Goal: Task Accomplishment & Management: Complete application form

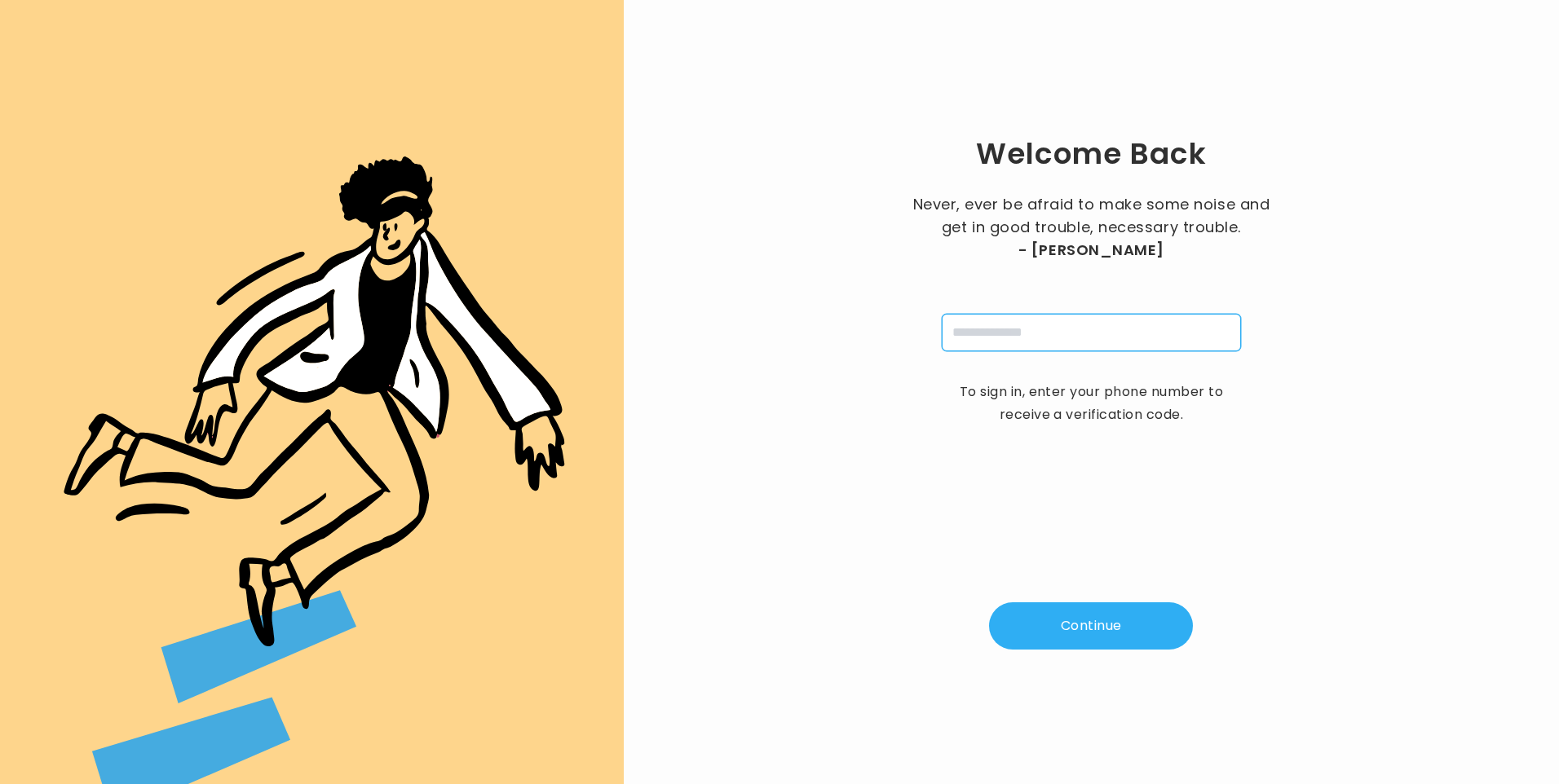
drag, startPoint x: 1031, startPoint y: 321, endPoint x: 1042, endPoint y: 345, distance: 26.4
click at [1031, 323] on input "tel" at bounding box center [1091, 332] width 300 height 38
type input "**********"
click at [1065, 629] on button "Continue" at bounding box center [1091, 626] width 204 height 47
type input "*"
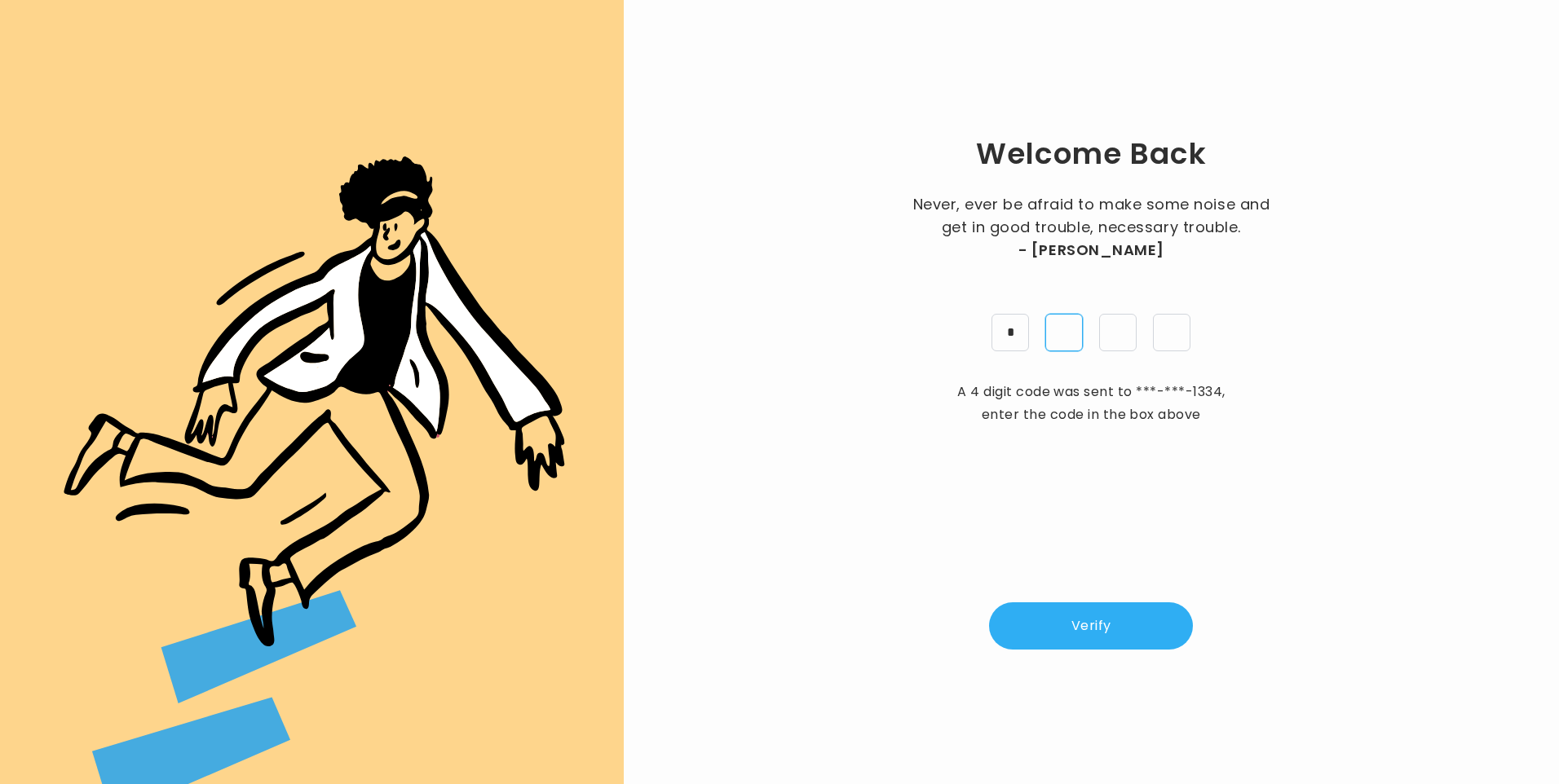
type input "*"
click at [1107, 628] on button "Verify" at bounding box center [1091, 626] width 204 height 47
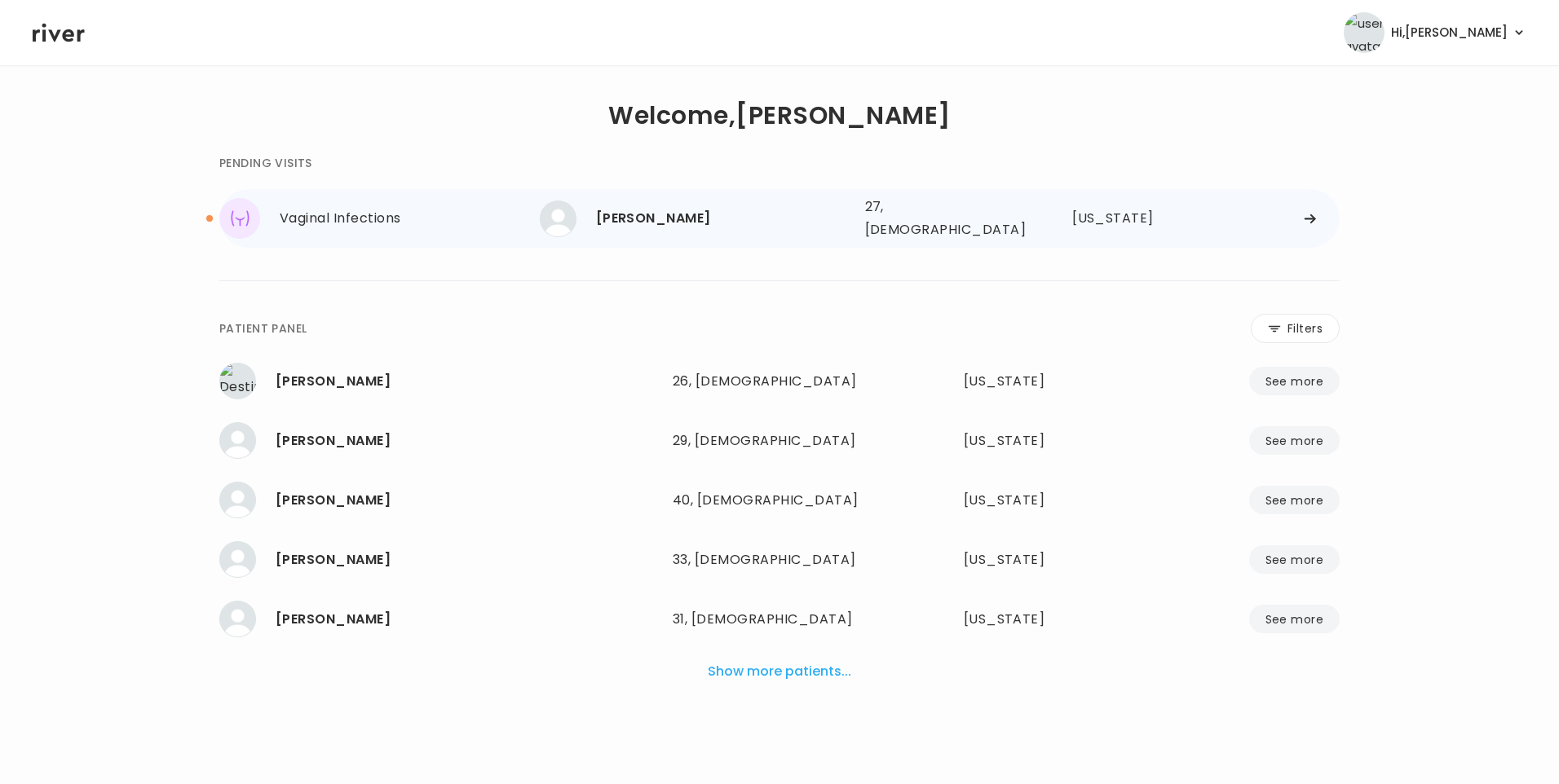
click at [689, 219] on div "CHADORA LAFAYETTE" at bounding box center [725, 219] width 256 height 23
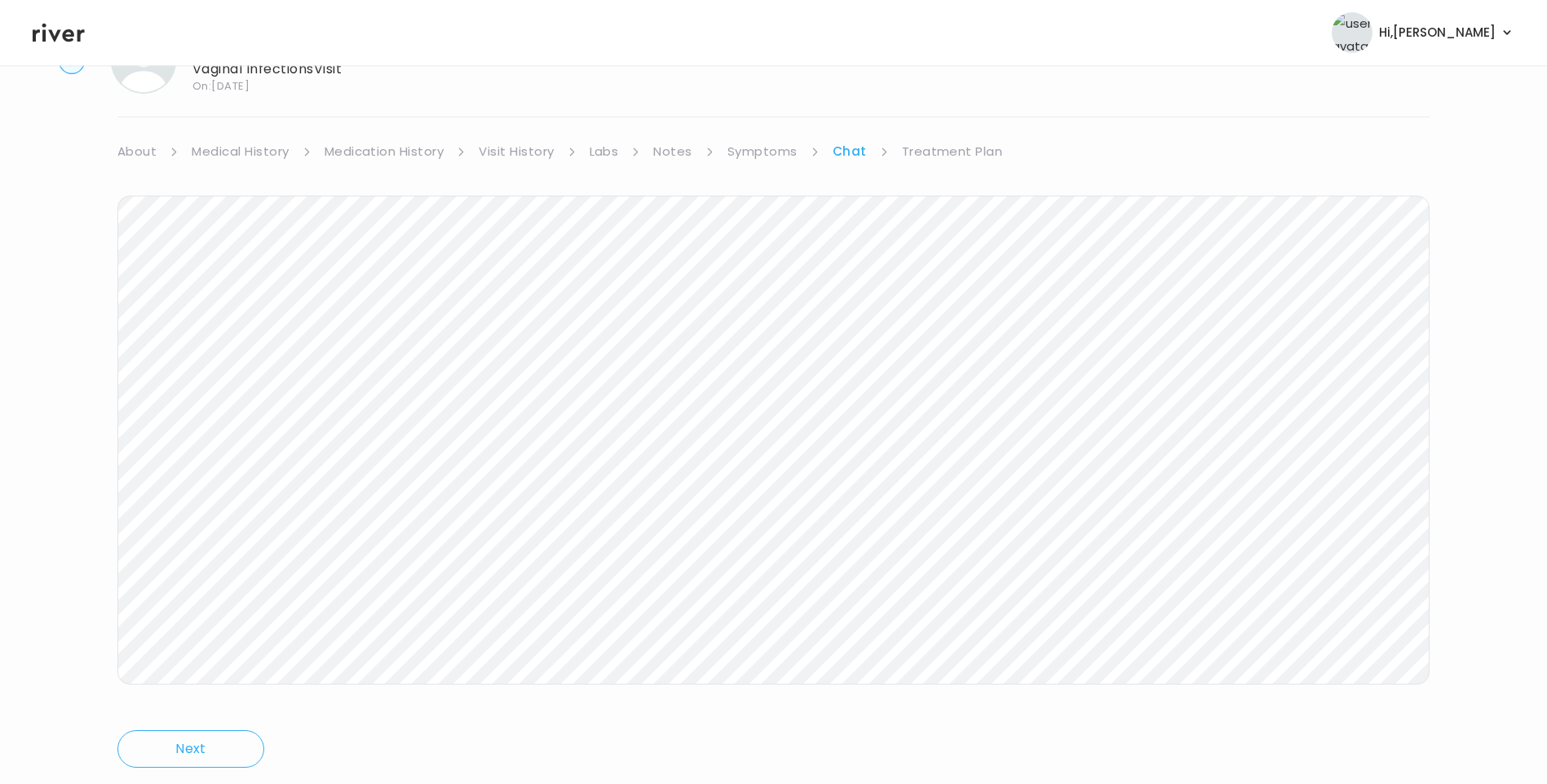
scroll to position [121, 0]
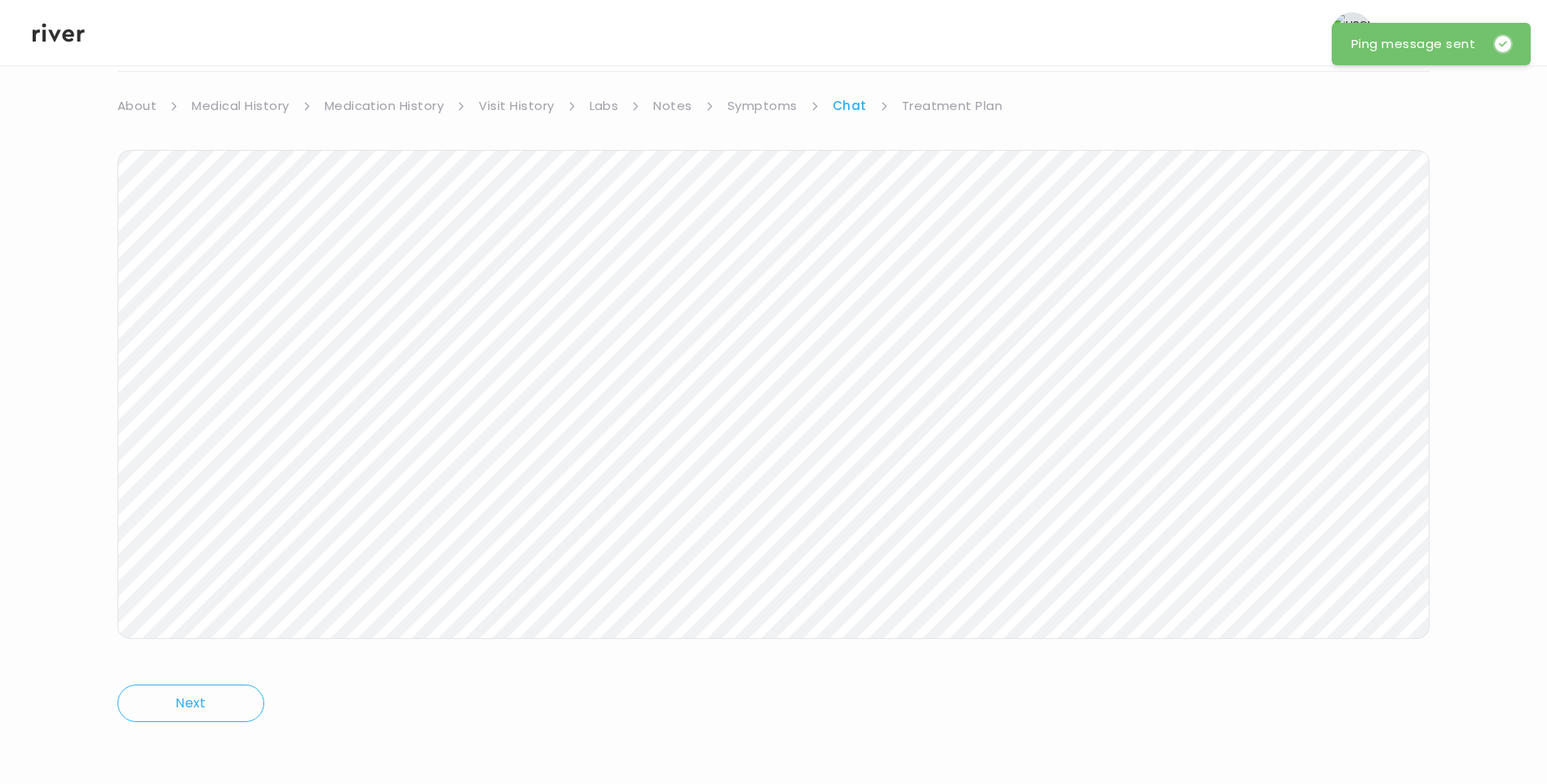
click at [939, 106] on link "Treatment Plan" at bounding box center [952, 106] width 101 height 23
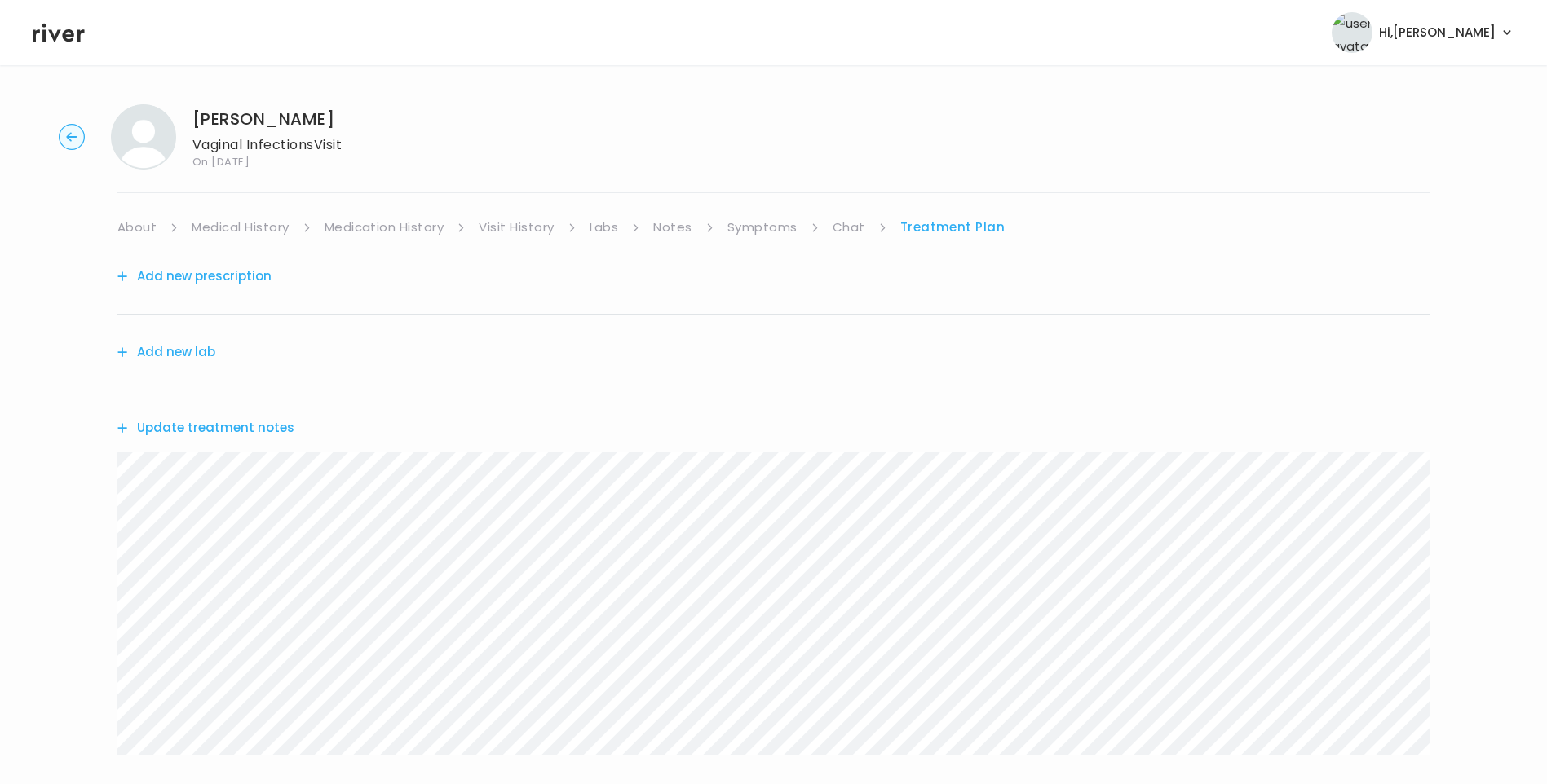
click at [847, 222] on link "Chat" at bounding box center [849, 227] width 33 height 23
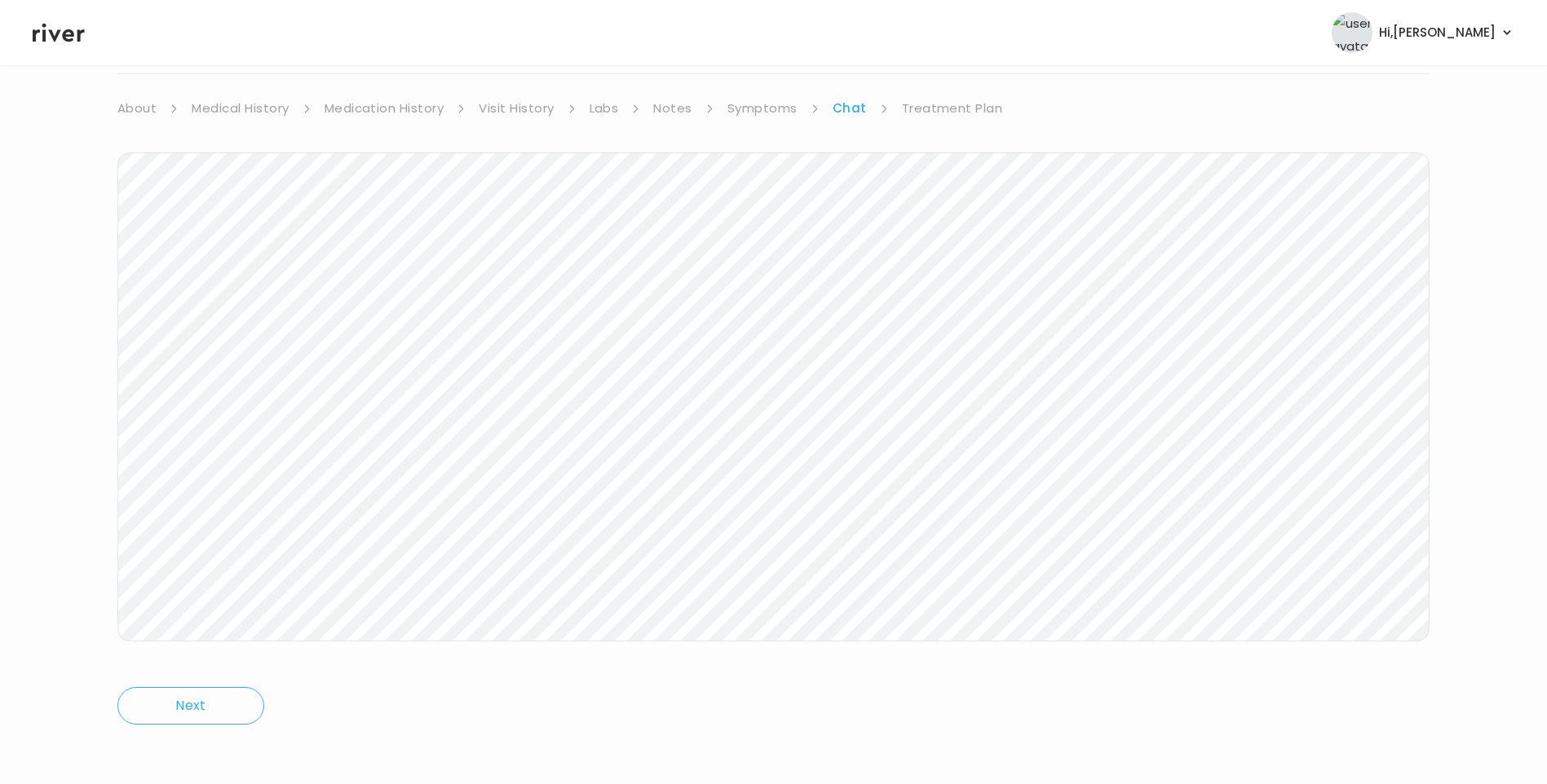
scroll to position [121, 0]
drag, startPoint x: 947, startPoint y: 103, endPoint x: 941, endPoint y: 117, distance: 15.2
click at [946, 104] on link "Treatment Plan" at bounding box center [952, 106] width 101 height 23
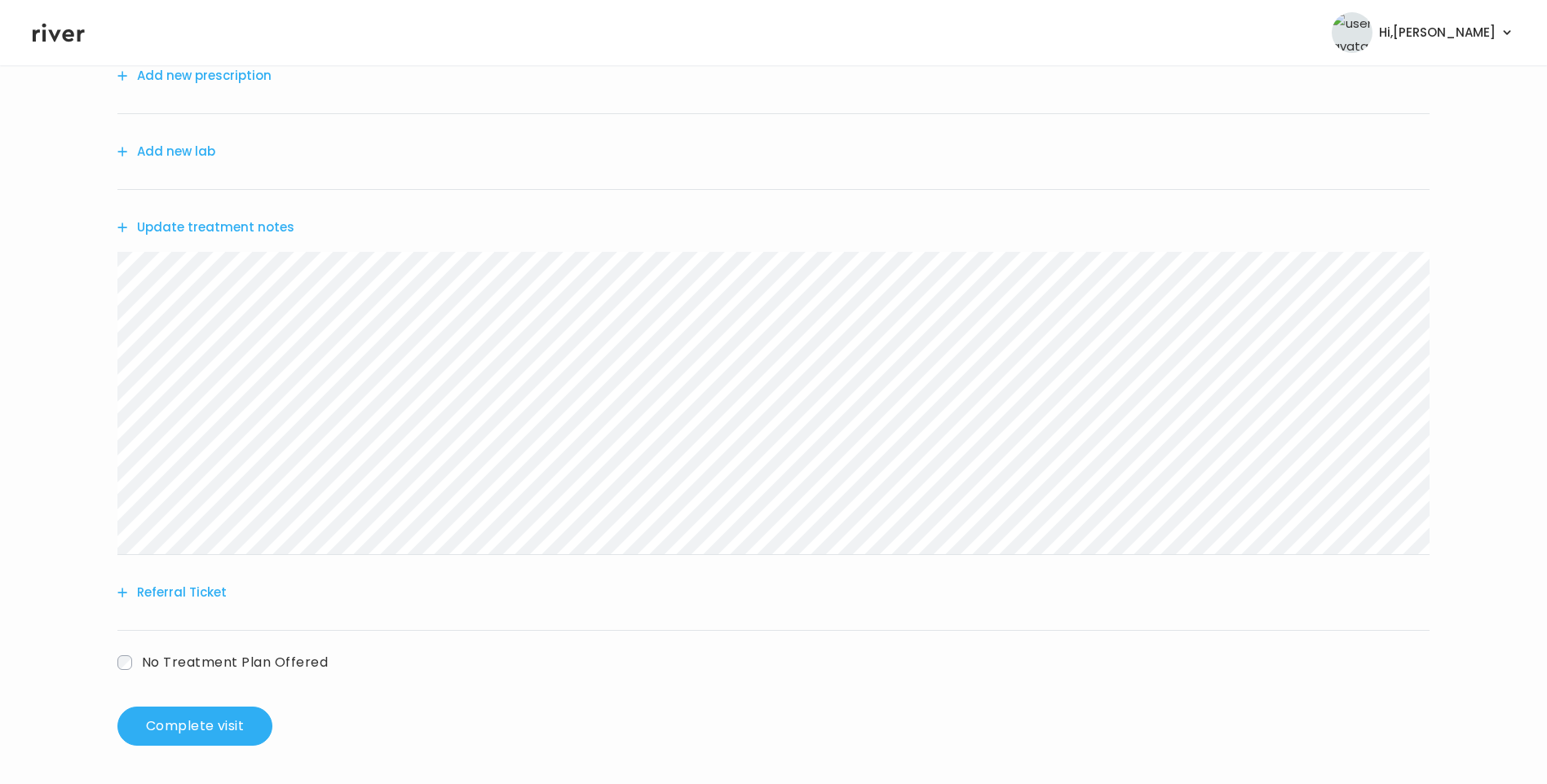
scroll to position [201, 0]
click at [276, 225] on button "Update treatment notes" at bounding box center [206, 227] width 177 height 23
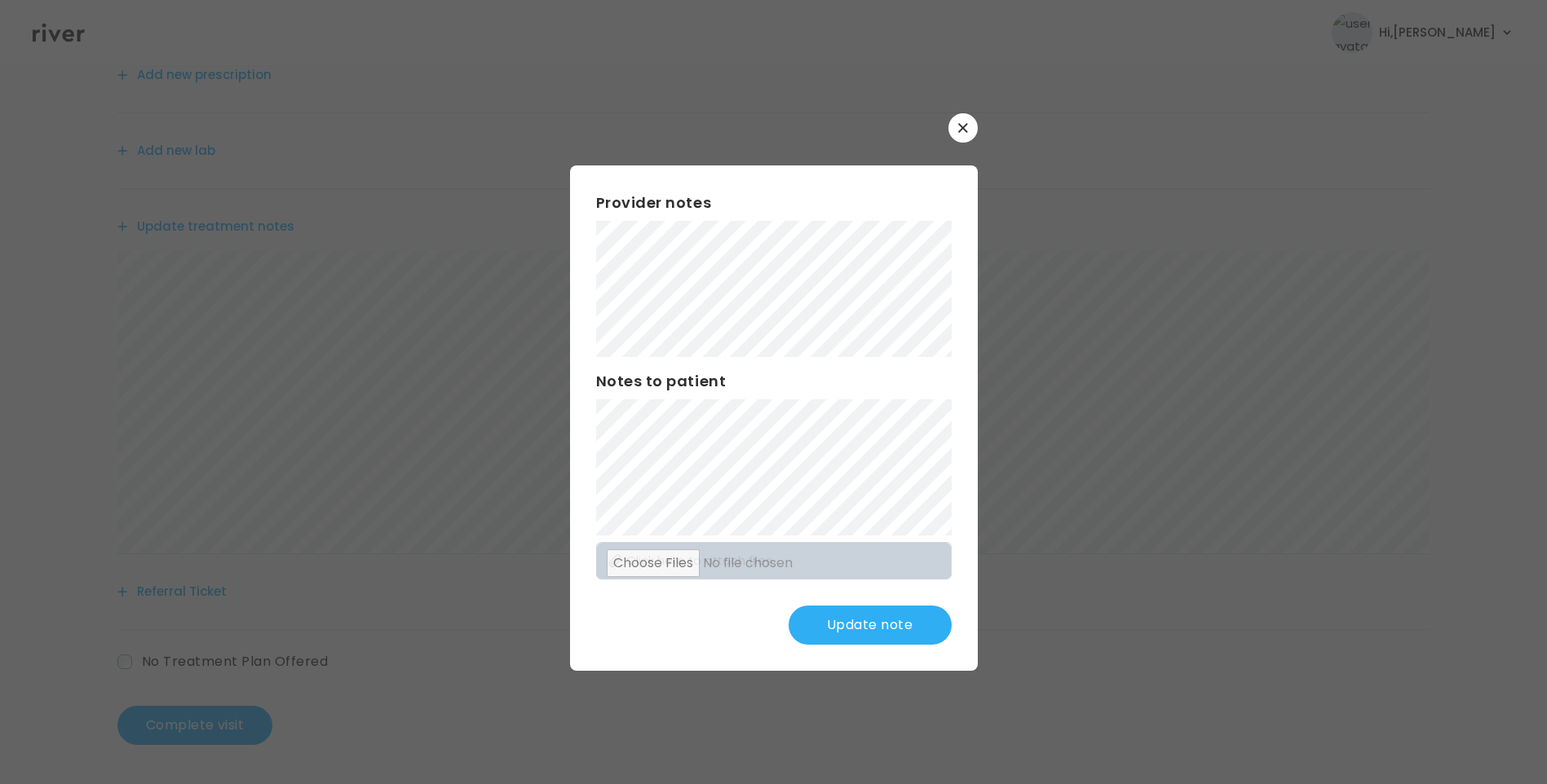
click at [883, 627] on button "Update note" at bounding box center [871, 625] width 163 height 40
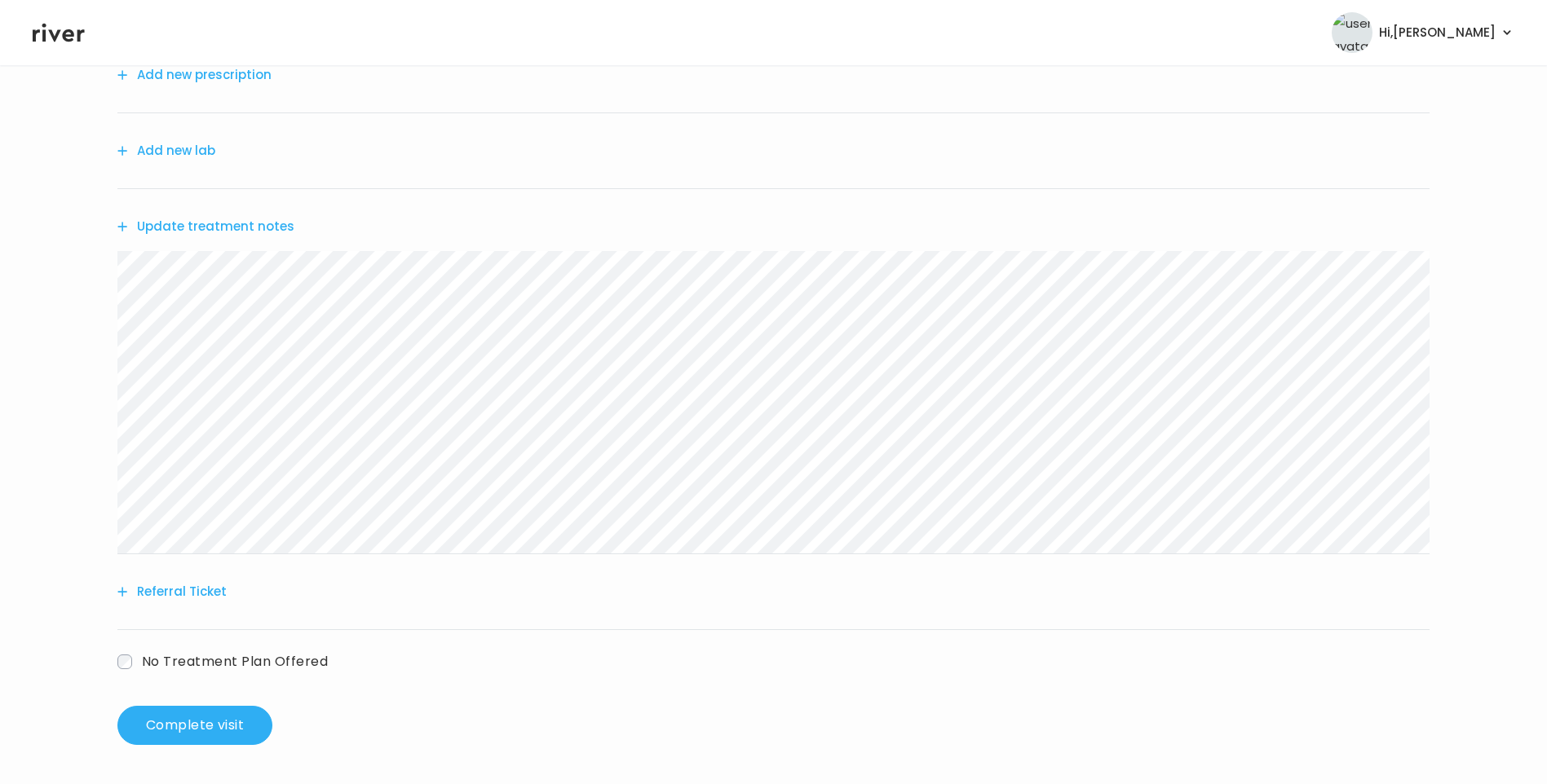
click at [256, 224] on button "Update treatment notes" at bounding box center [206, 227] width 177 height 23
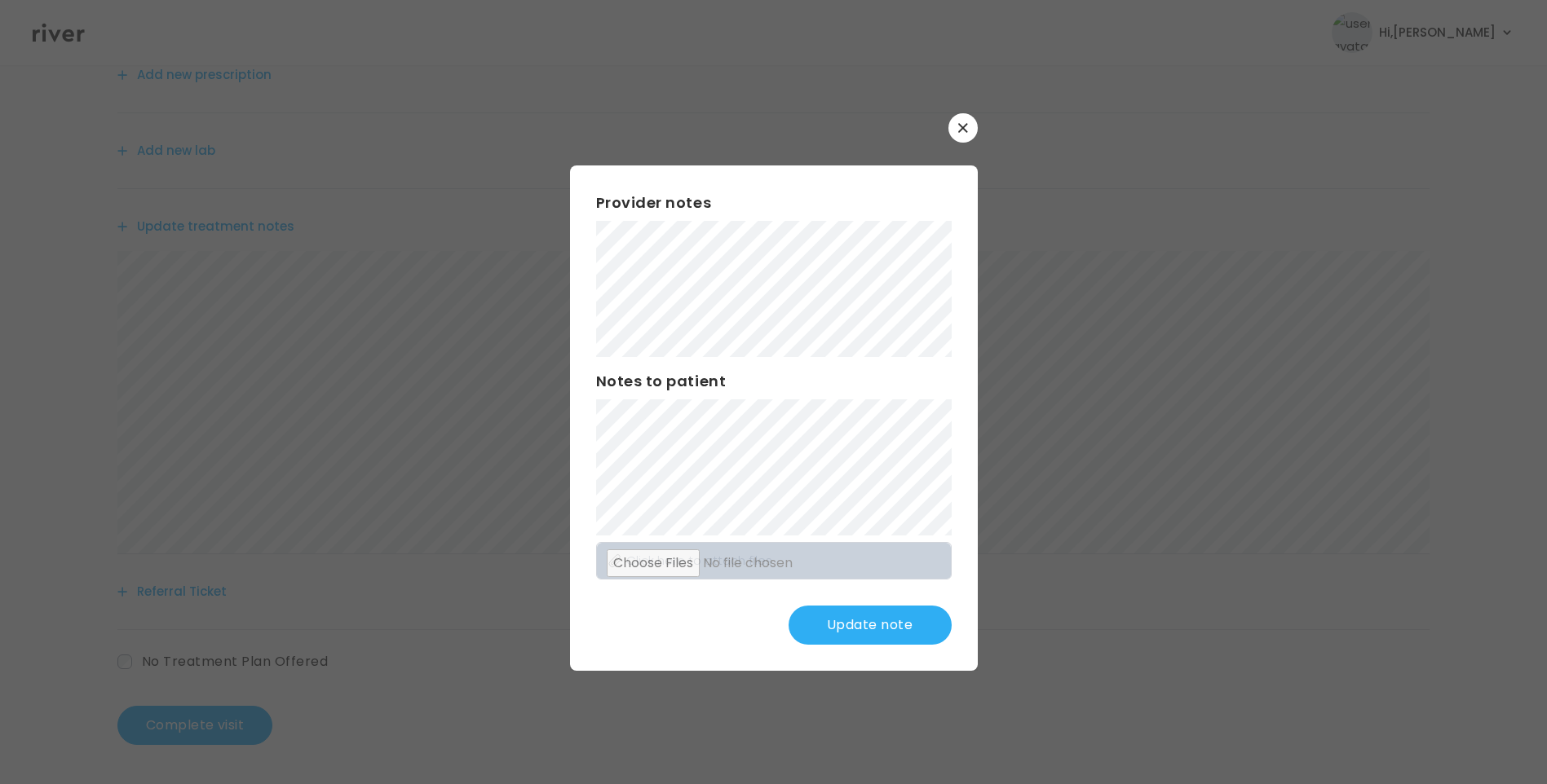
click at [868, 628] on button "Update note" at bounding box center [871, 625] width 163 height 40
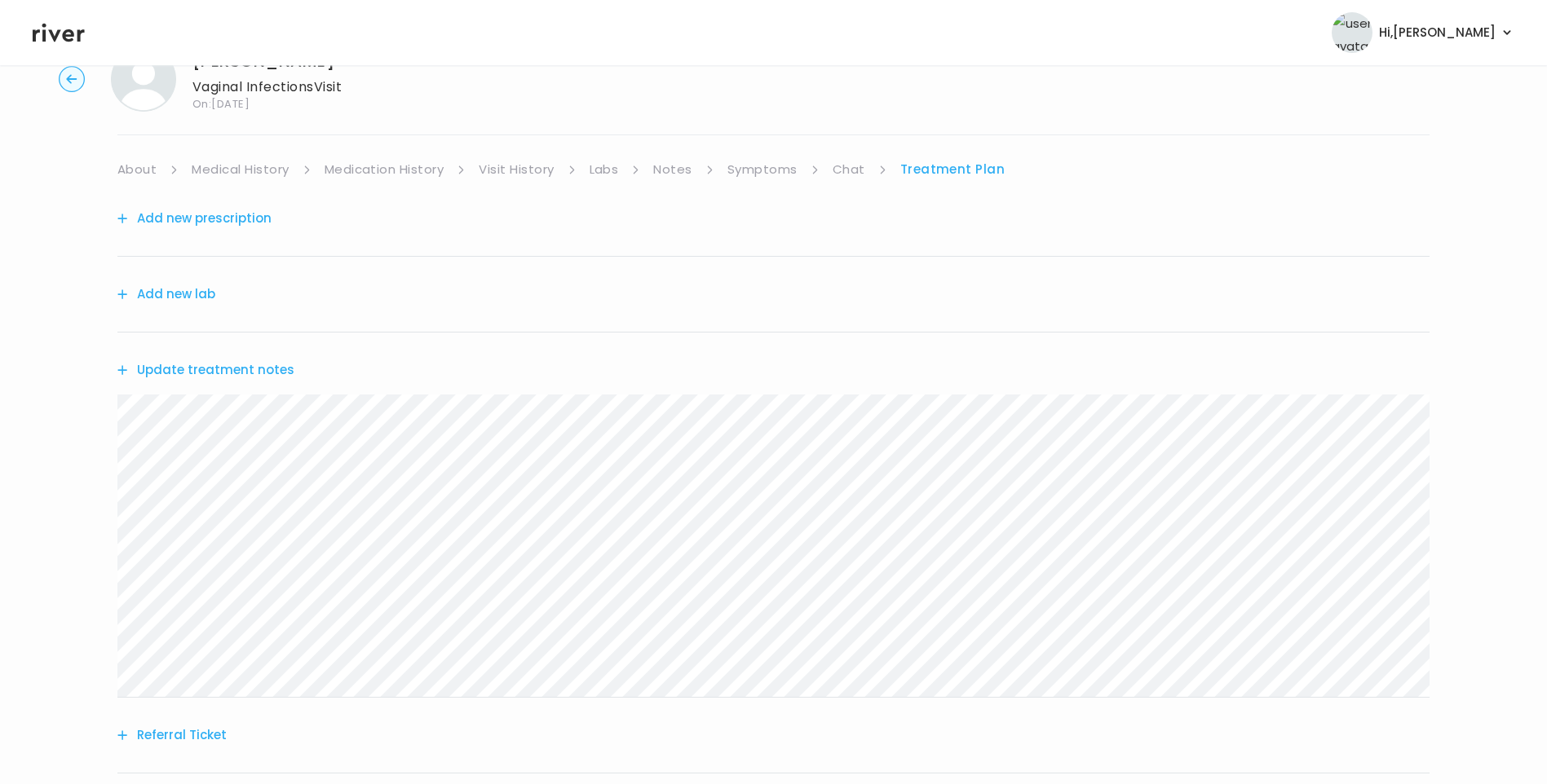
scroll to position [0, 0]
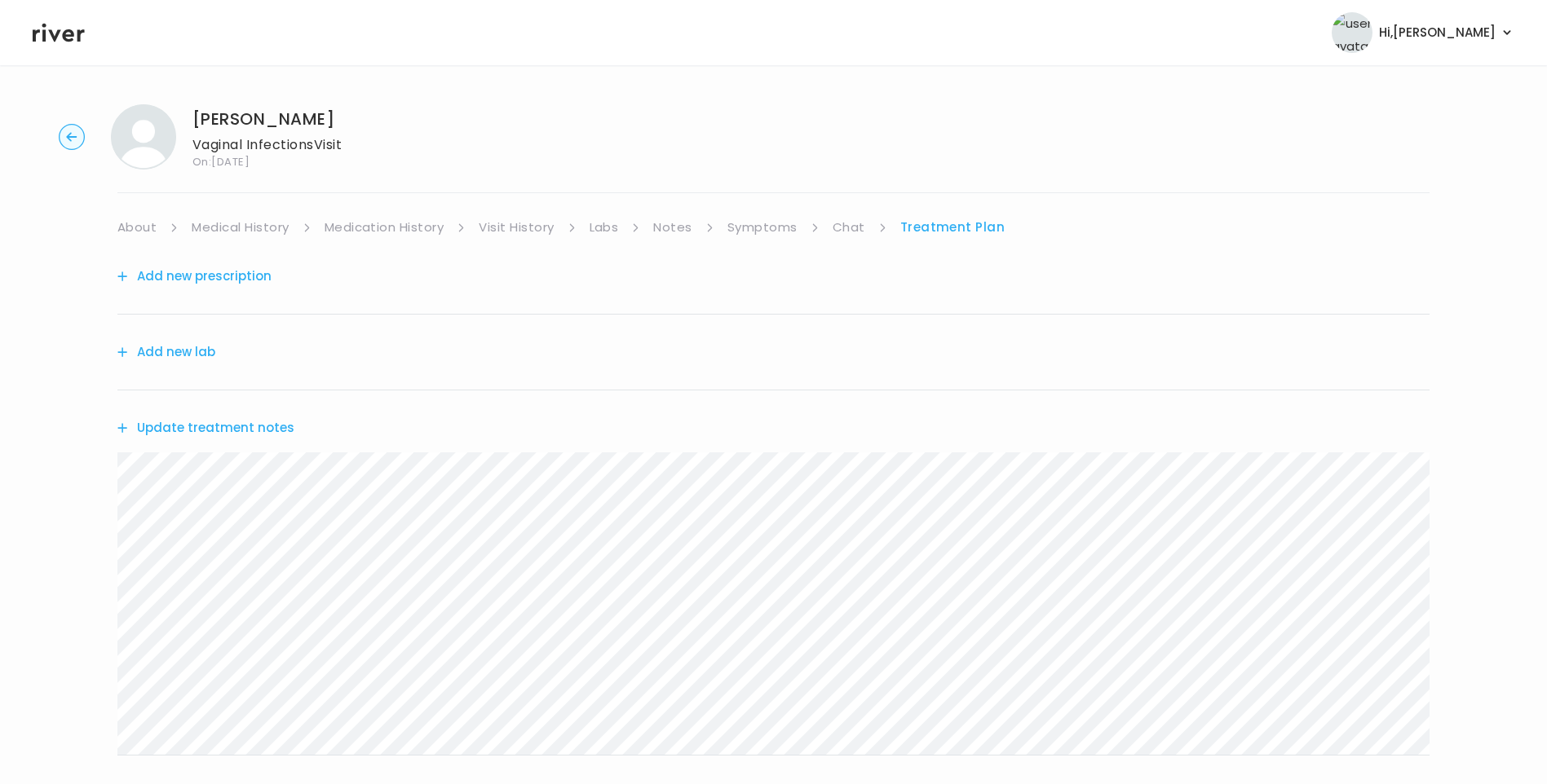
click at [840, 232] on link "Chat" at bounding box center [849, 227] width 33 height 23
click at [958, 228] on link "Treatment Plan" at bounding box center [952, 227] width 101 height 23
drag, startPoint x: 44, startPoint y: 34, endPoint x: 74, endPoint y: 61, distance: 40.4
click at [45, 36] on icon at bounding box center [58, 32] width 52 height 18
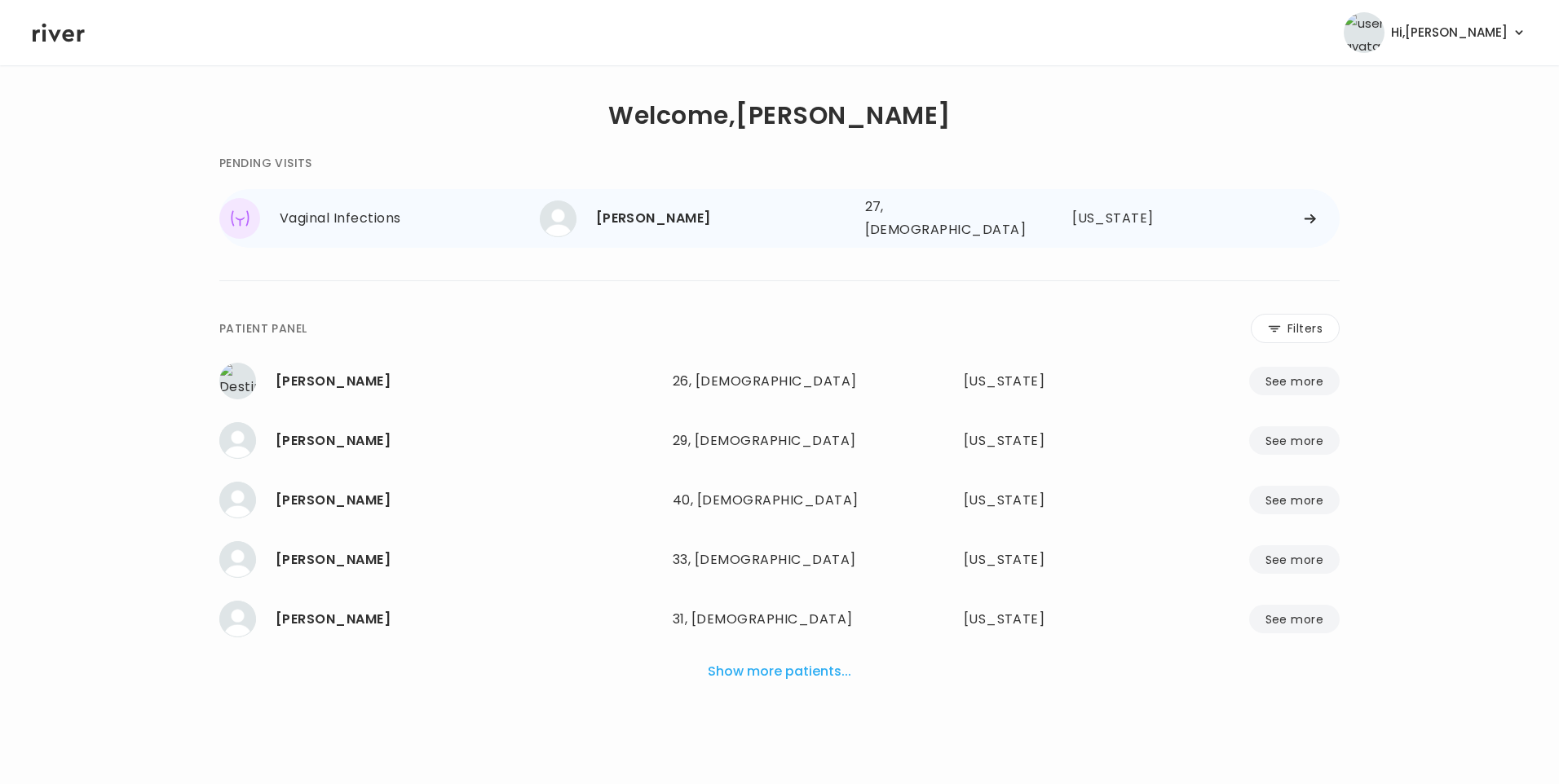
drag, startPoint x: 746, startPoint y: 210, endPoint x: 815, endPoint y: 222, distance: 70.0
click at [747, 211] on div "CHADORA LAFAYETTE" at bounding box center [725, 219] width 256 height 23
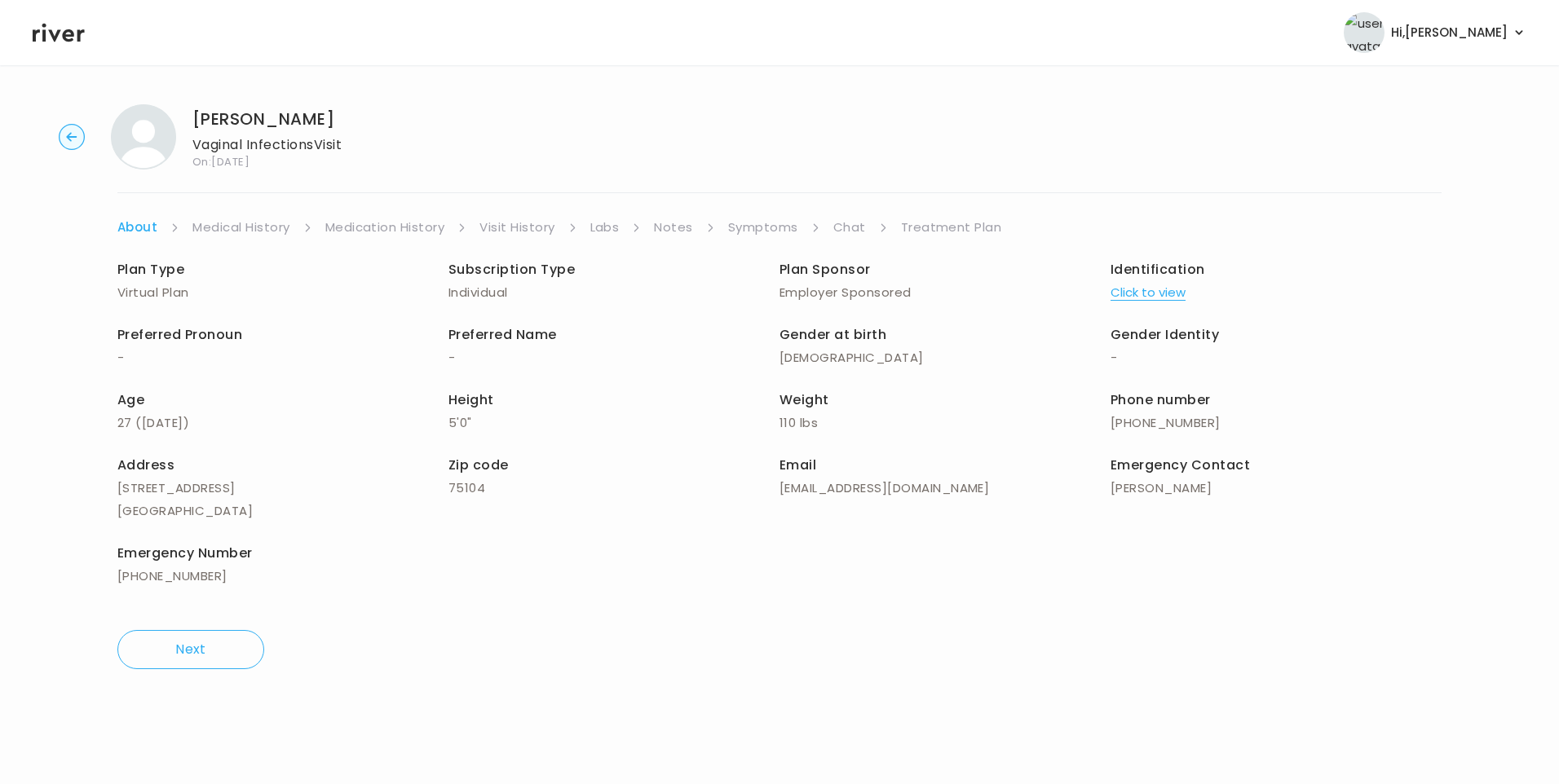
click at [925, 224] on link "Treatment Plan" at bounding box center [951, 227] width 101 height 23
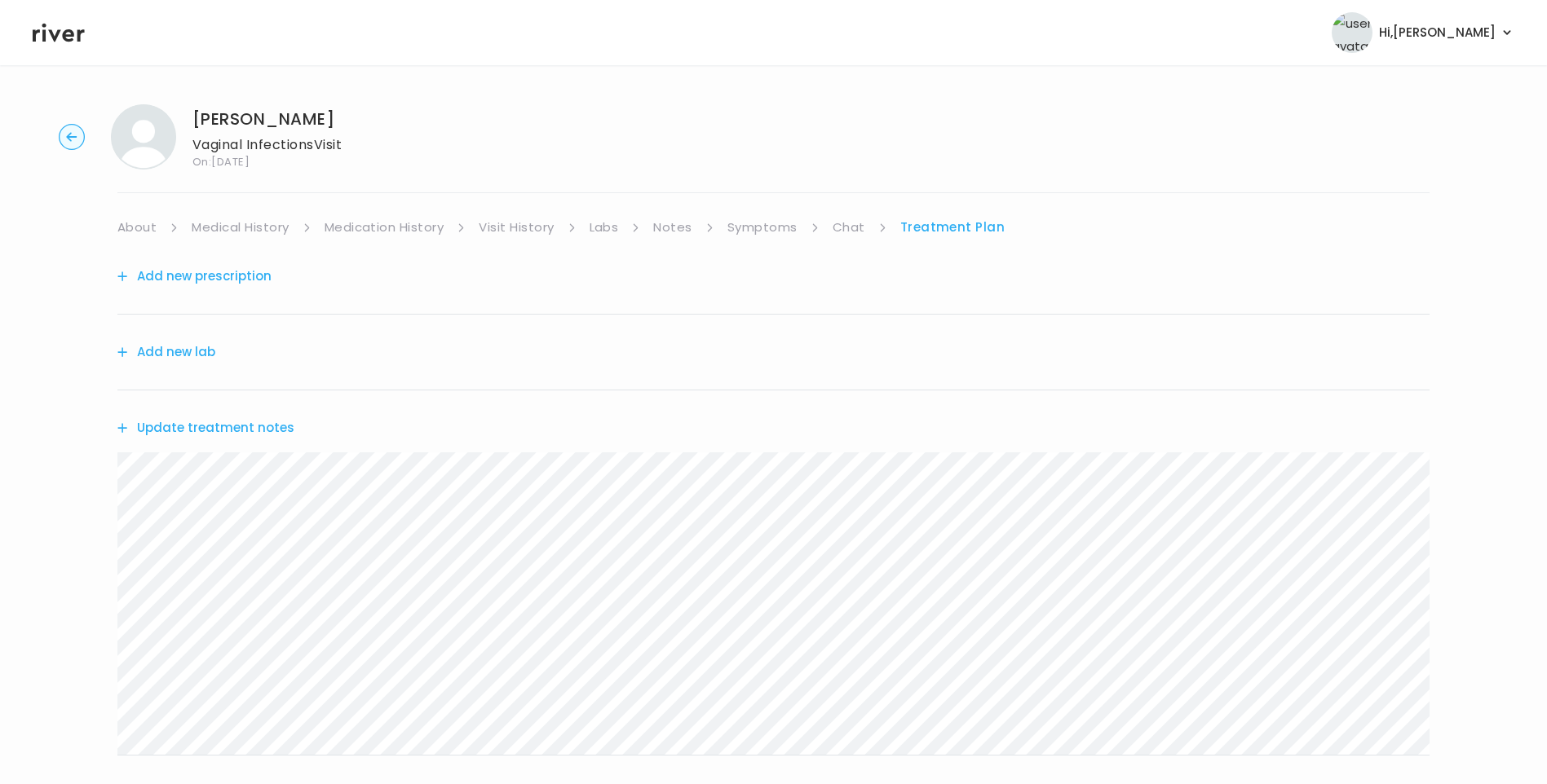
click at [194, 421] on button "Update treatment notes" at bounding box center [206, 428] width 177 height 23
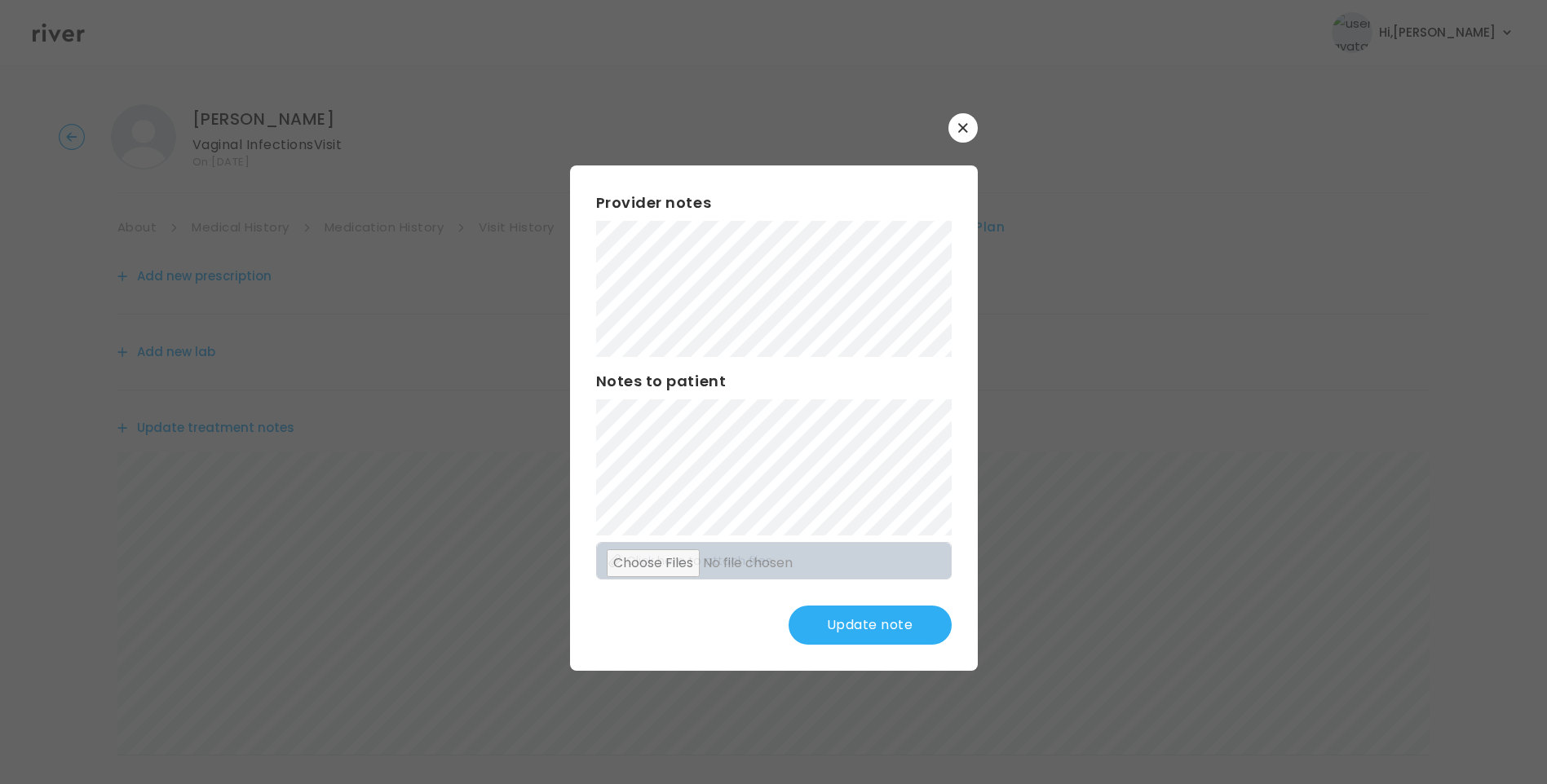
click at [897, 626] on button "Update note" at bounding box center [871, 625] width 163 height 40
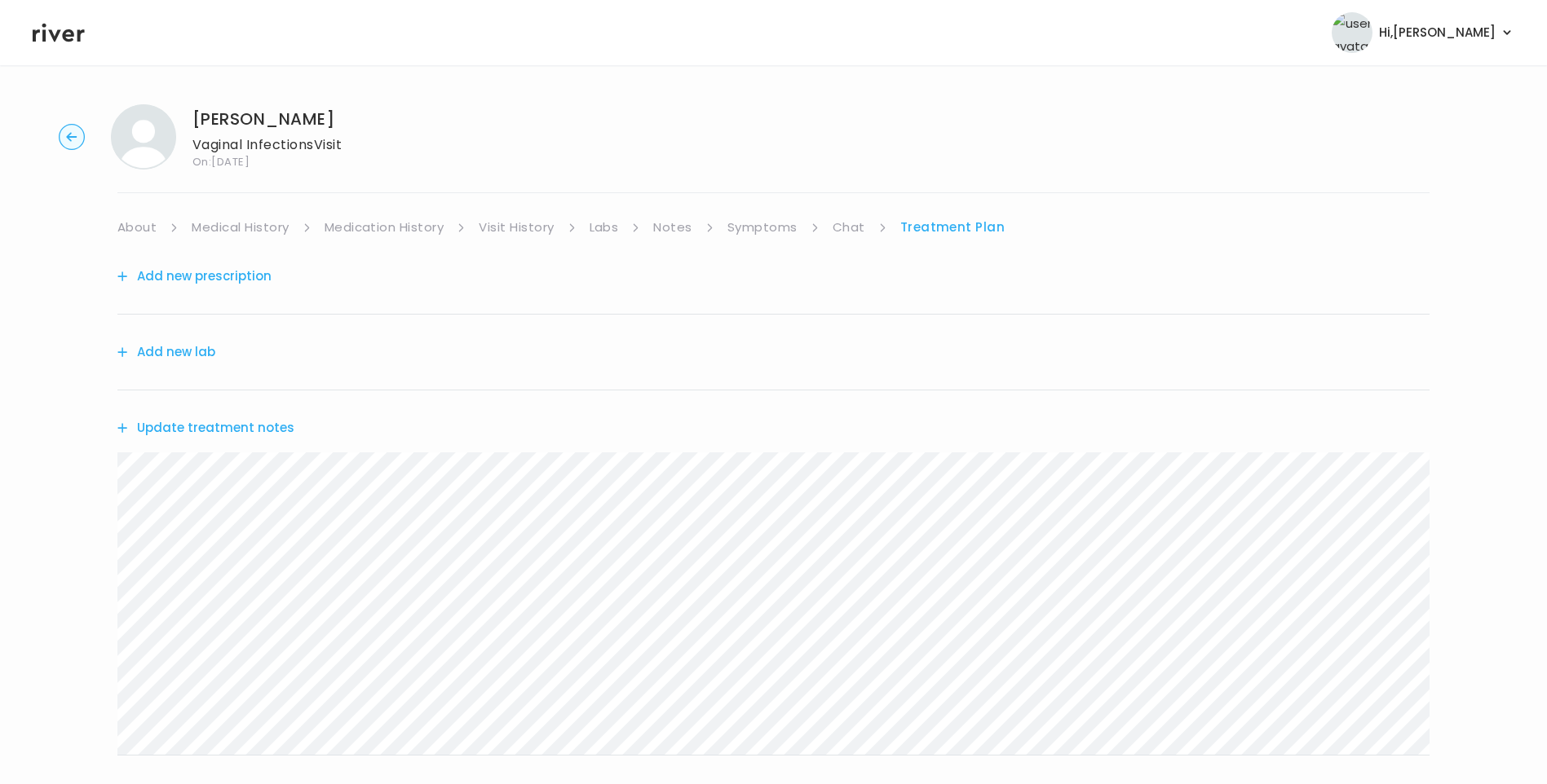
click at [842, 230] on link "Chat" at bounding box center [849, 227] width 33 height 23
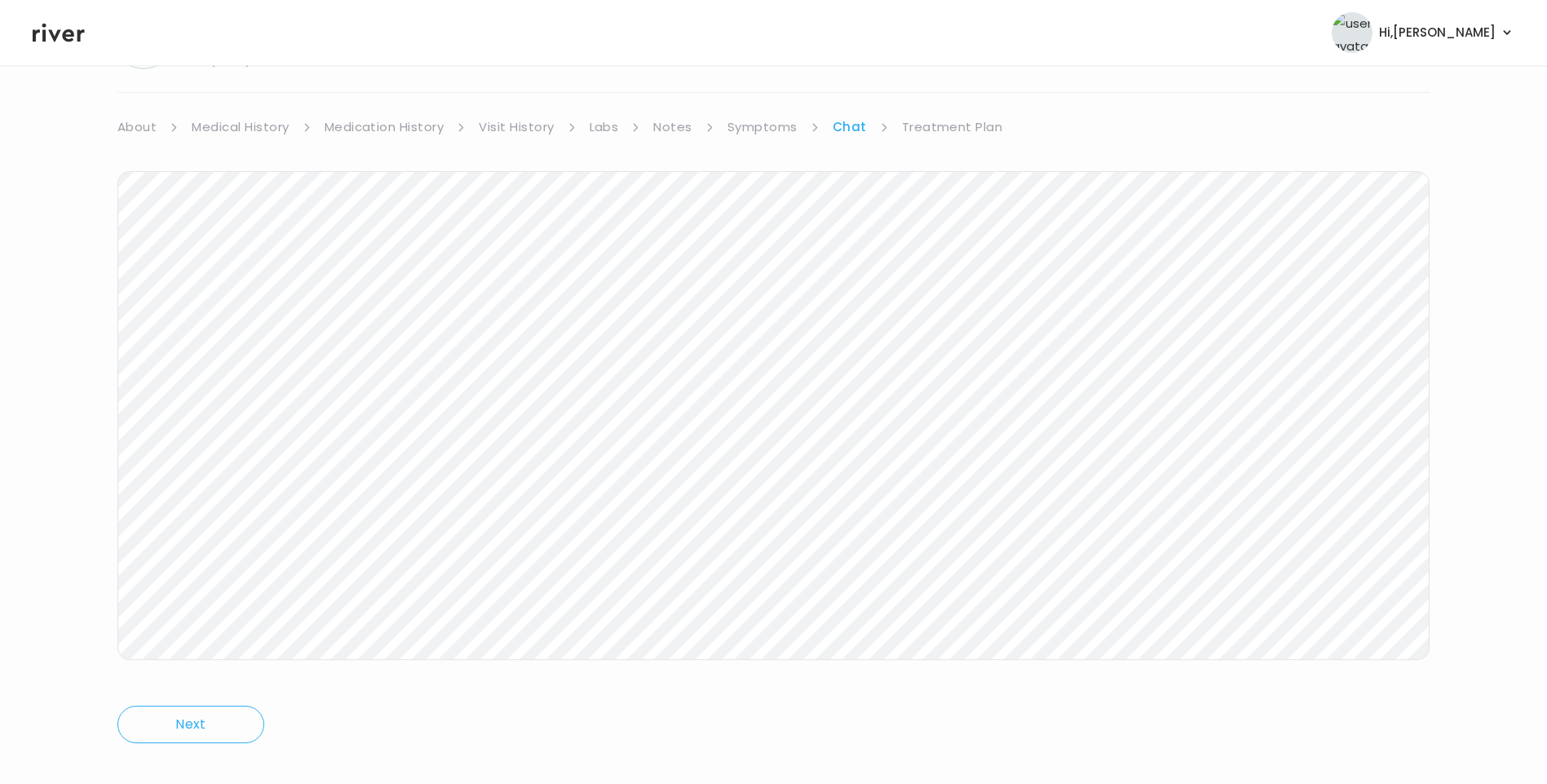
scroll to position [121, 0]
click at [65, 35] on icon at bounding box center [58, 32] width 52 height 18
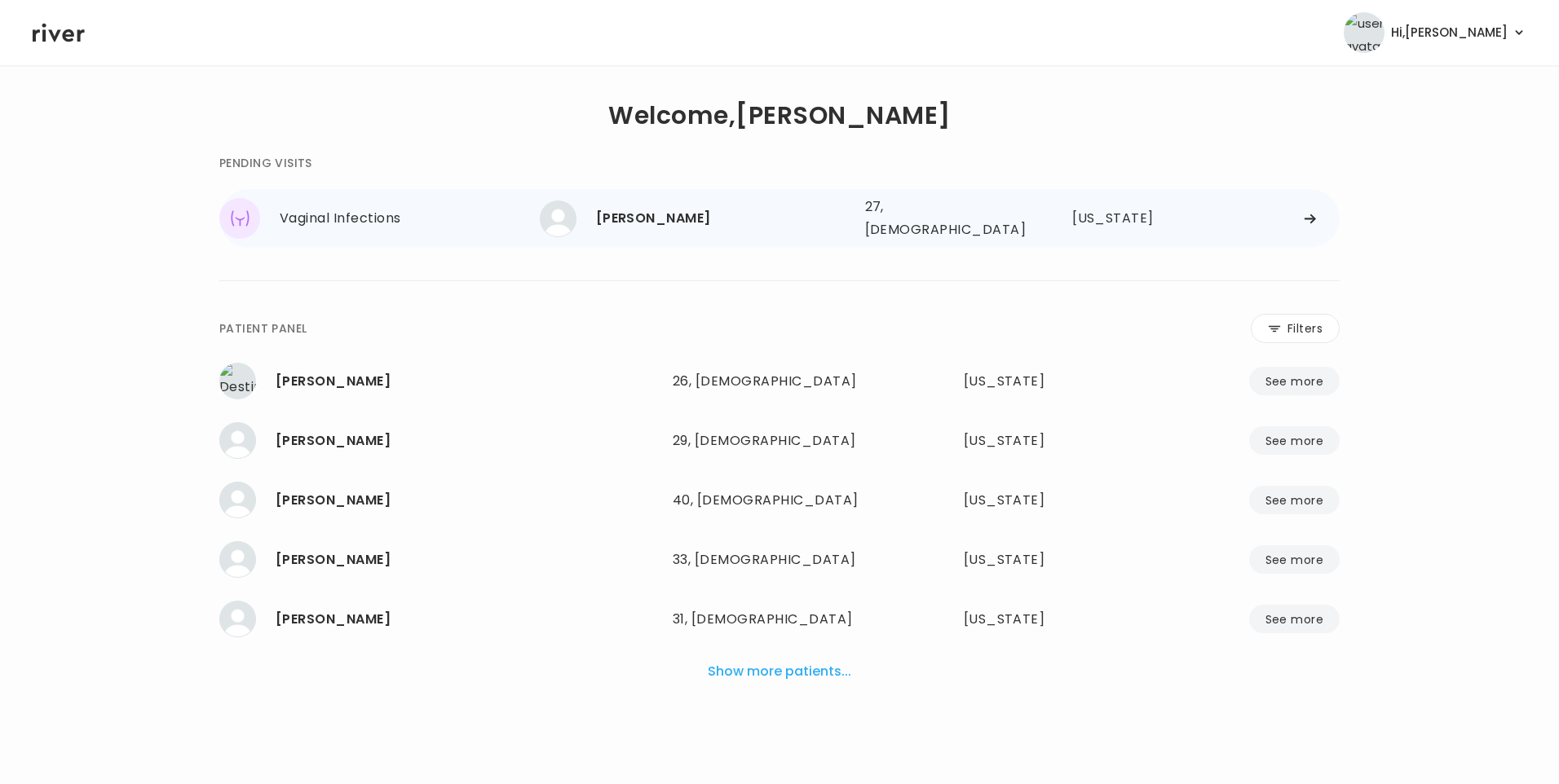
click at [711, 220] on div "[PERSON_NAME]" at bounding box center [725, 219] width 256 height 23
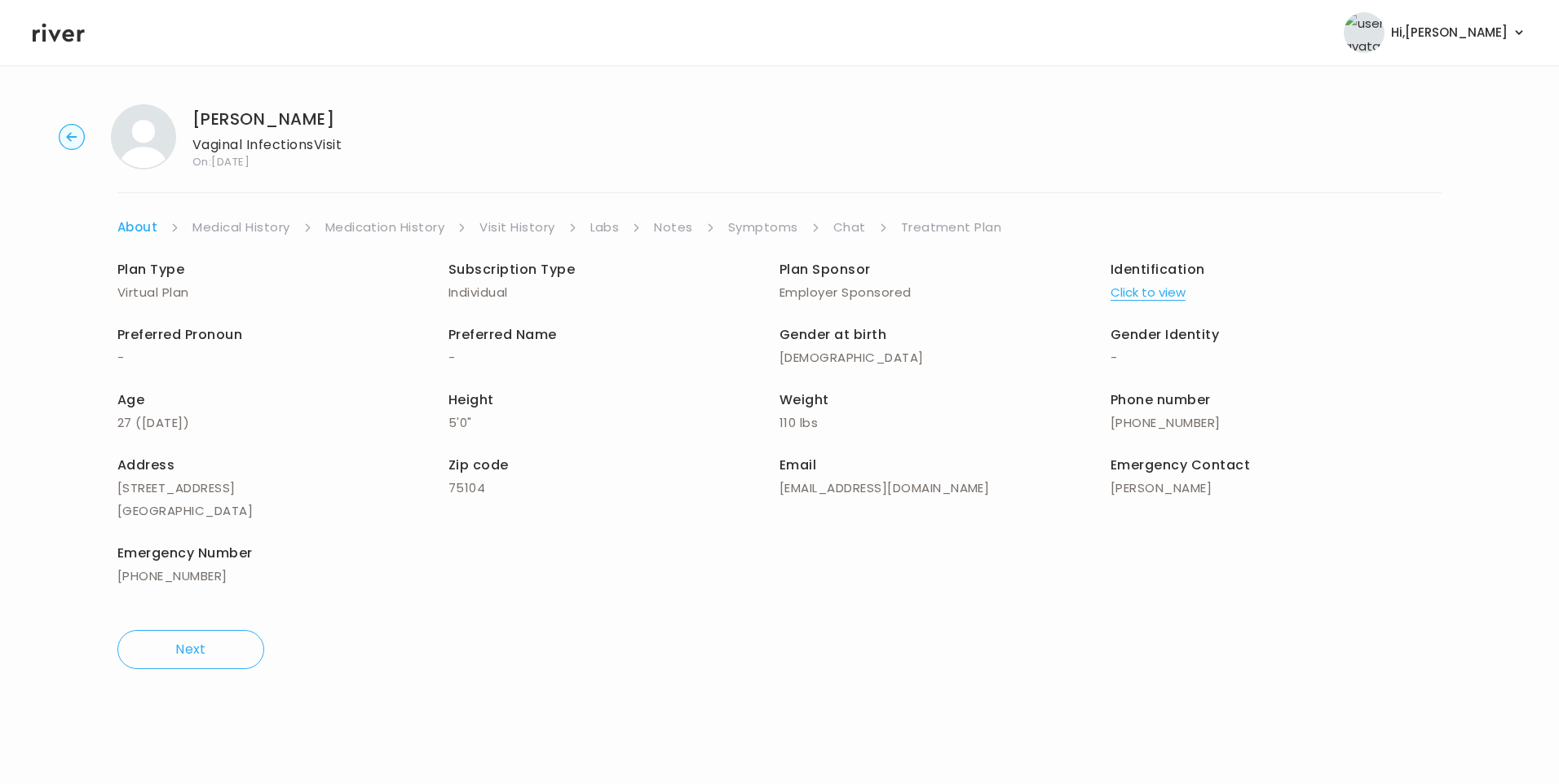
click at [856, 228] on link "Chat" at bounding box center [849, 227] width 32 height 23
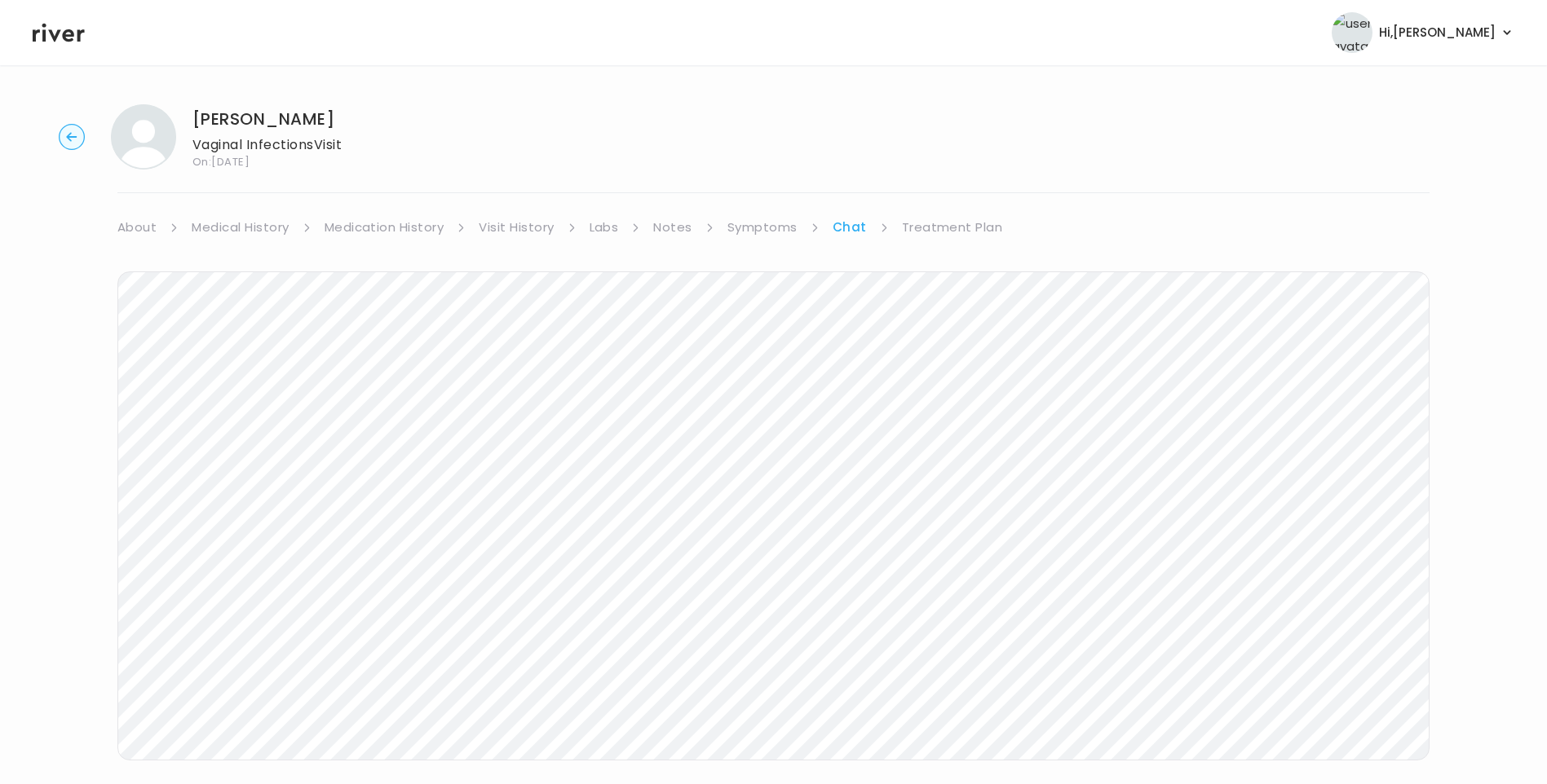
scroll to position [76, 0]
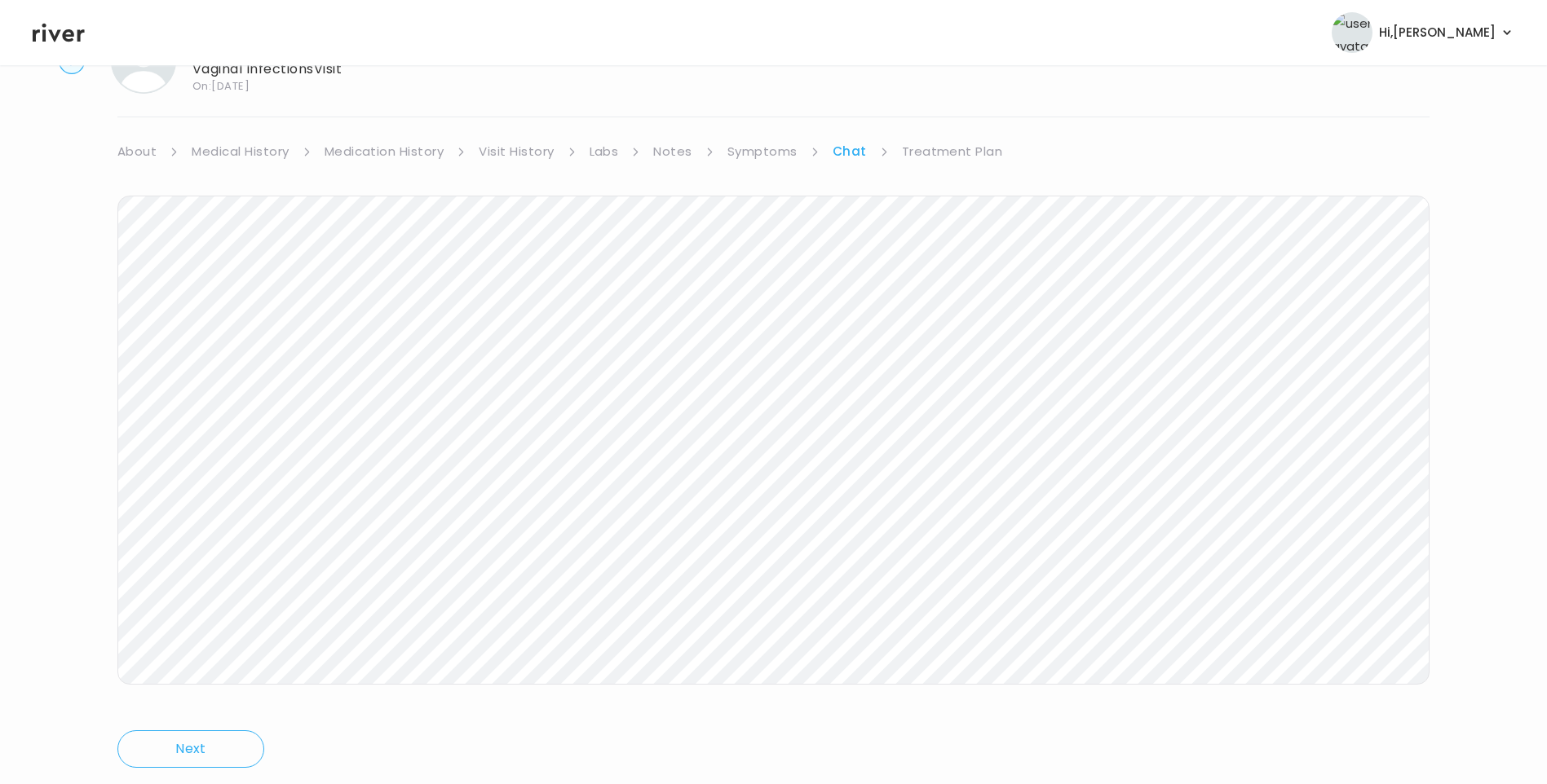
drag, startPoint x: 91, startPoint y: 30, endPoint x: 74, endPoint y: 28, distance: 17.1
click at [89, 30] on header "Hi, Lisa Profile Logout" at bounding box center [773, 32] width 1547 height 65
click at [73, 27] on icon at bounding box center [58, 32] width 52 height 25
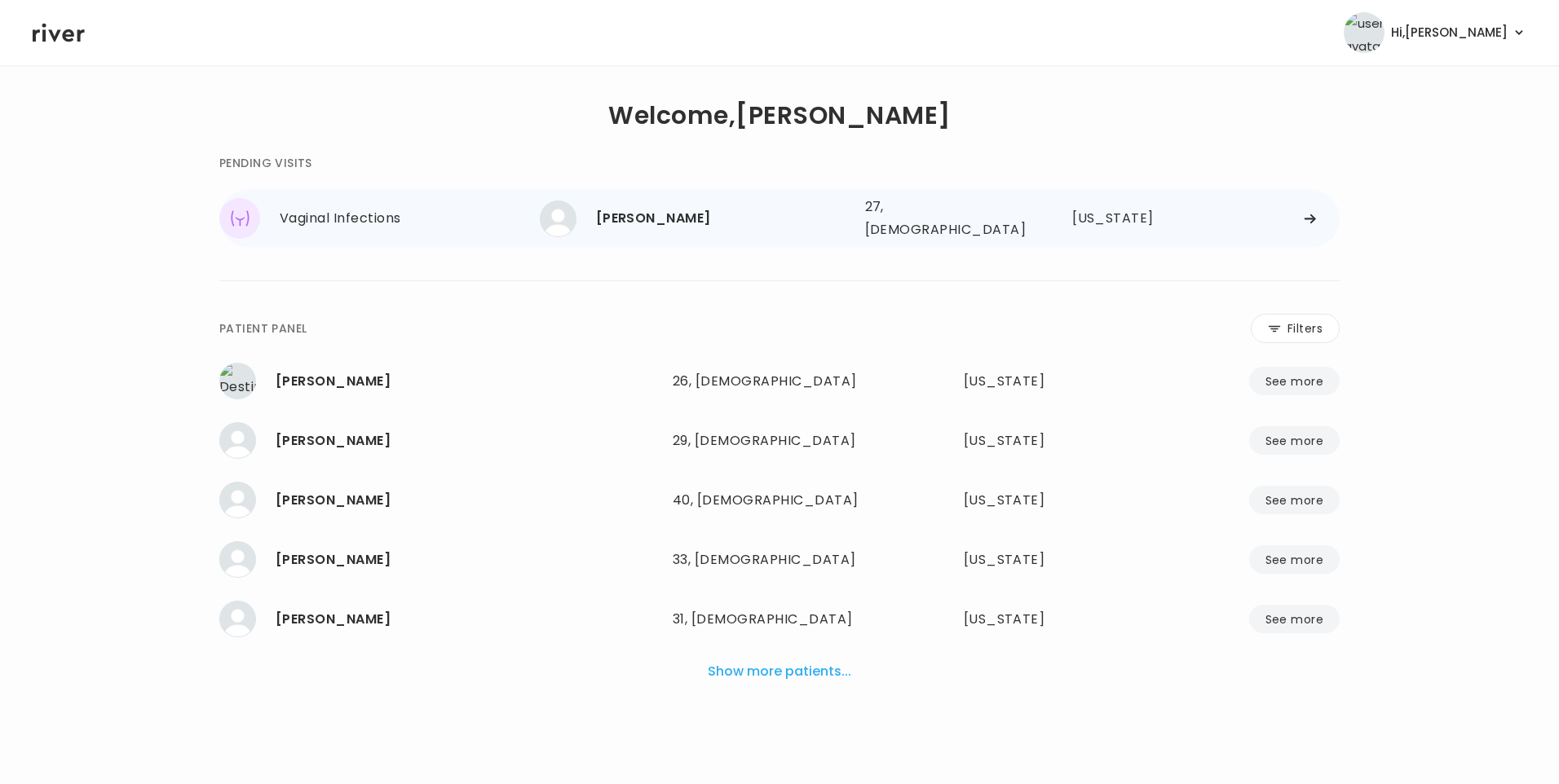
click at [626, 212] on div "[PERSON_NAME]" at bounding box center [725, 219] width 256 height 23
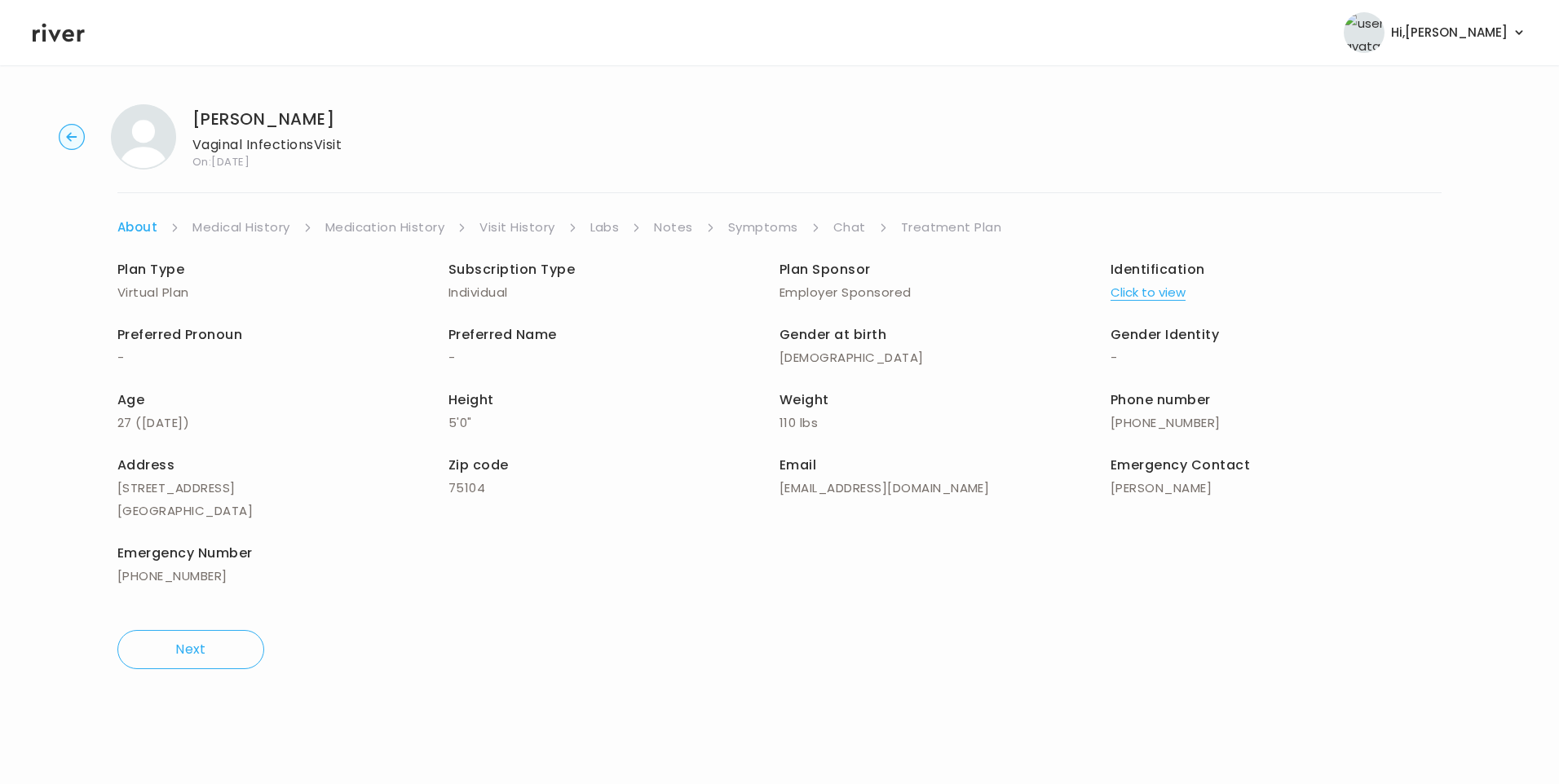
click at [846, 226] on link "Chat" at bounding box center [849, 227] width 32 height 23
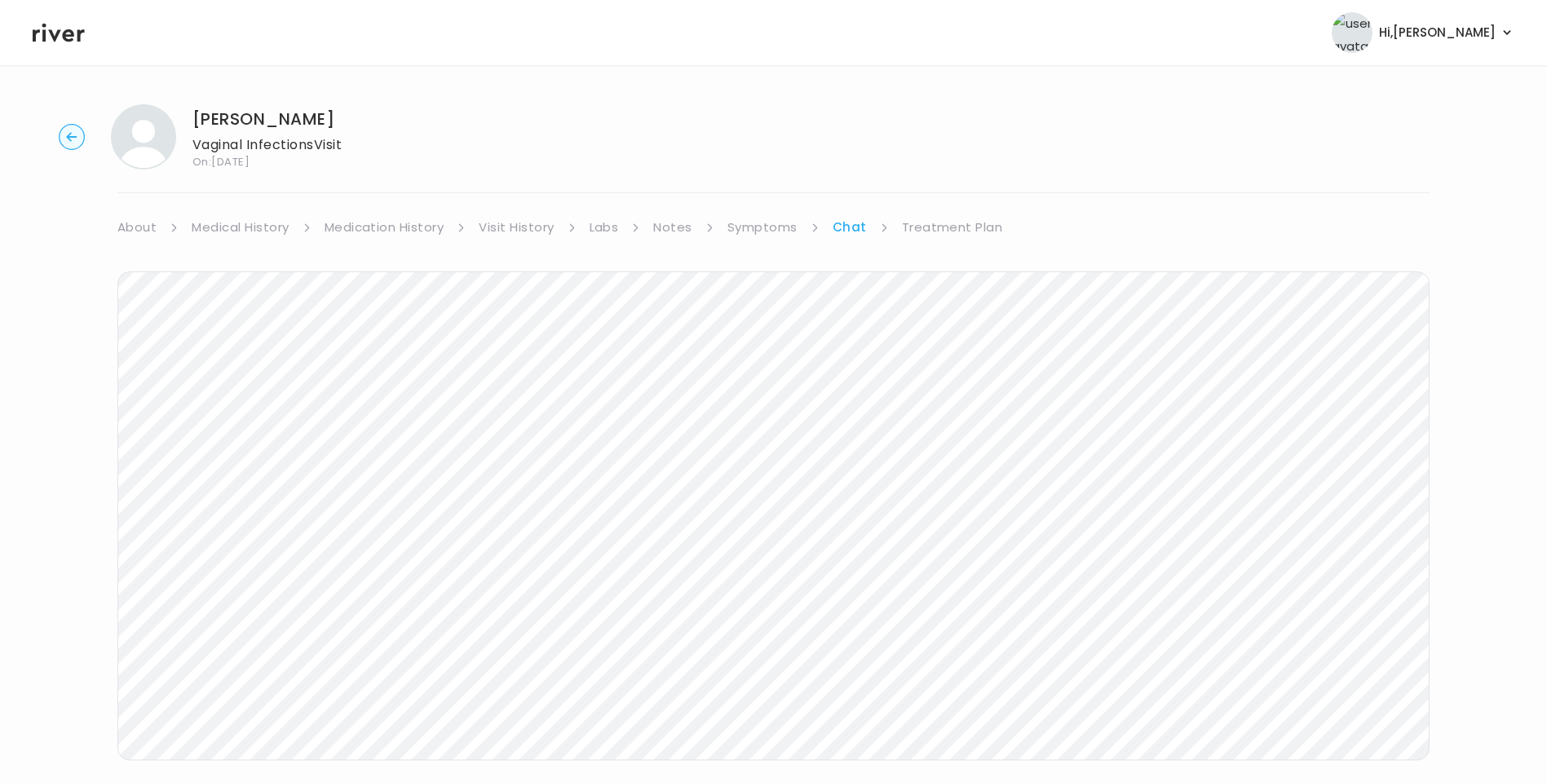
scroll to position [28, 0]
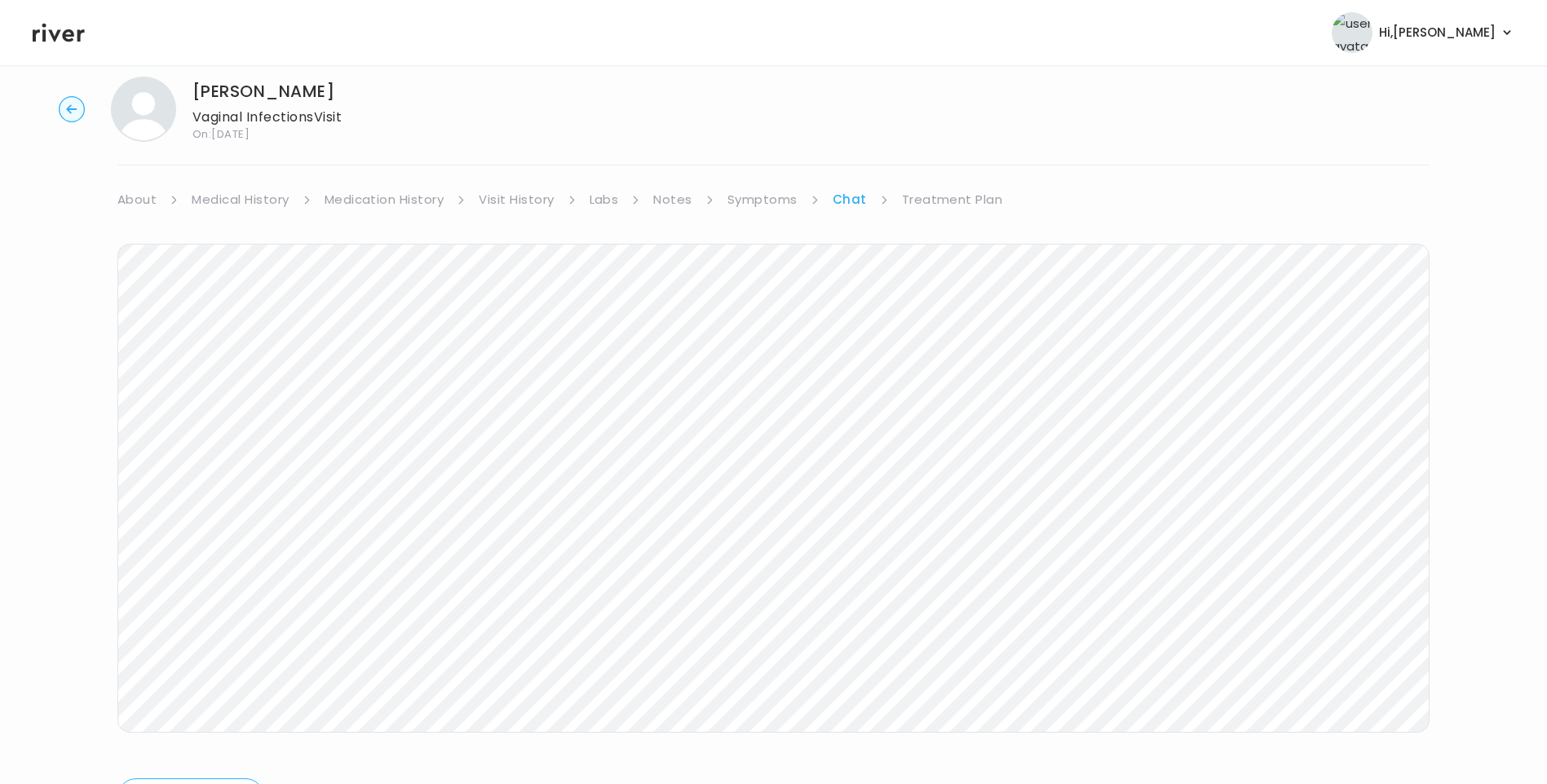
click at [68, 38] on icon at bounding box center [58, 32] width 52 height 25
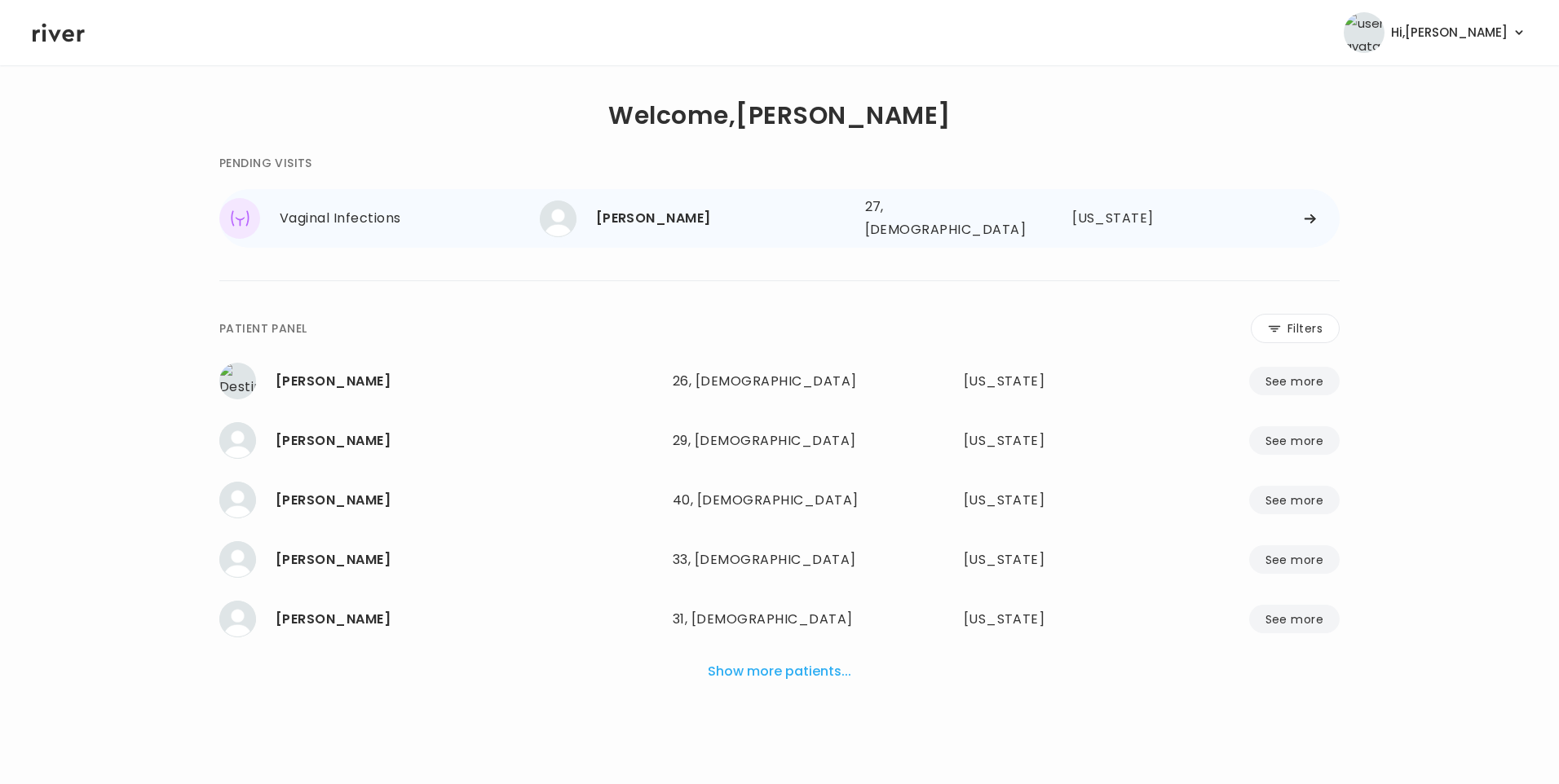
click at [750, 233] on div "CHADORA LAFAYETTE 27, Female See more 27, Female Texas" at bounding box center [940, 218] width 800 height 52
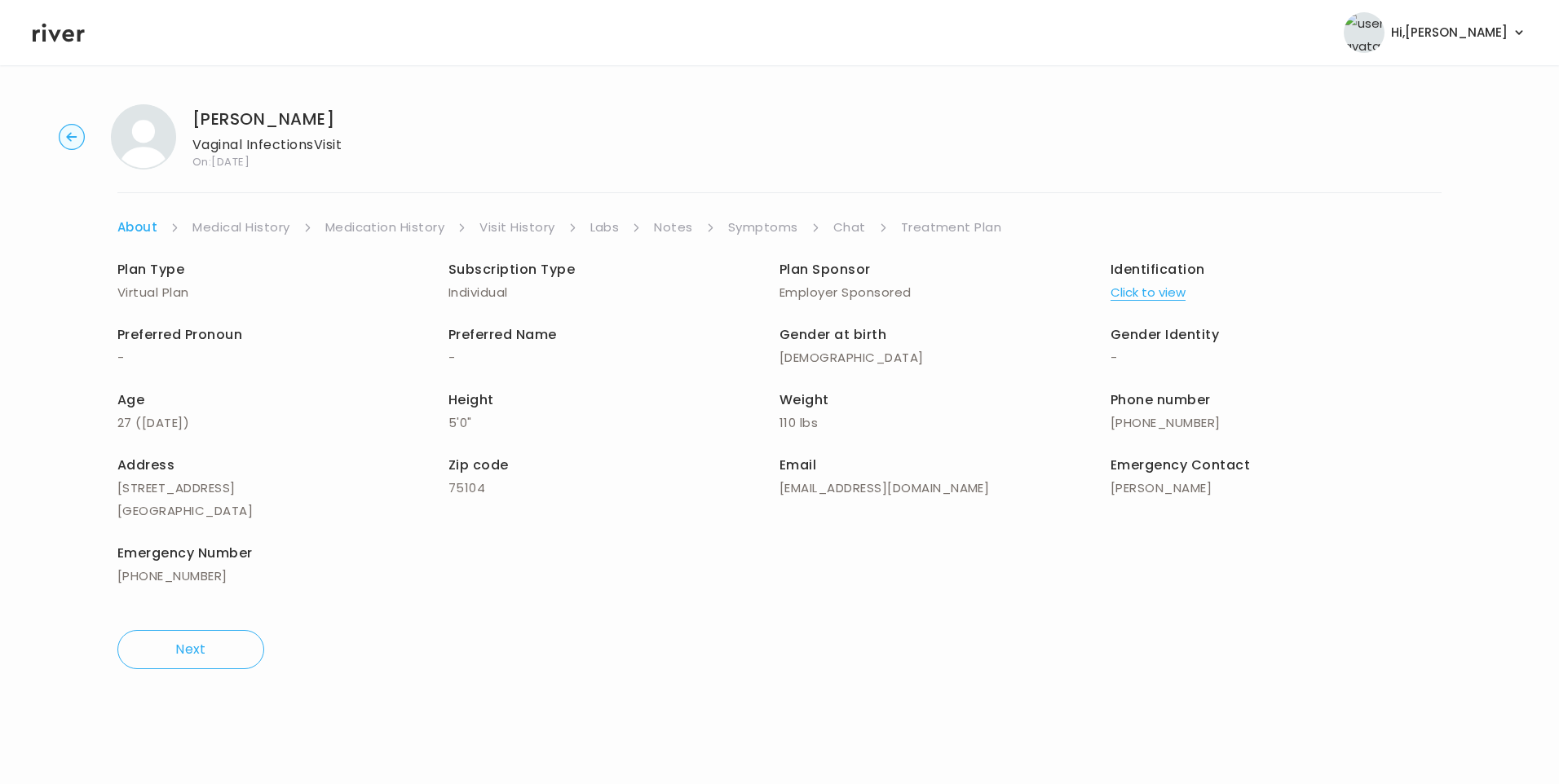
drag, startPoint x: 862, startPoint y: 219, endPoint x: 857, endPoint y: 229, distance: 11.2
click at [860, 221] on link "Chat" at bounding box center [849, 227] width 32 height 23
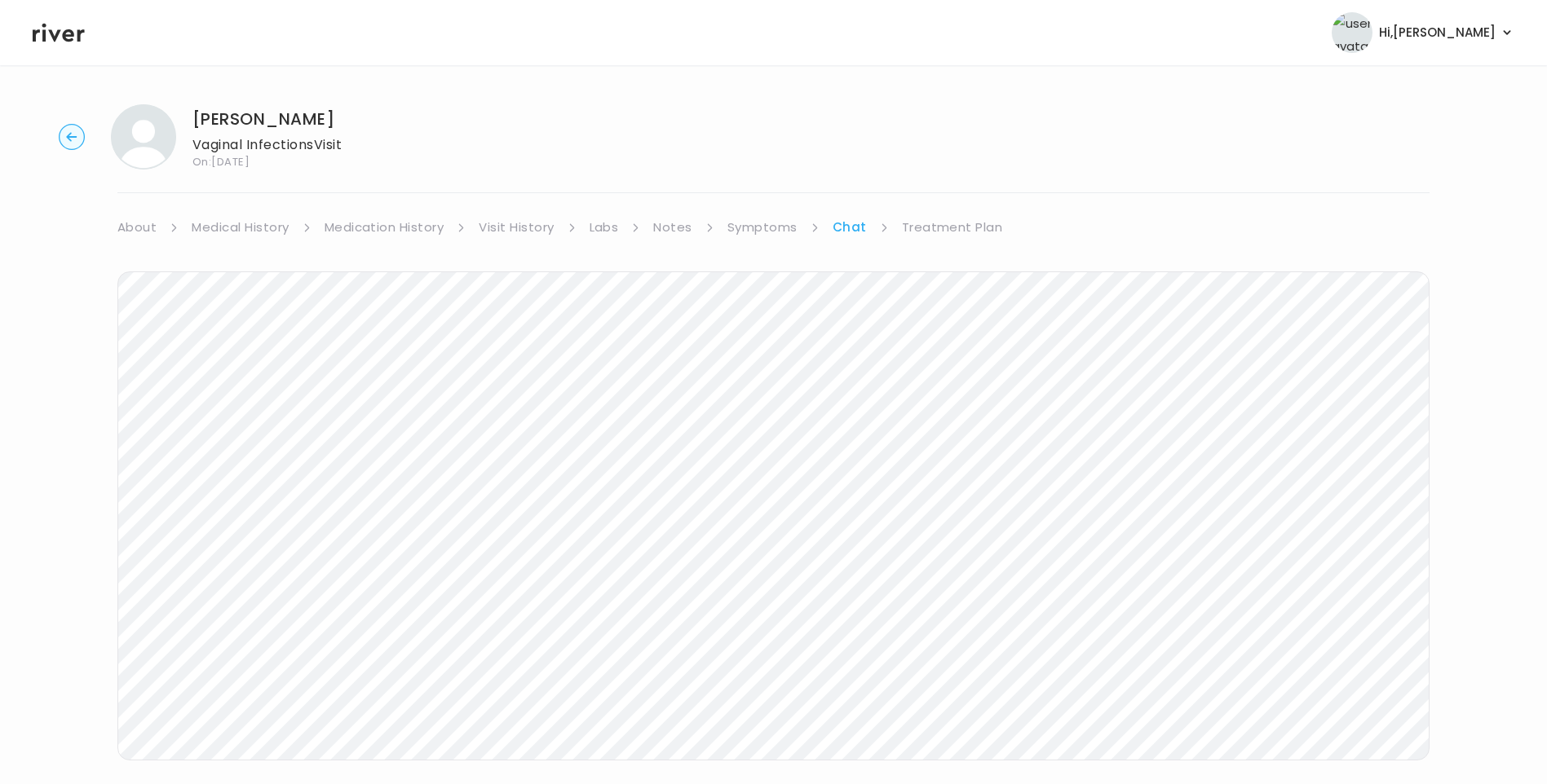
scroll to position [28, 0]
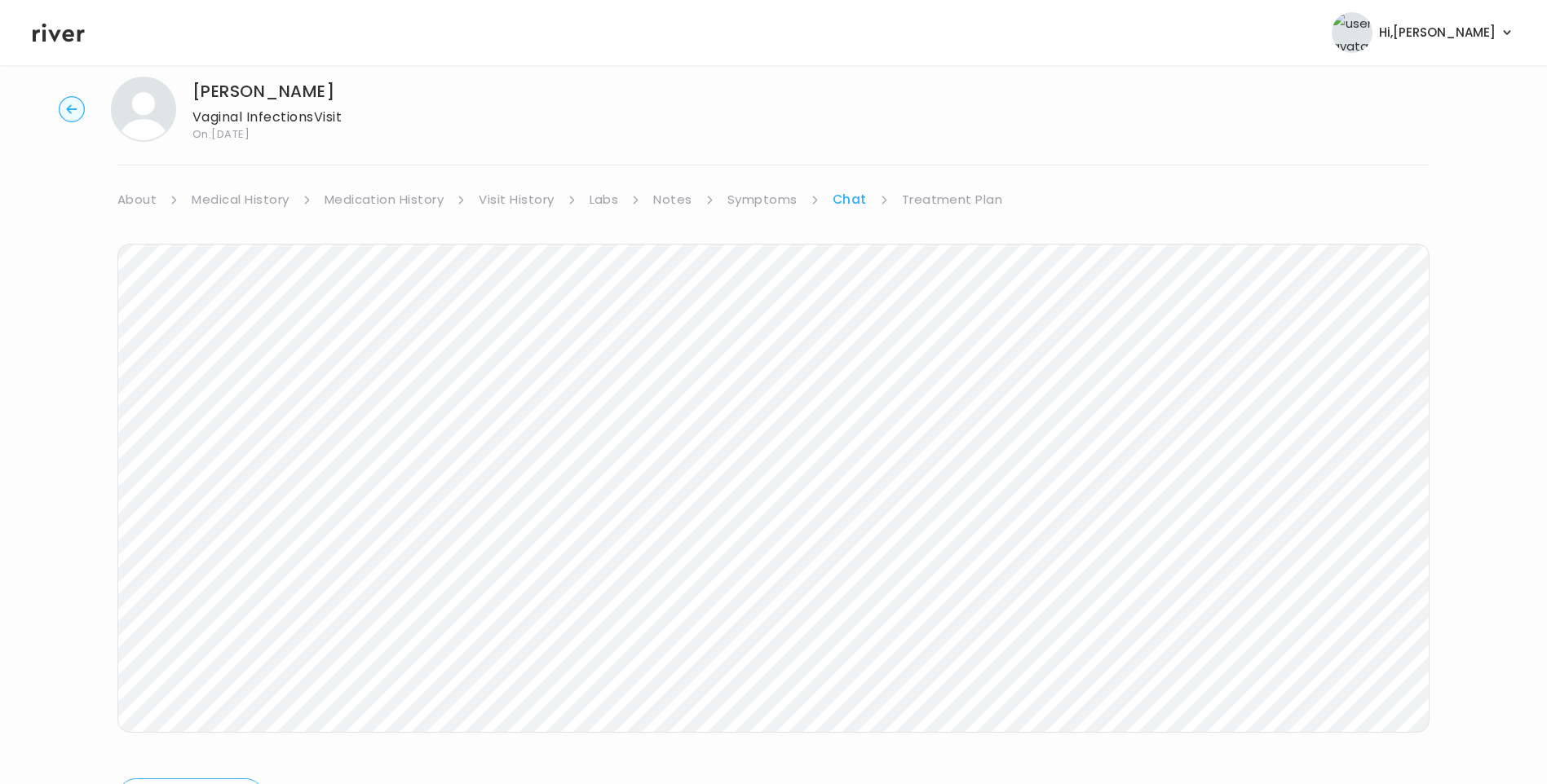
click at [938, 202] on link "Treatment Plan" at bounding box center [952, 199] width 101 height 23
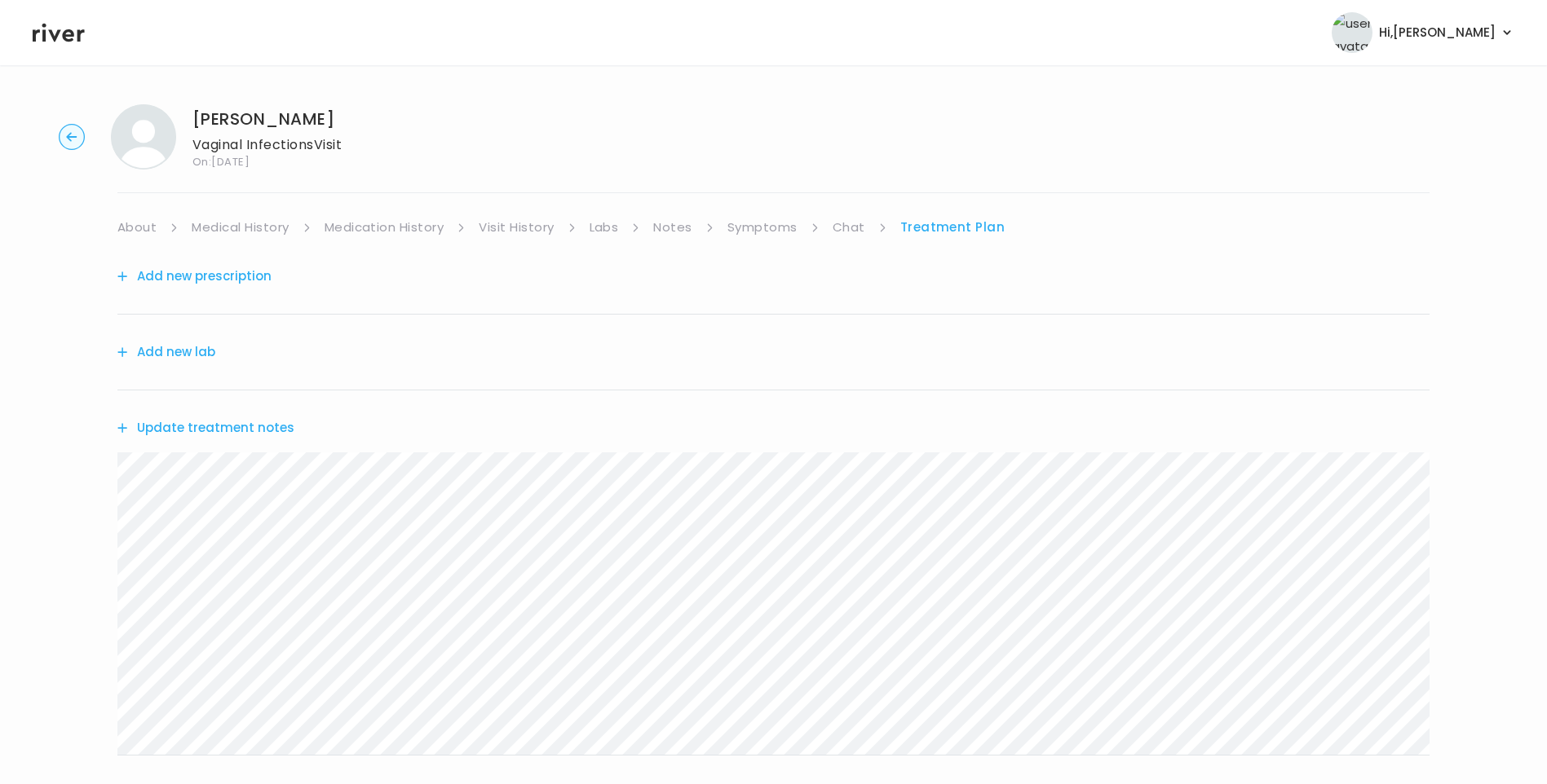
scroll to position [201, 0]
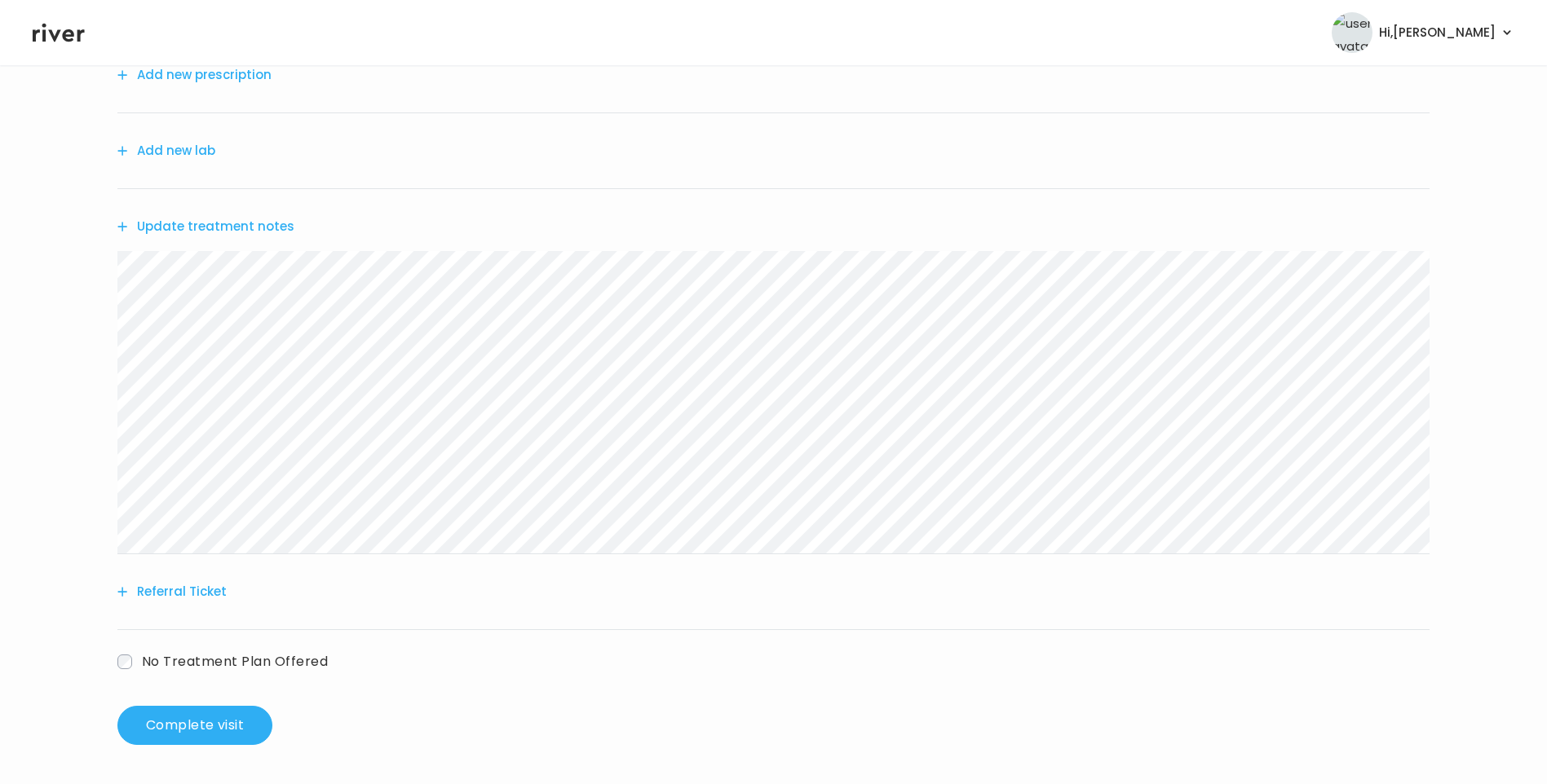
click at [240, 226] on button "Update treatment notes" at bounding box center [206, 227] width 177 height 23
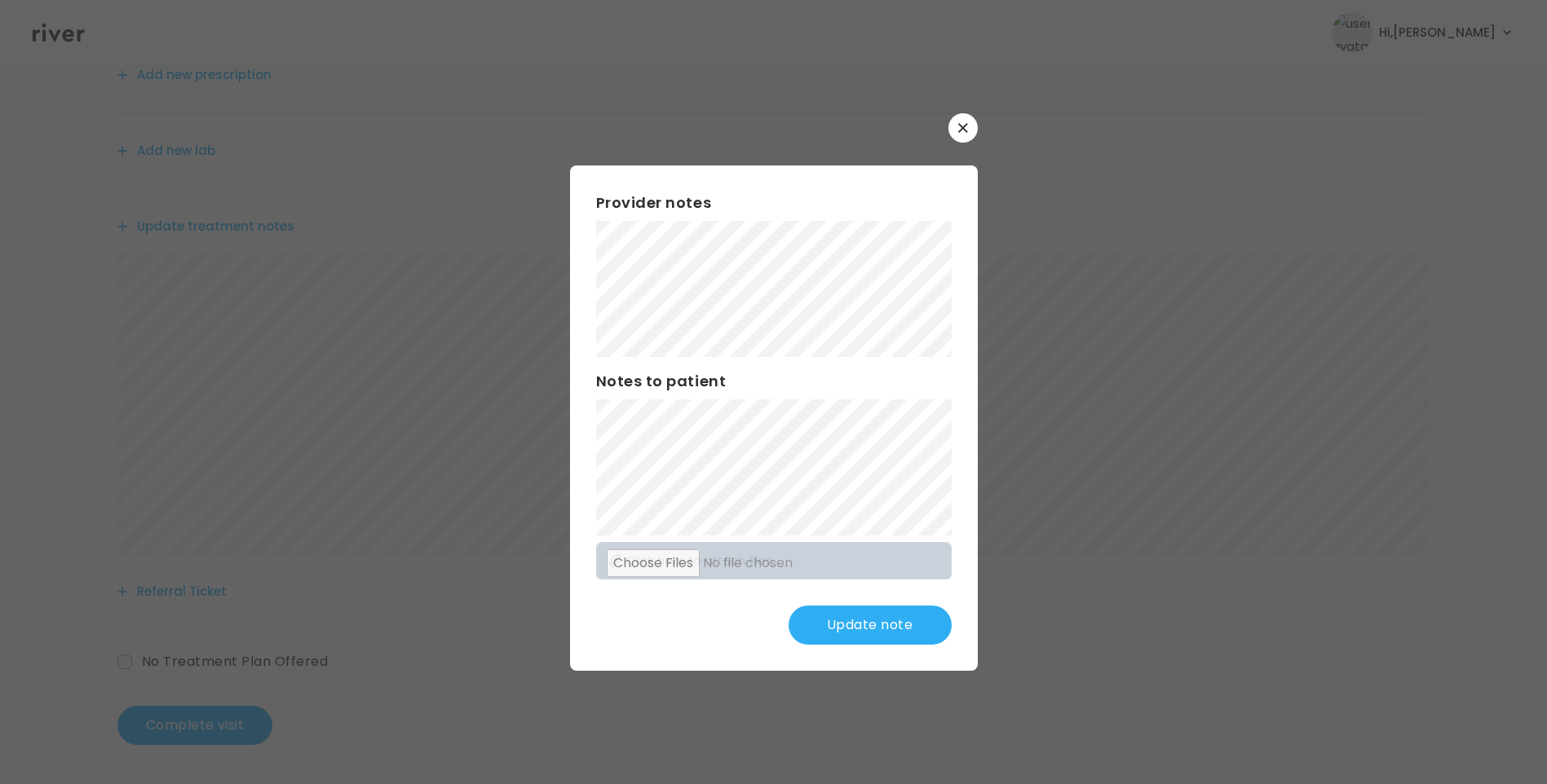
click at [890, 627] on button "Update note" at bounding box center [871, 625] width 163 height 40
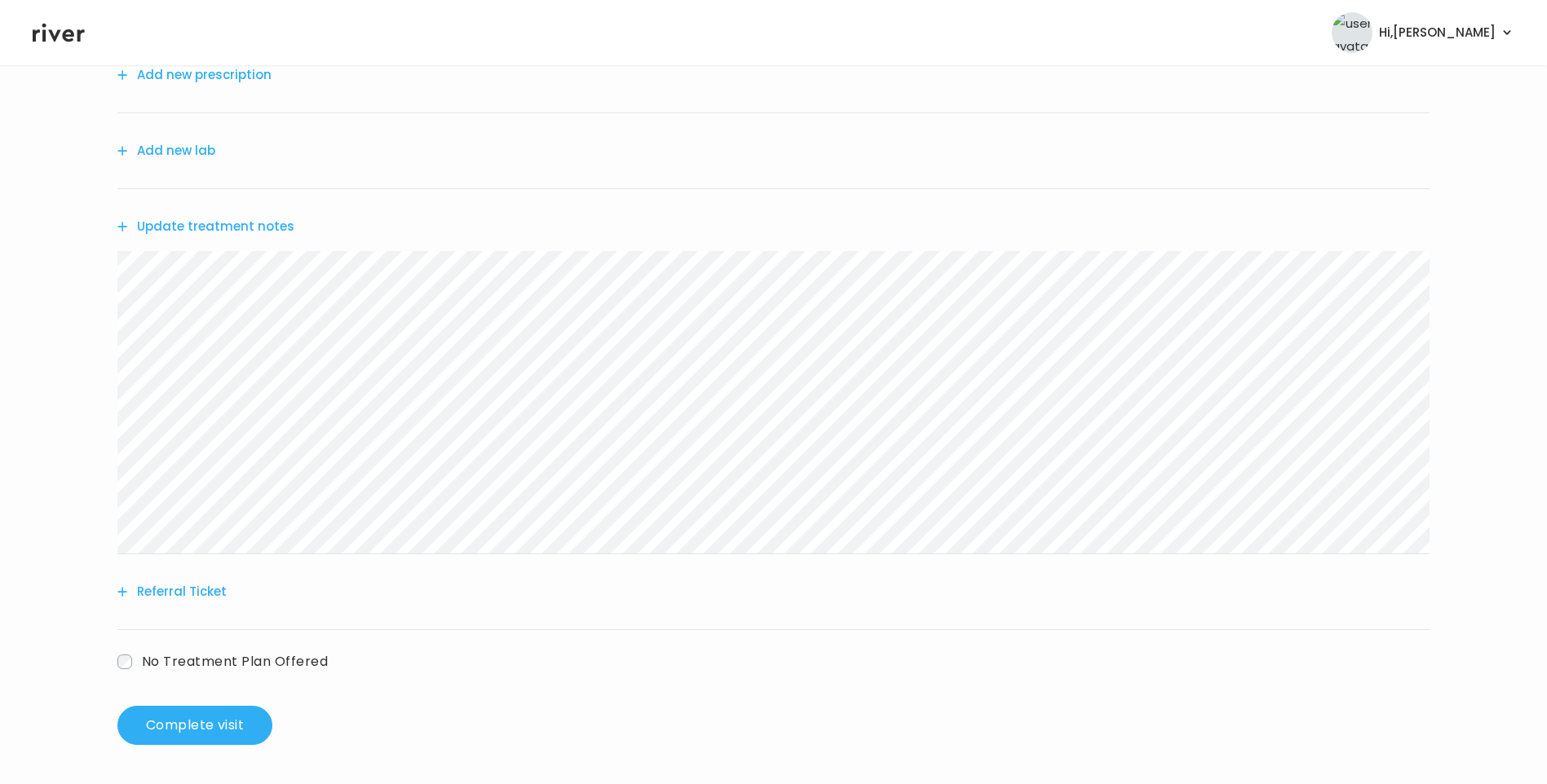
click at [51, 45] on header "Hi, Lisa Profile Logout" at bounding box center [773, 32] width 1547 height 65
drag, startPoint x: 53, startPoint y: 34, endPoint x: 567, endPoint y: 50, distance: 514.2
click at [53, 34] on icon at bounding box center [58, 32] width 52 height 18
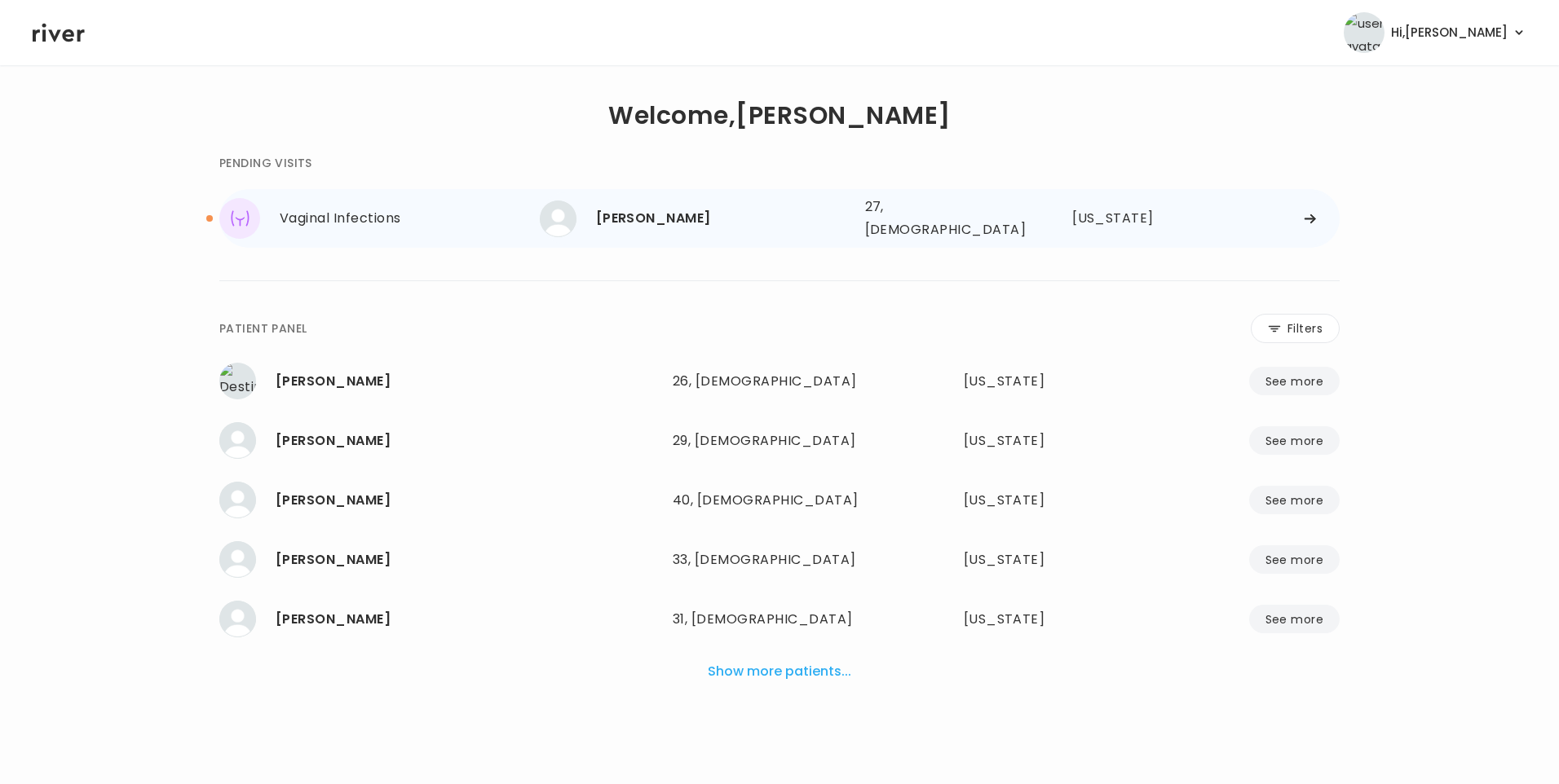
click at [617, 220] on div "CHADORA LAFAYETTE" at bounding box center [725, 219] width 256 height 23
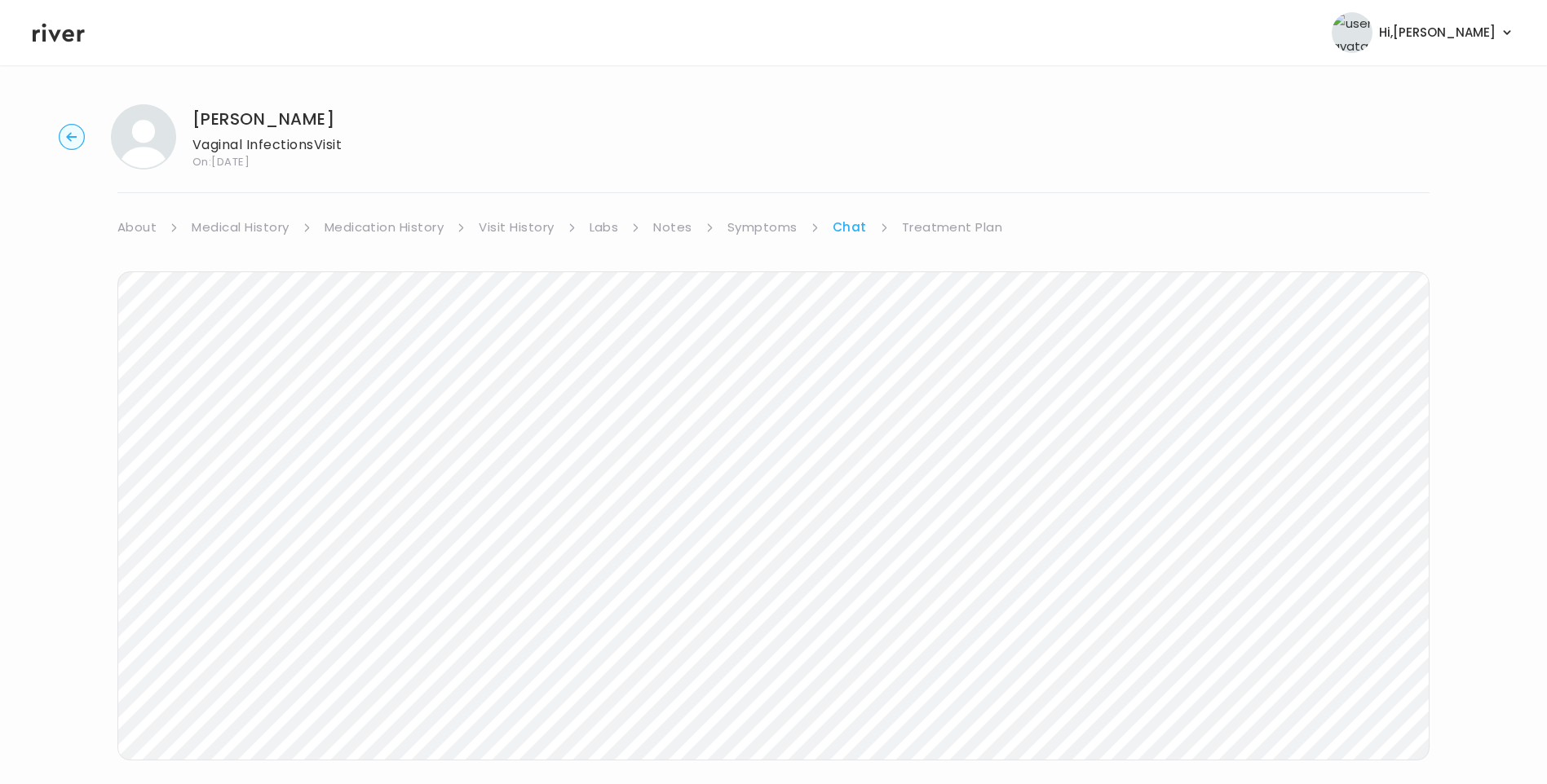
scroll to position [42, 0]
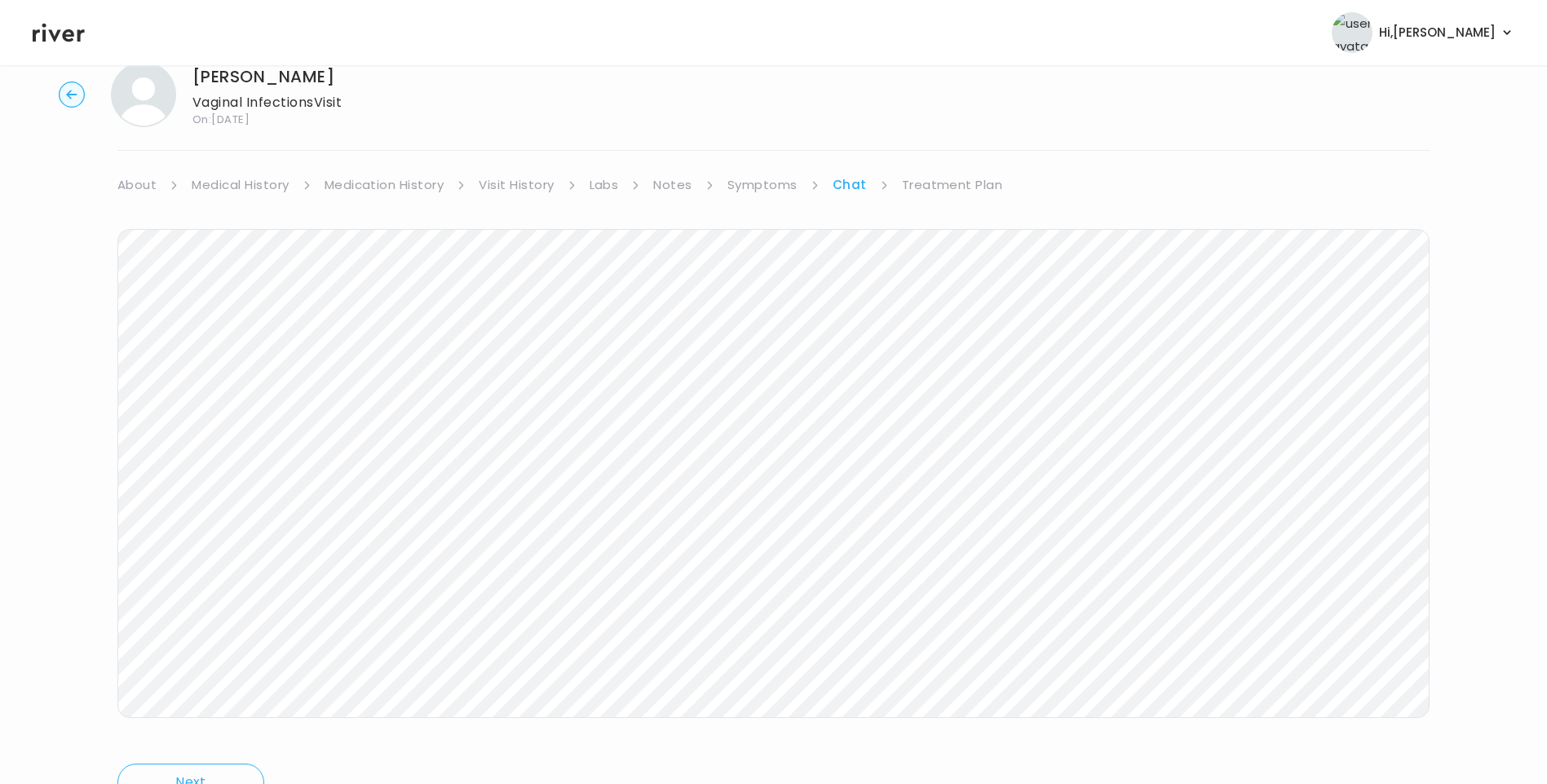
click at [782, 185] on link "Symptoms" at bounding box center [763, 185] width 70 height 23
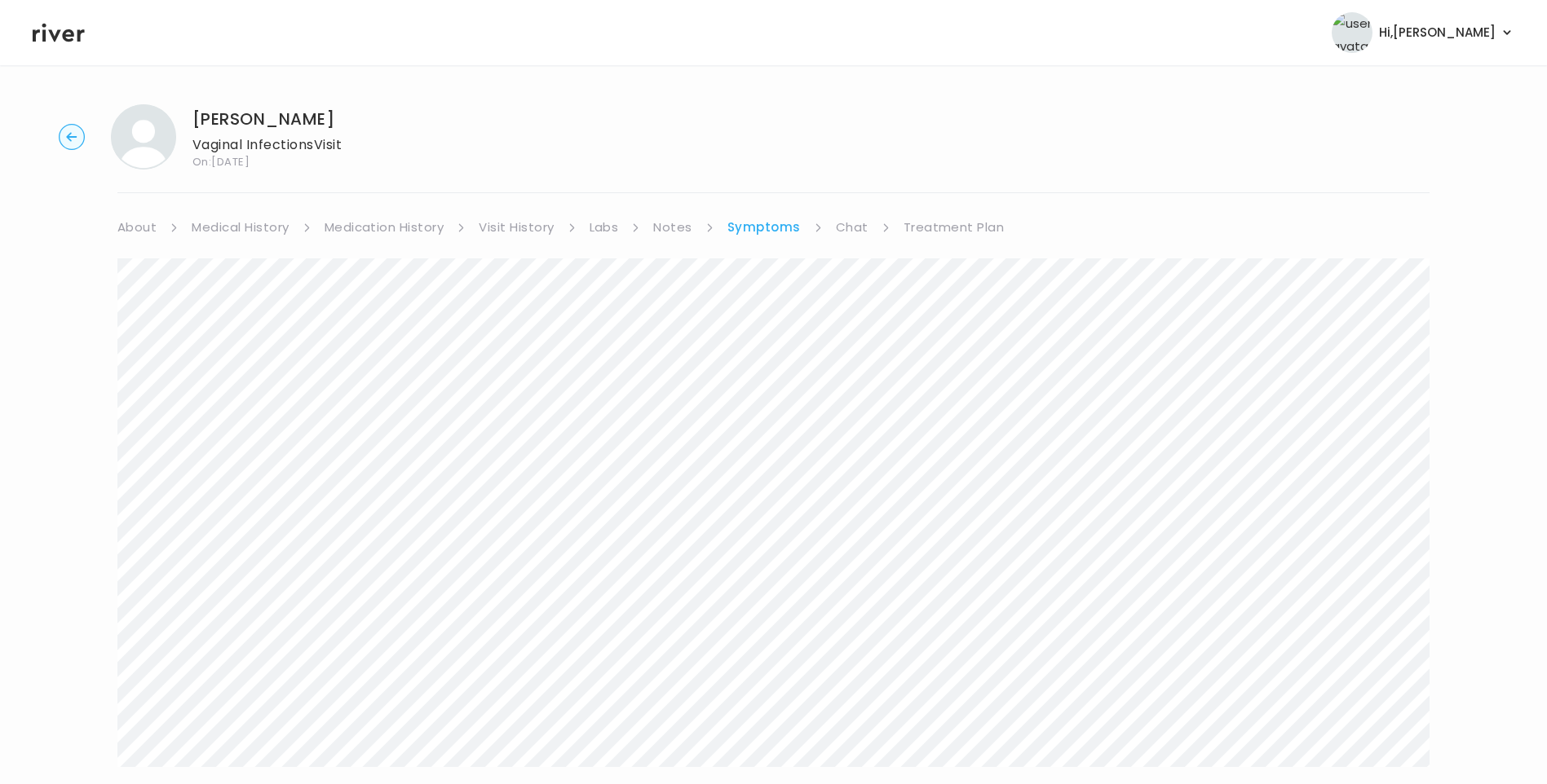
click at [830, 233] on ul "About Medical History Medication History Visit History Labs Notes Symptoms Chat…" at bounding box center [774, 227] width 1312 height 23
click at [936, 231] on link "Treatment Plan" at bounding box center [954, 227] width 101 height 23
click at [855, 226] on link "Chat" at bounding box center [849, 227] width 33 height 23
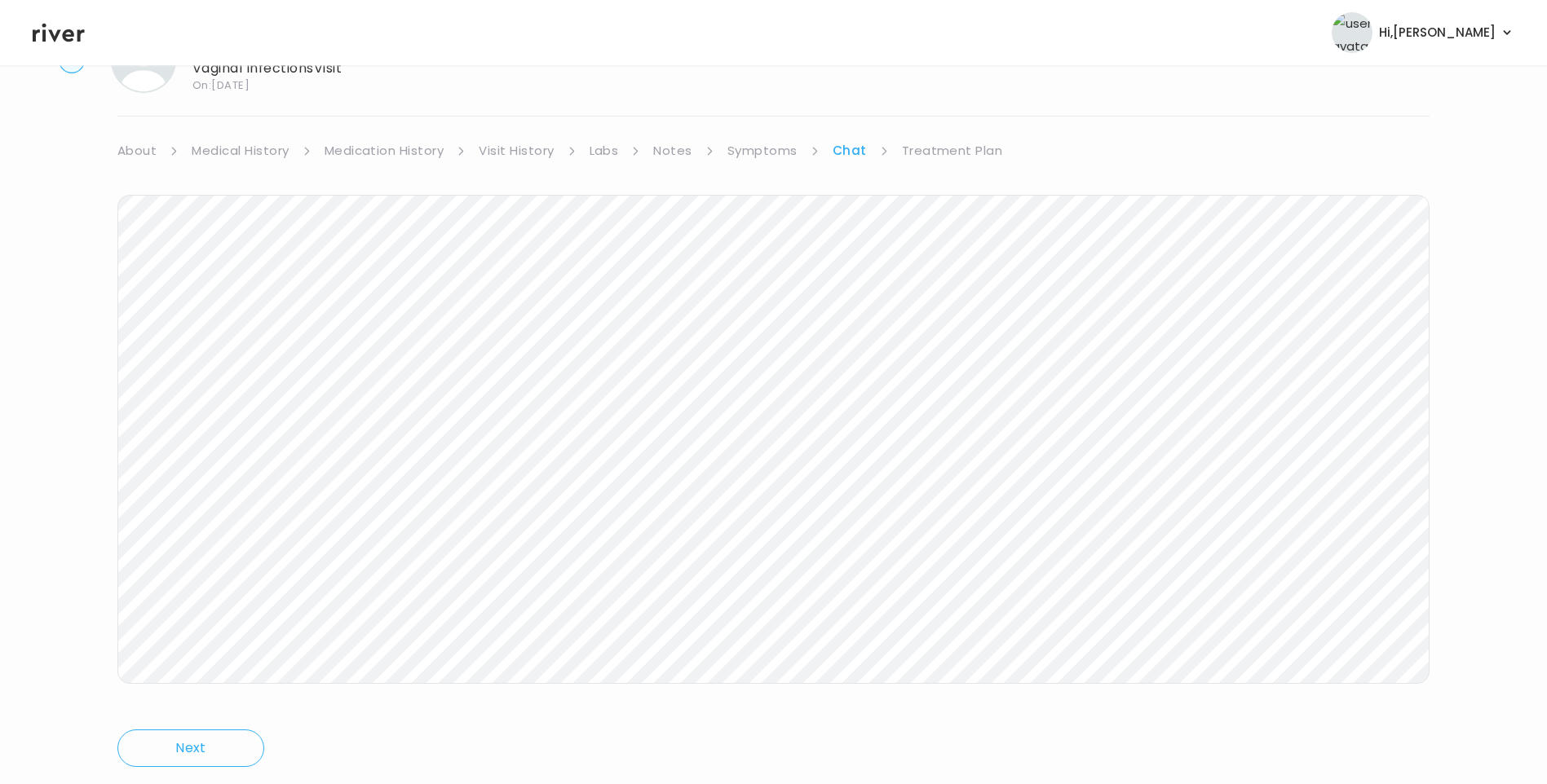
scroll to position [121, 0]
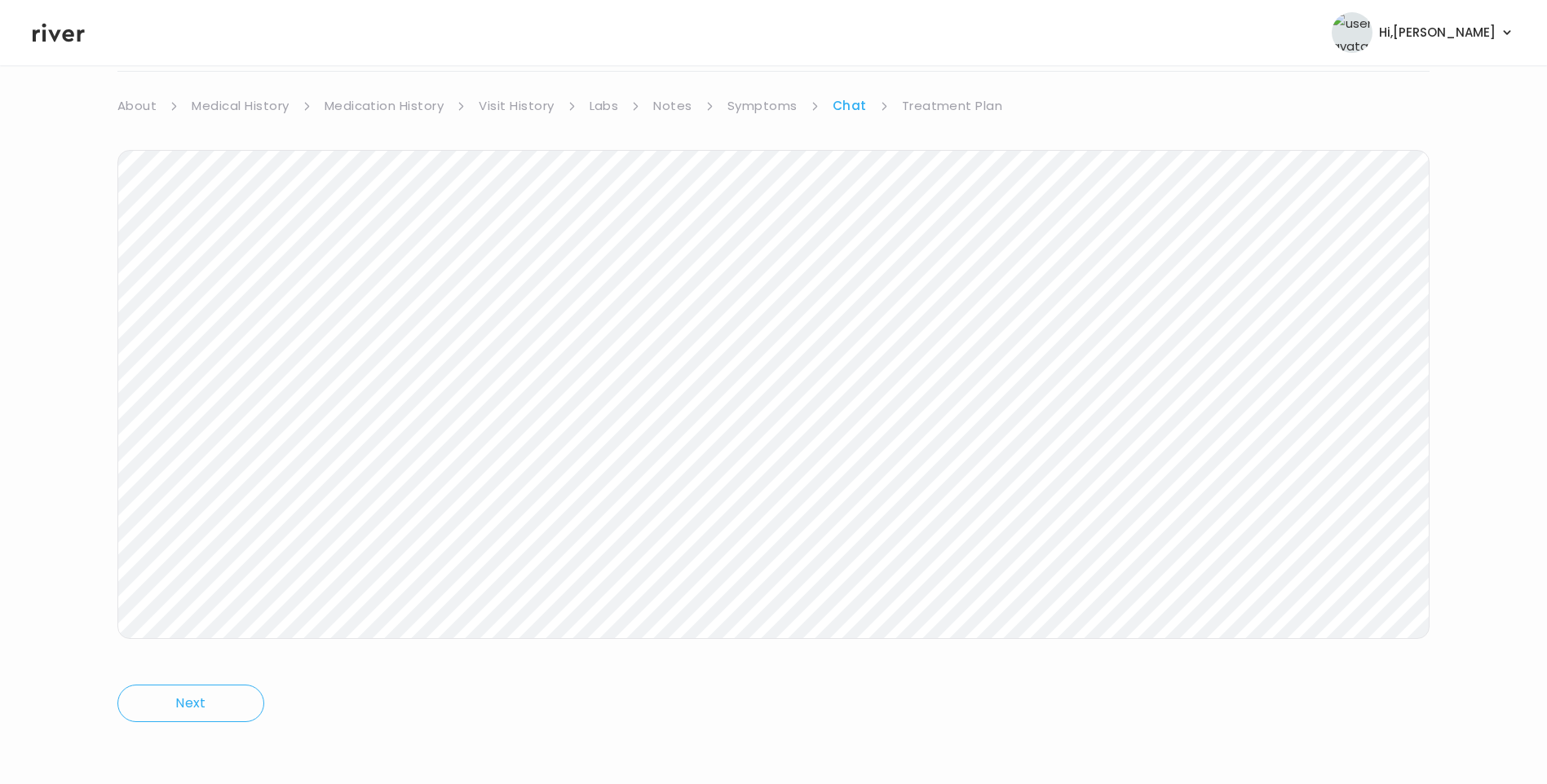
click at [73, 32] on icon at bounding box center [58, 32] width 52 height 18
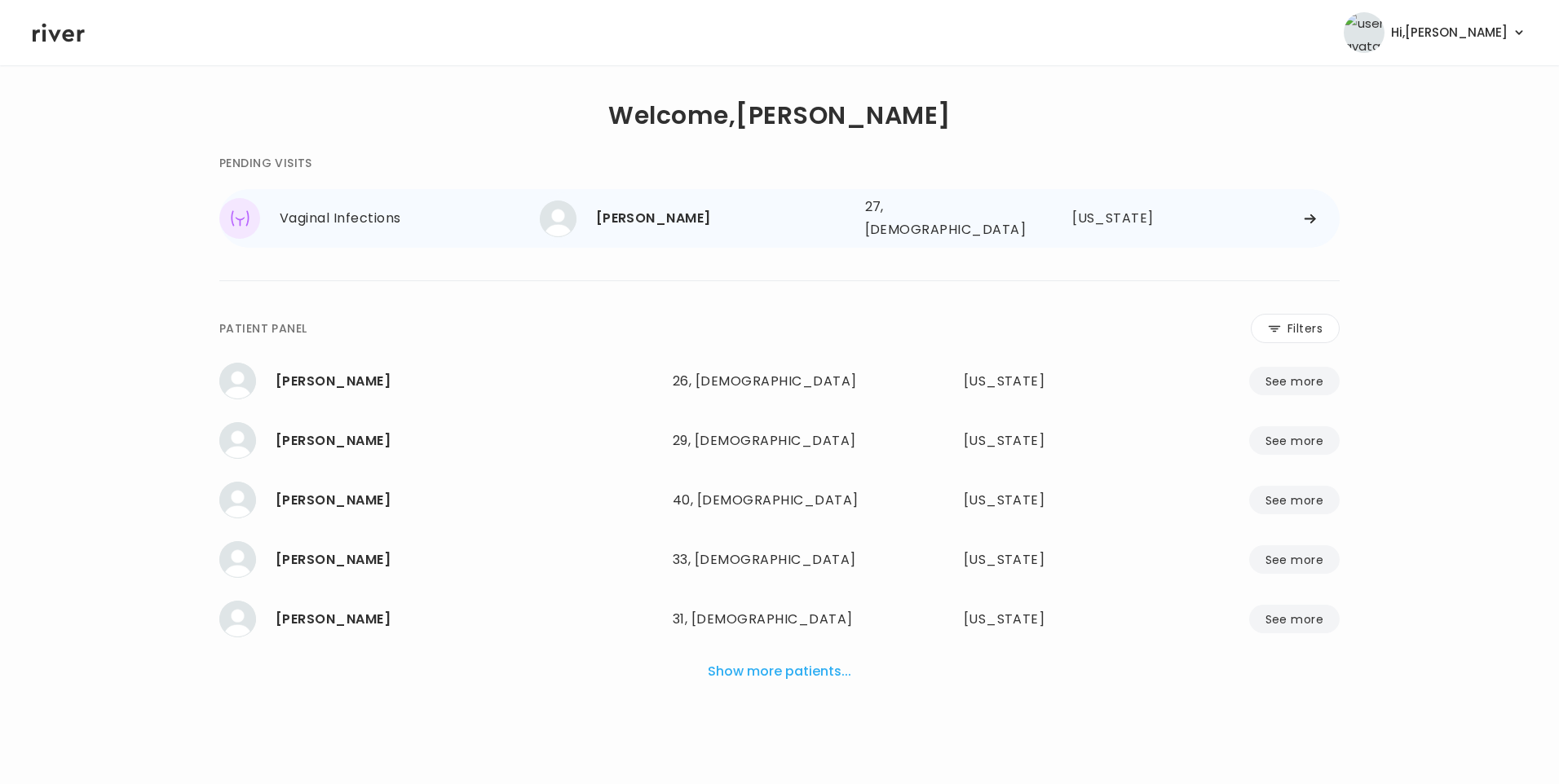
click at [660, 215] on div "[PERSON_NAME]" at bounding box center [725, 219] width 256 height 23
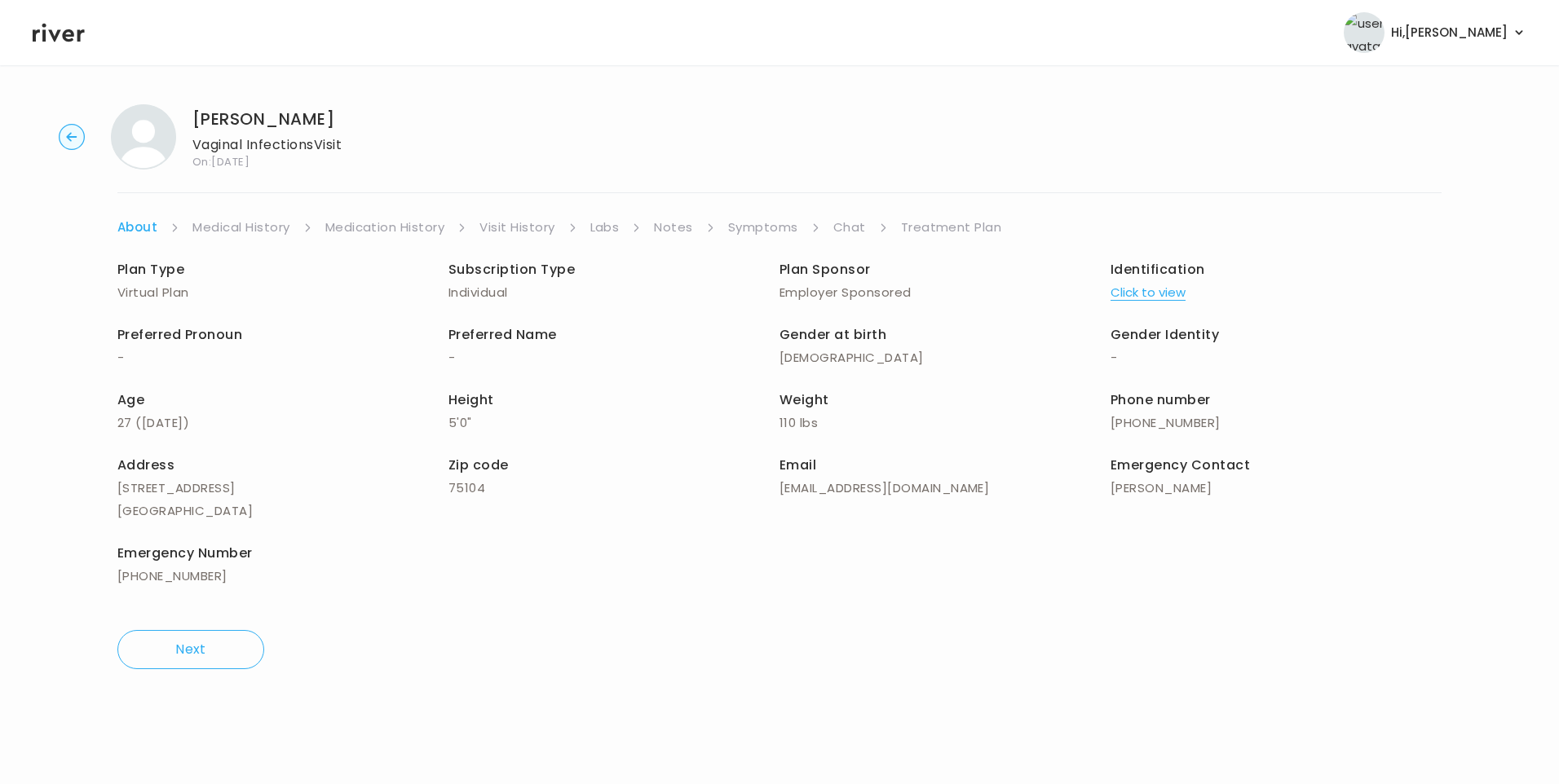
click at [841, 229] on link "Chat" at bounding box center [849, 227] width 32 height 23
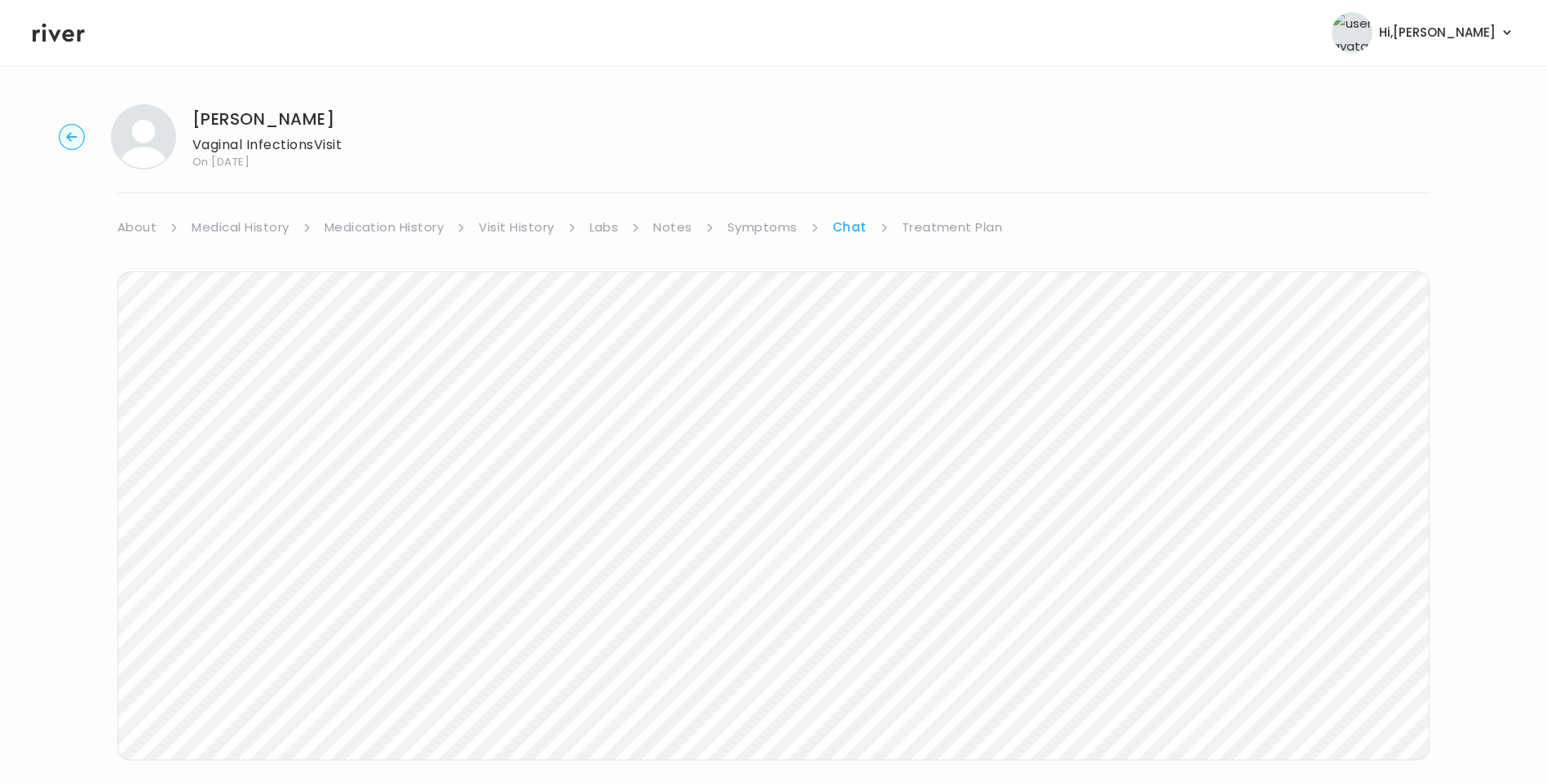
scroll to position [42, 0]
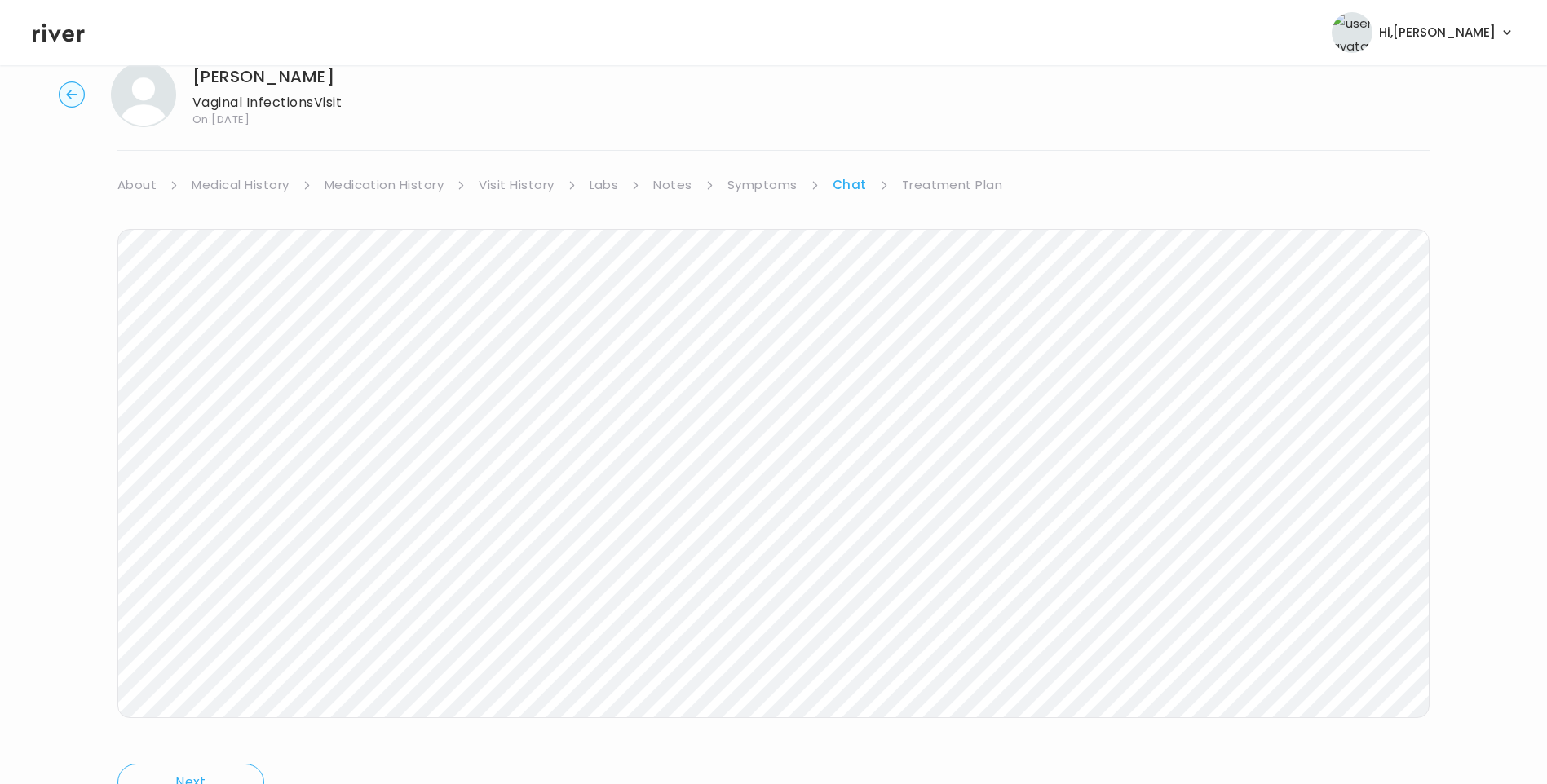
click at [70, 34] on icon at bounding box center [58, 32] width 52 height 25
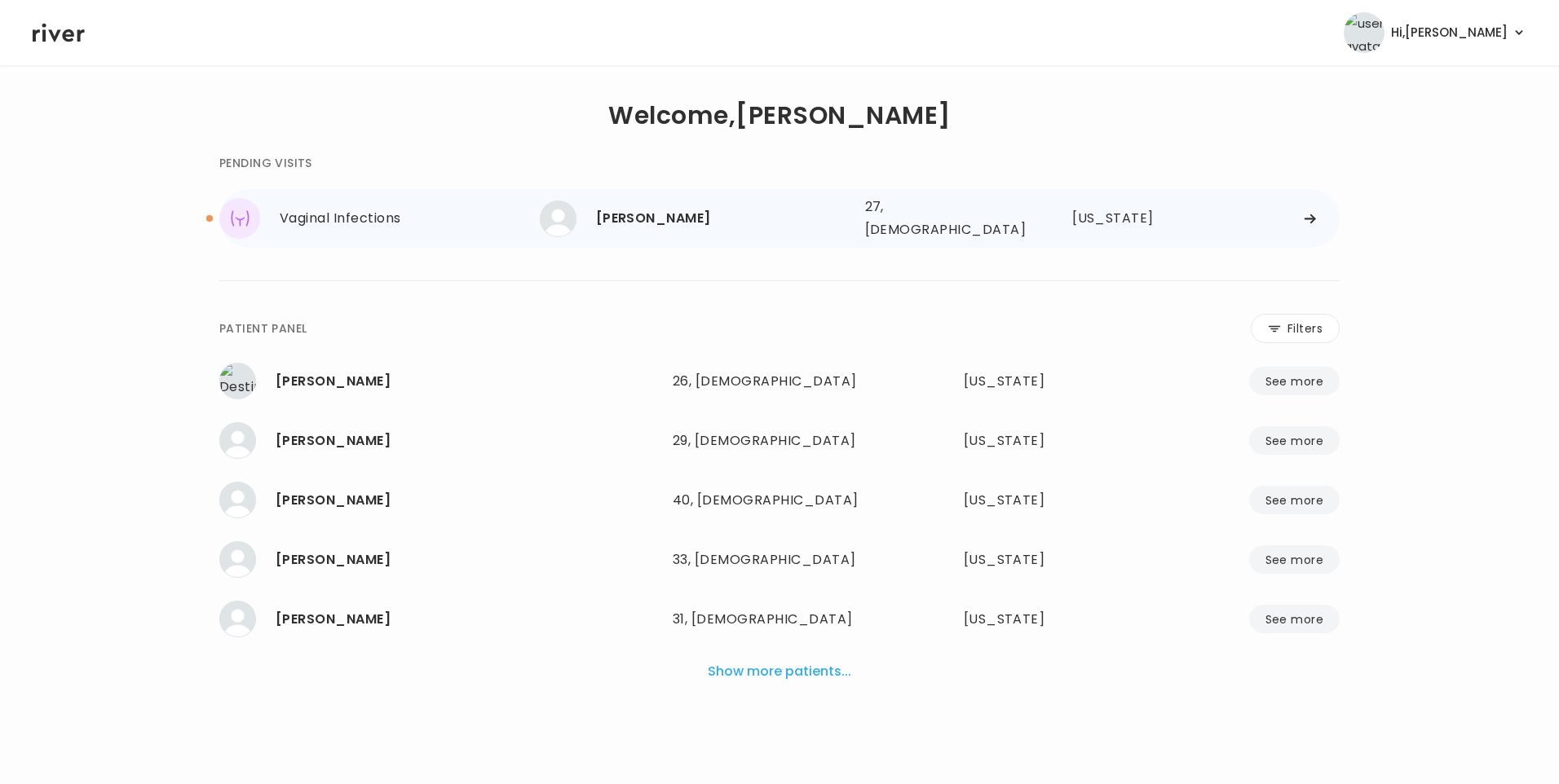
click at [696, 220] on div "CHADORA LAFAYETTE" at bounding box center [725, 219] width 256 height 23
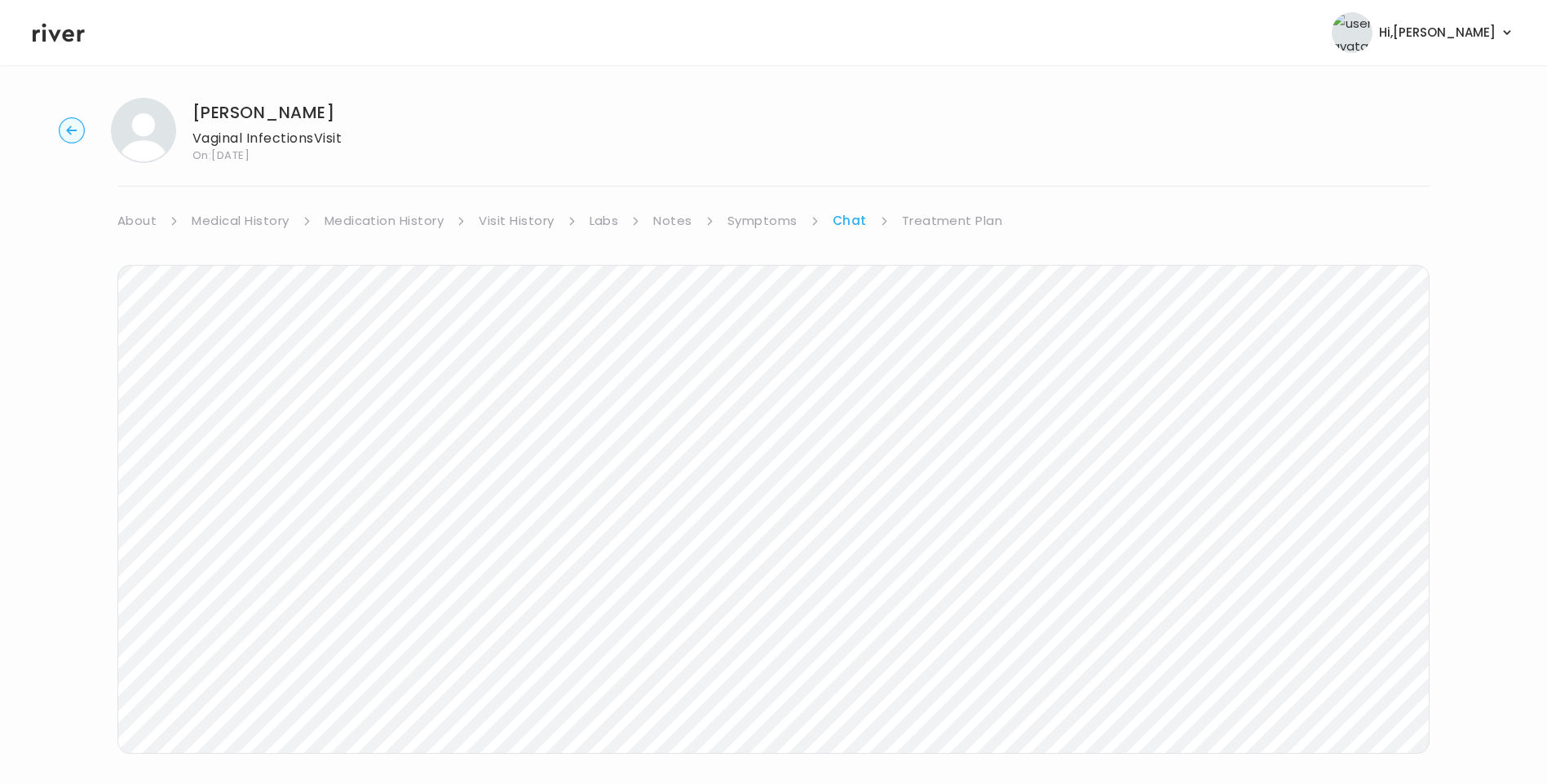
scroll to position [121, 0]
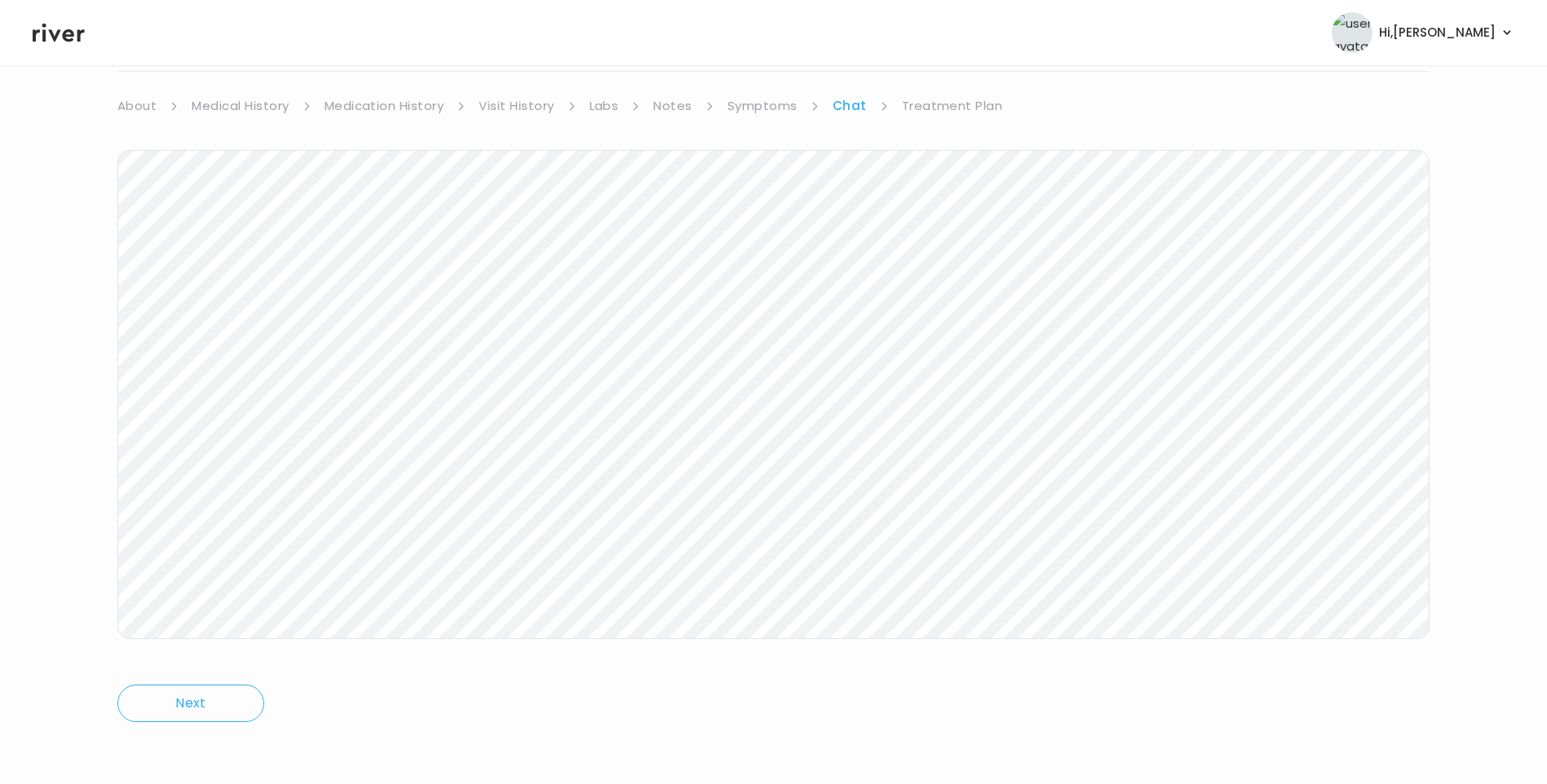
click at [245, 112] on link "Medical History" at bounding box center [240, 106] width 97 height 23
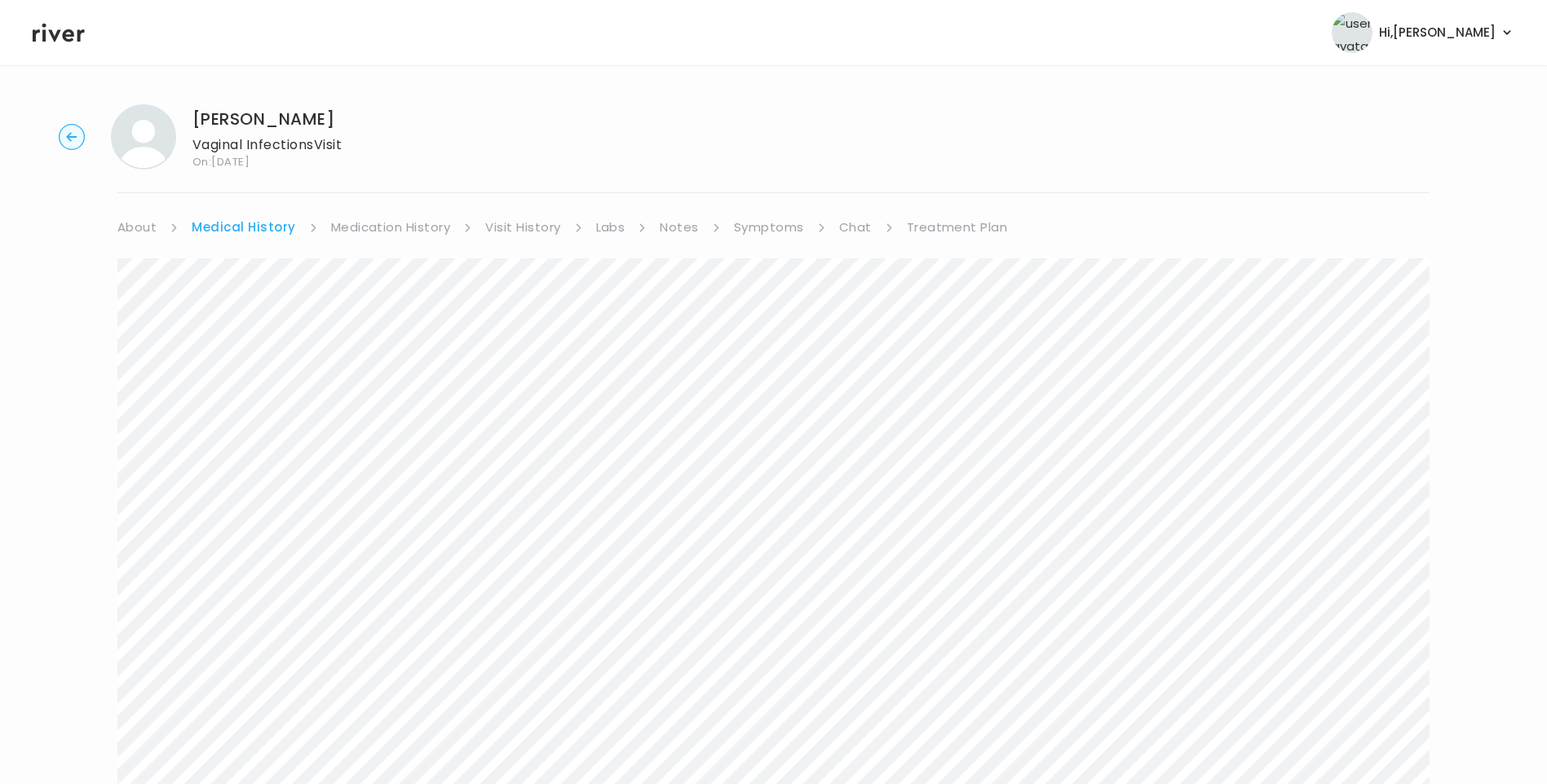
click at [855, 224] on link "Chat" at bounding box center [855, 227] width 33 height 23
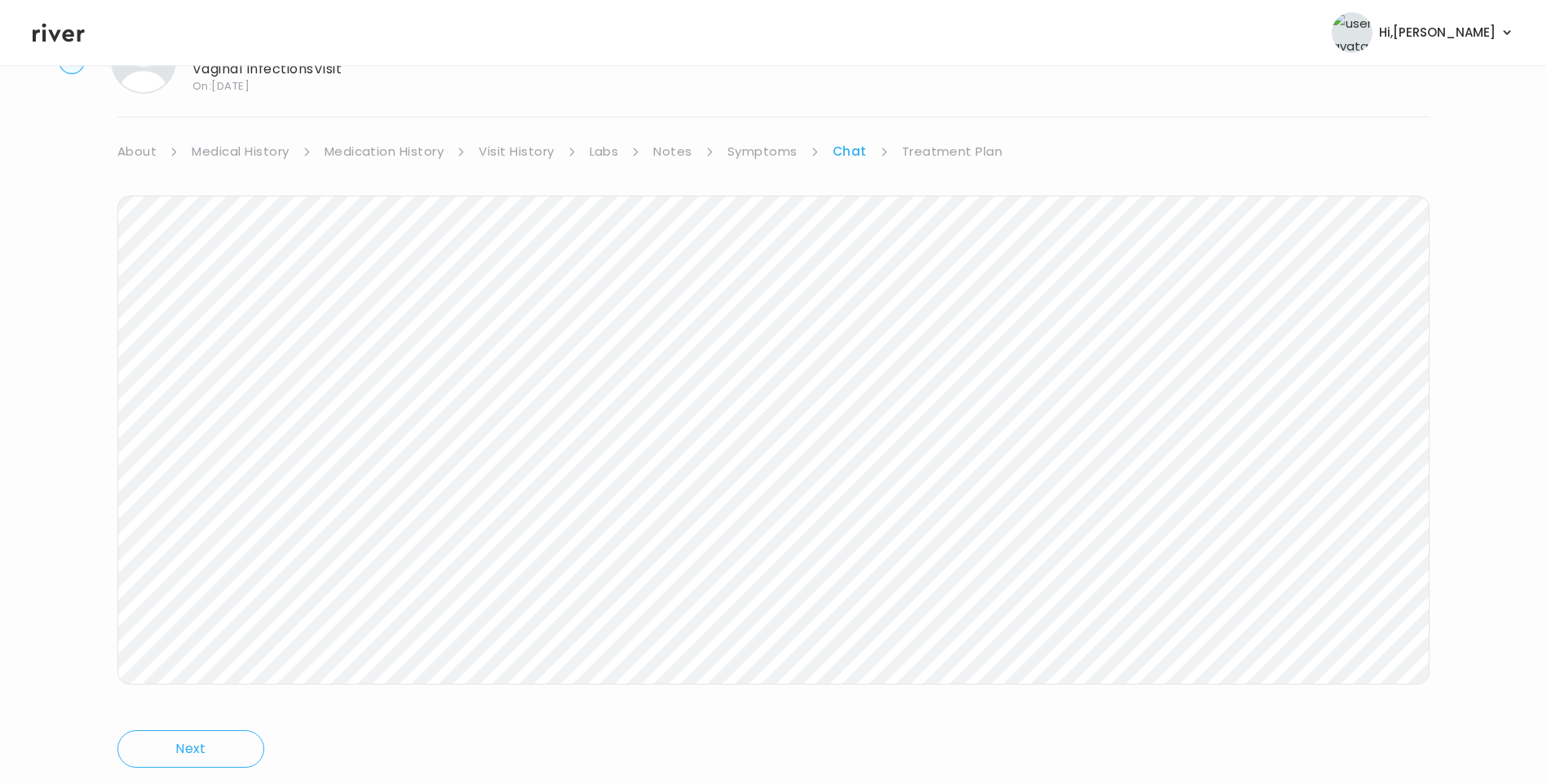
scroll to position [121, 0]
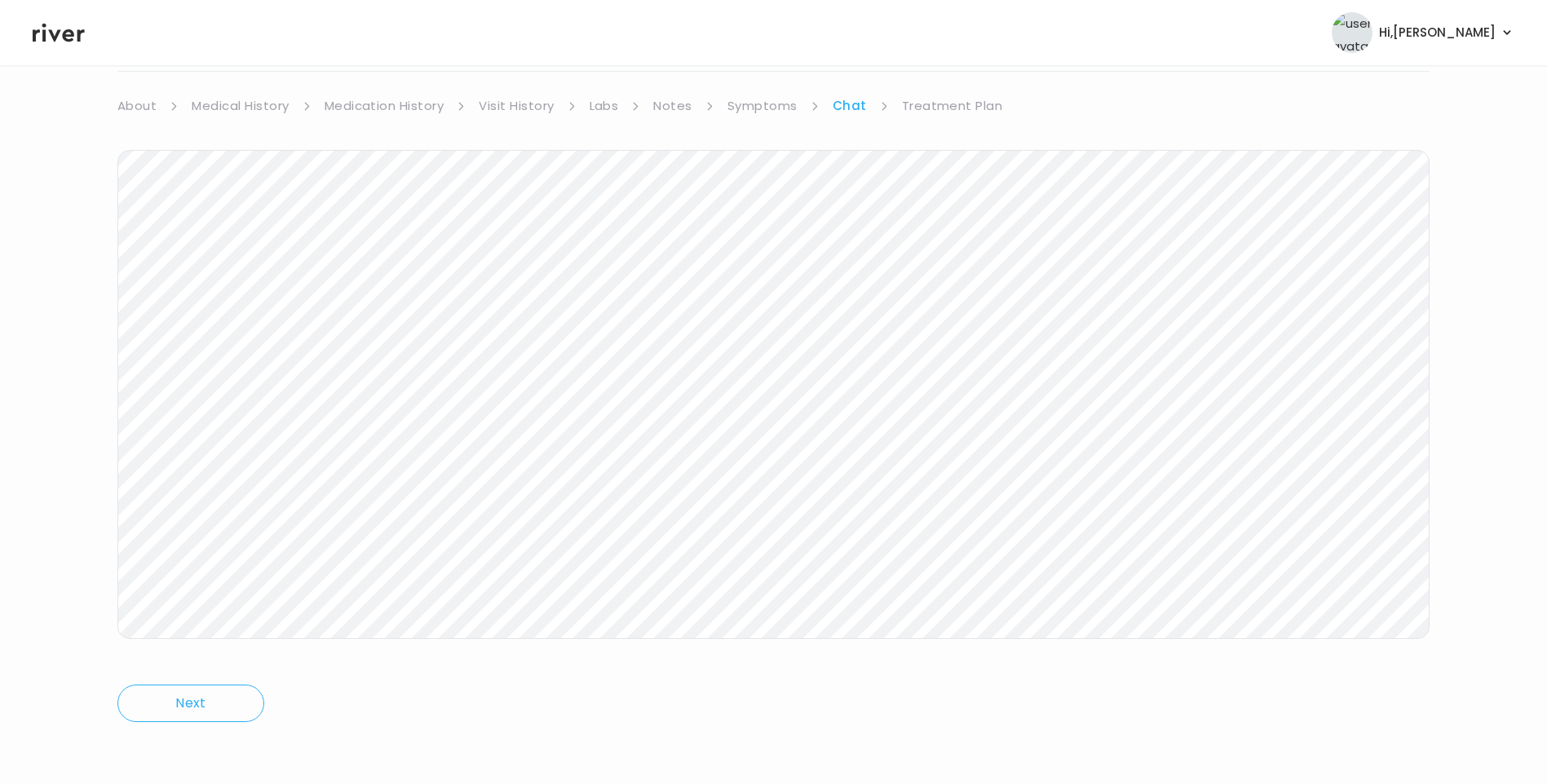
drag, startPoint x: 922, startPoint y: 102, endPoint x: 969, endPoint y: 129, distance: 54.2
click at [924, 102] on link "Treatment Plan" at bounding box center [952, 106] width 101 height 23
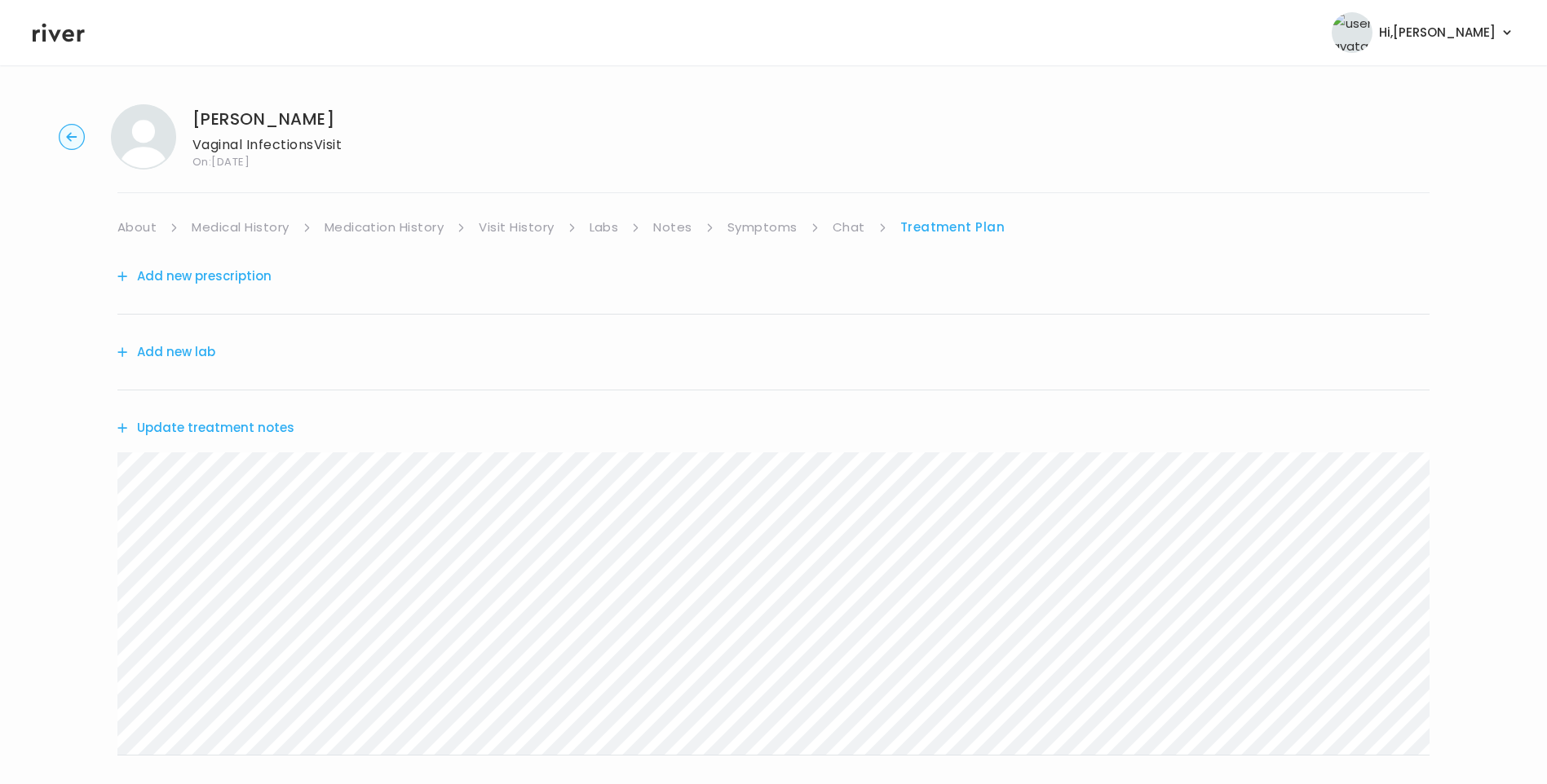
click at [264, 432] on button "Update treatment notes" at bounding box center [206, 428] width 177 height 23
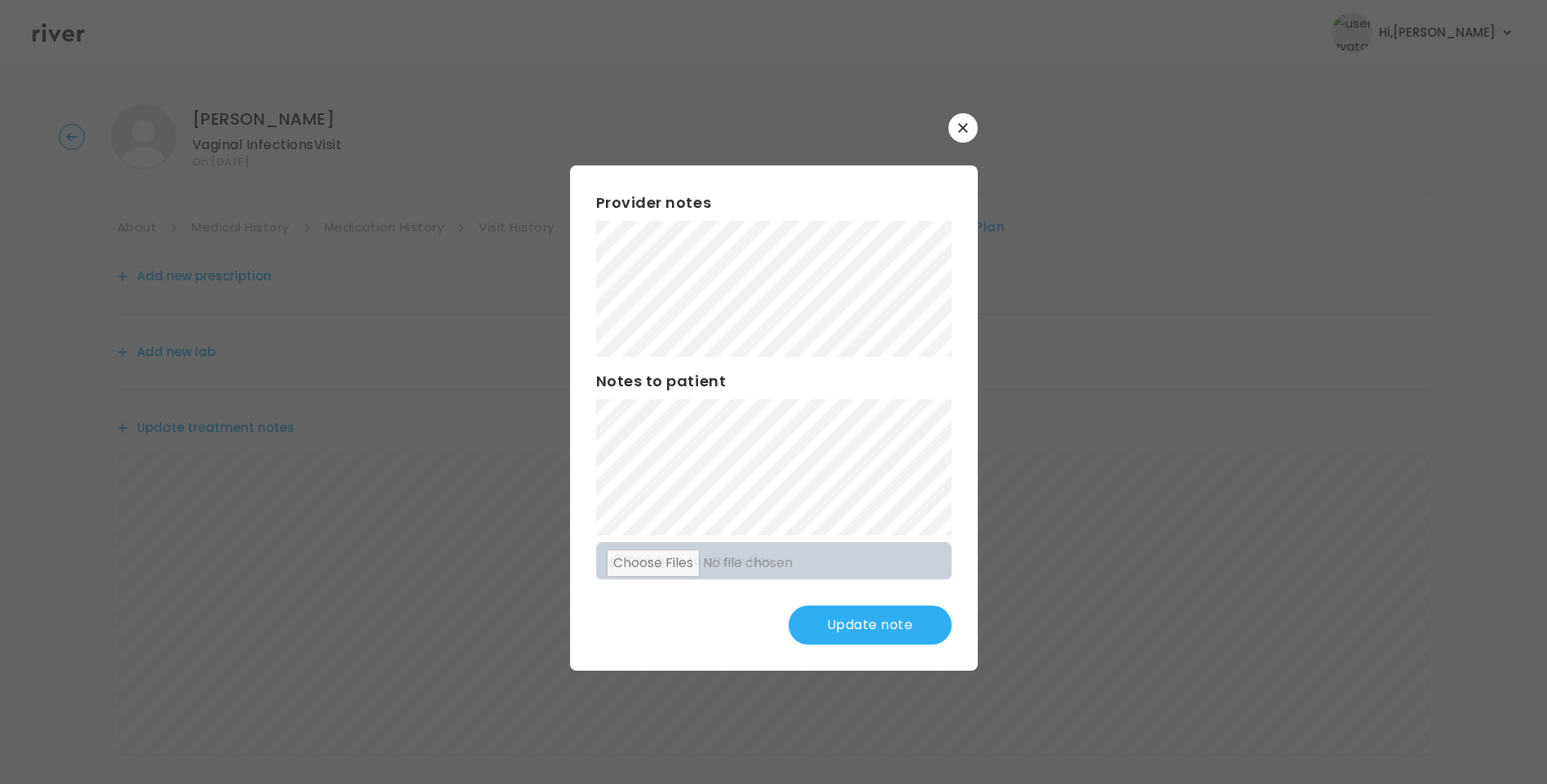
click at [849, 629] on button "Update note" at bounding box center [871, 625] width 163 height 40
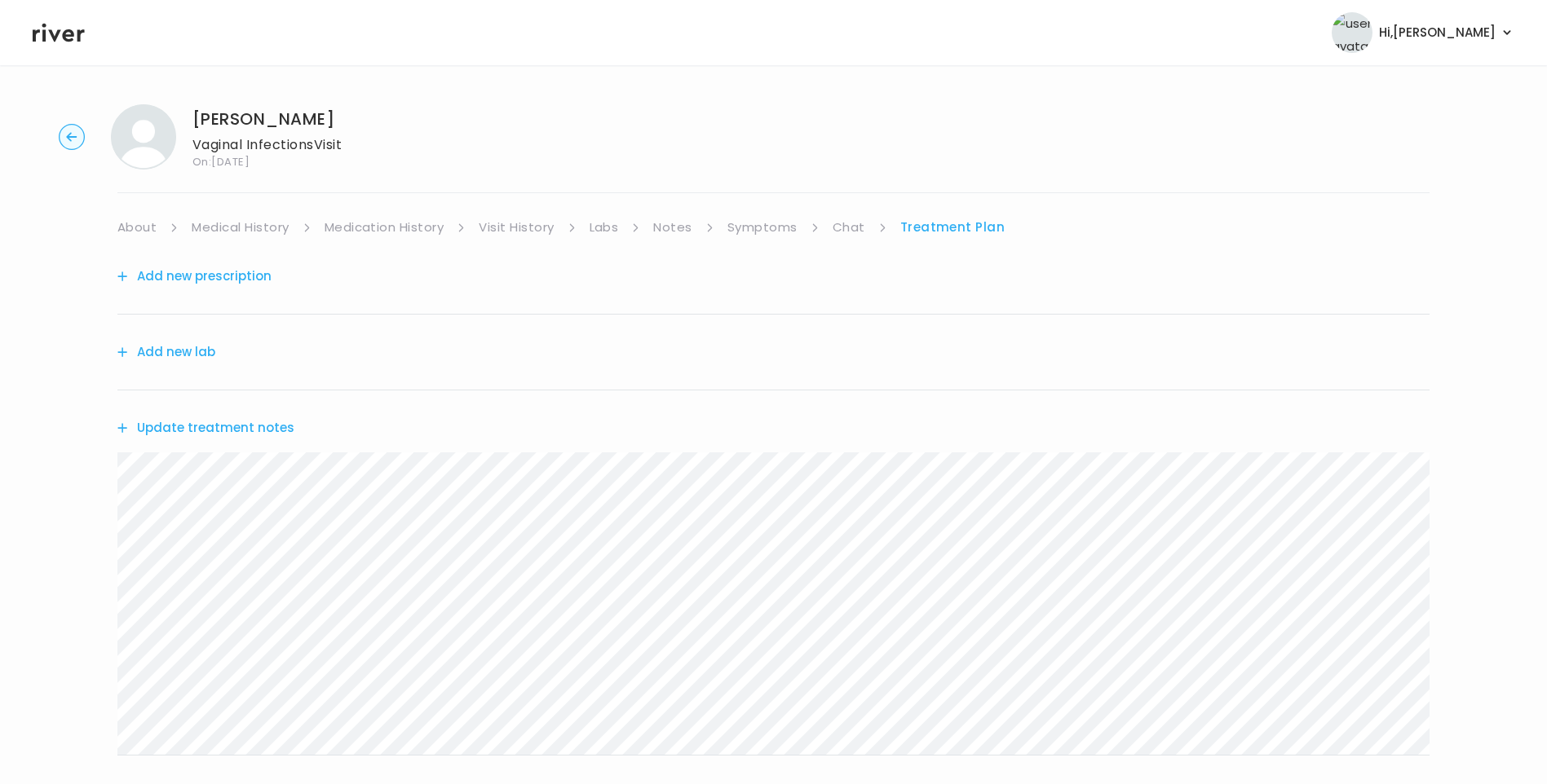
click at [203, 427] on button "Update treatment notes" at bounding box center [206, 428] width 177 height 23
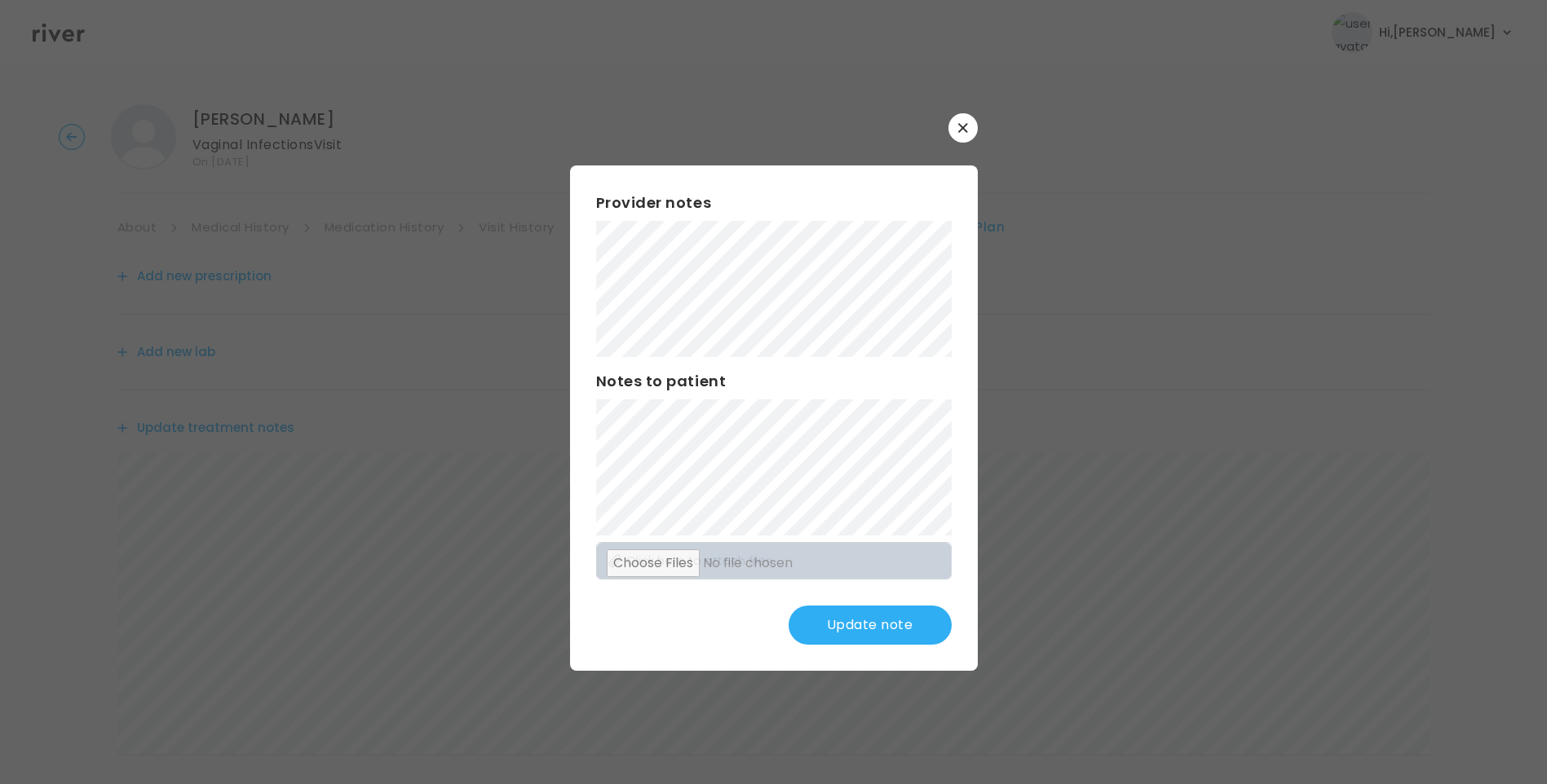
click at [916, 621] on button "Update note" at bounding box center [871, 625] width 163 height 40
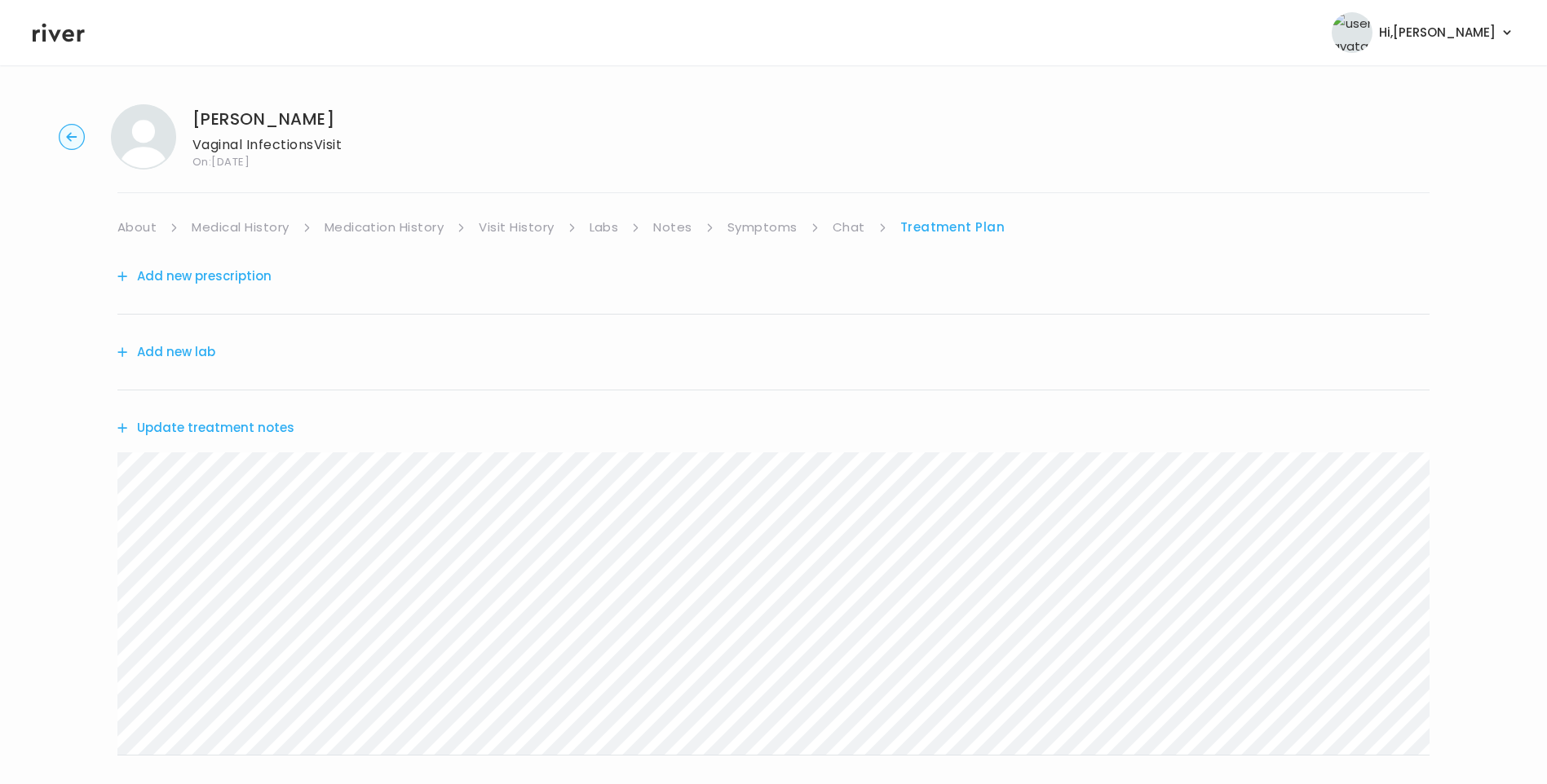
click at [247, 421] on button "Update treatment notes" at bounding box center [206, 428] width 177 height 23
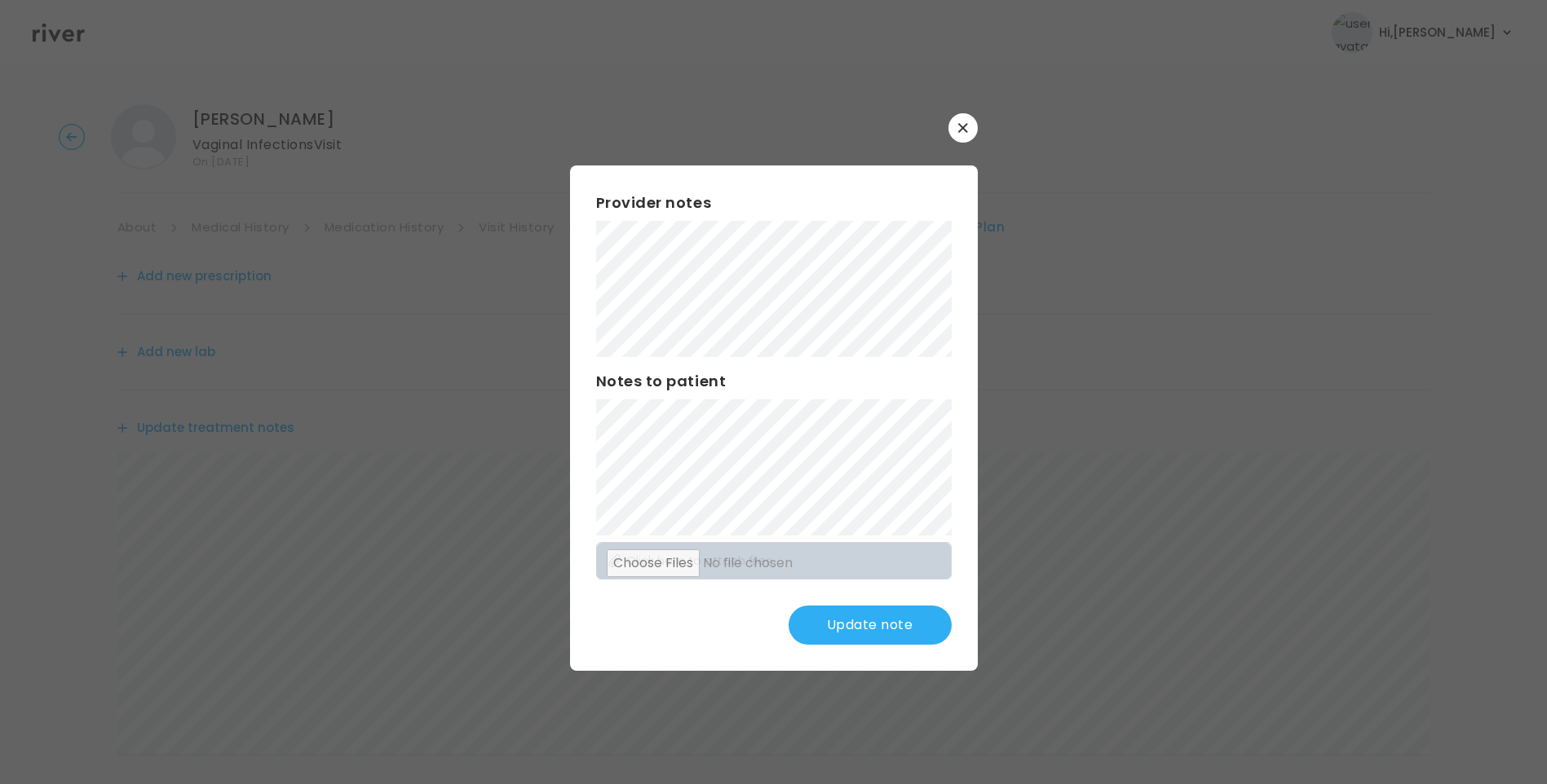
click at [871, 610] on button "Update note" at bounding box center [871, 625] width 163 height 40
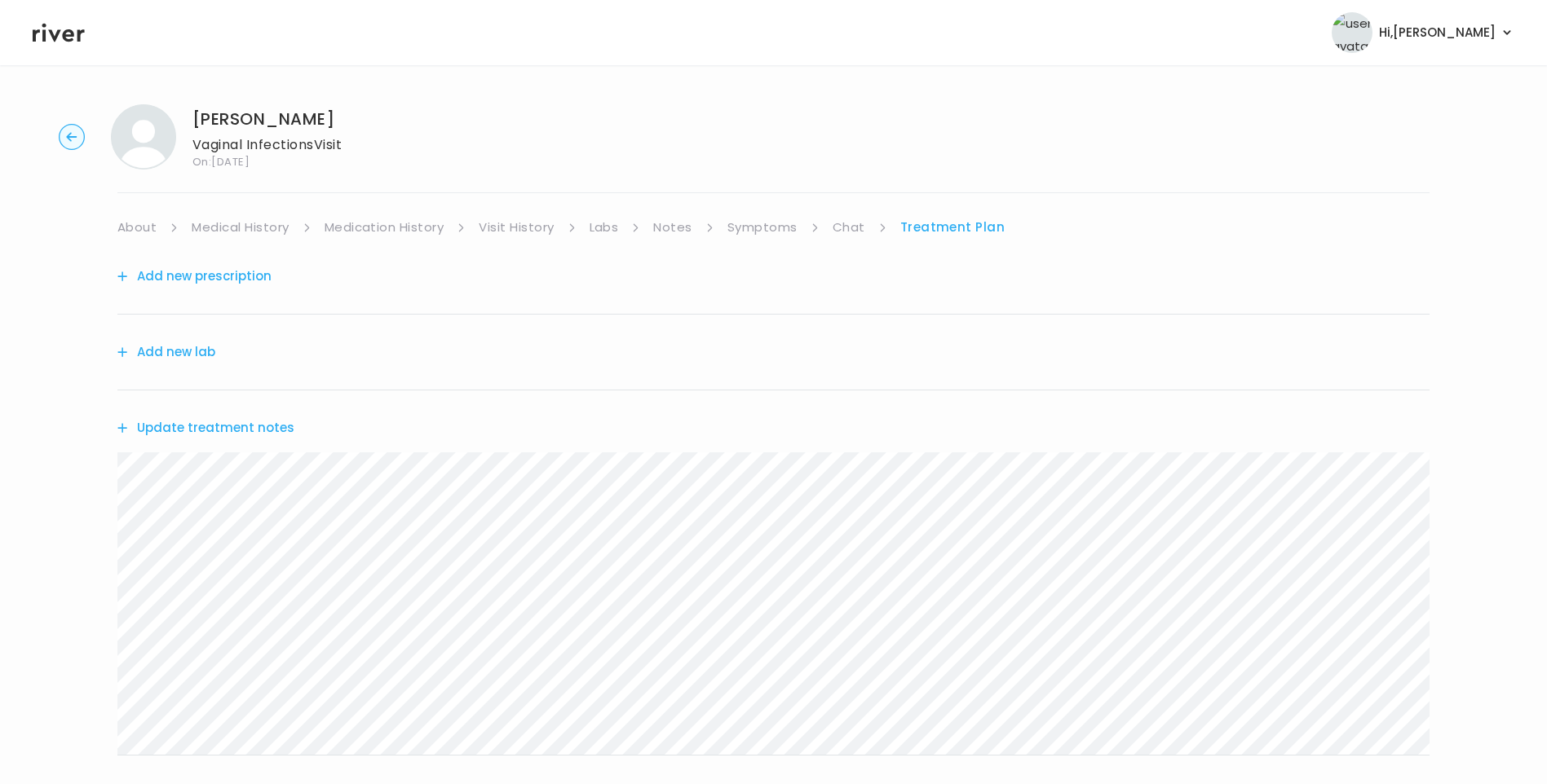
click at [179, 421] on button "Update treatment notes" at bounding box center [206, 428] width 177 height 23
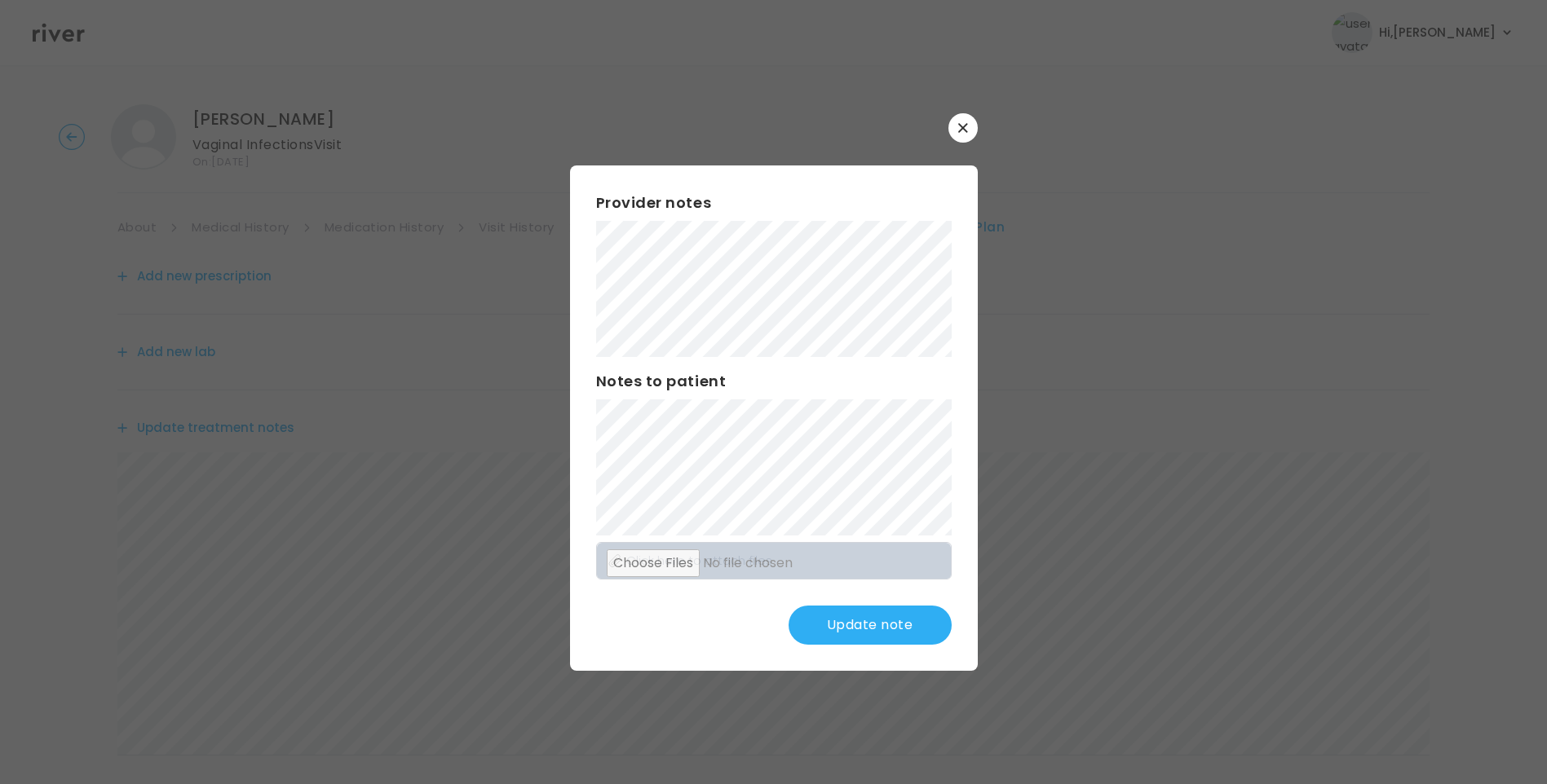
click at [906, 626] on button "Update note" at bounding box center [871, 625] width 163 height 40
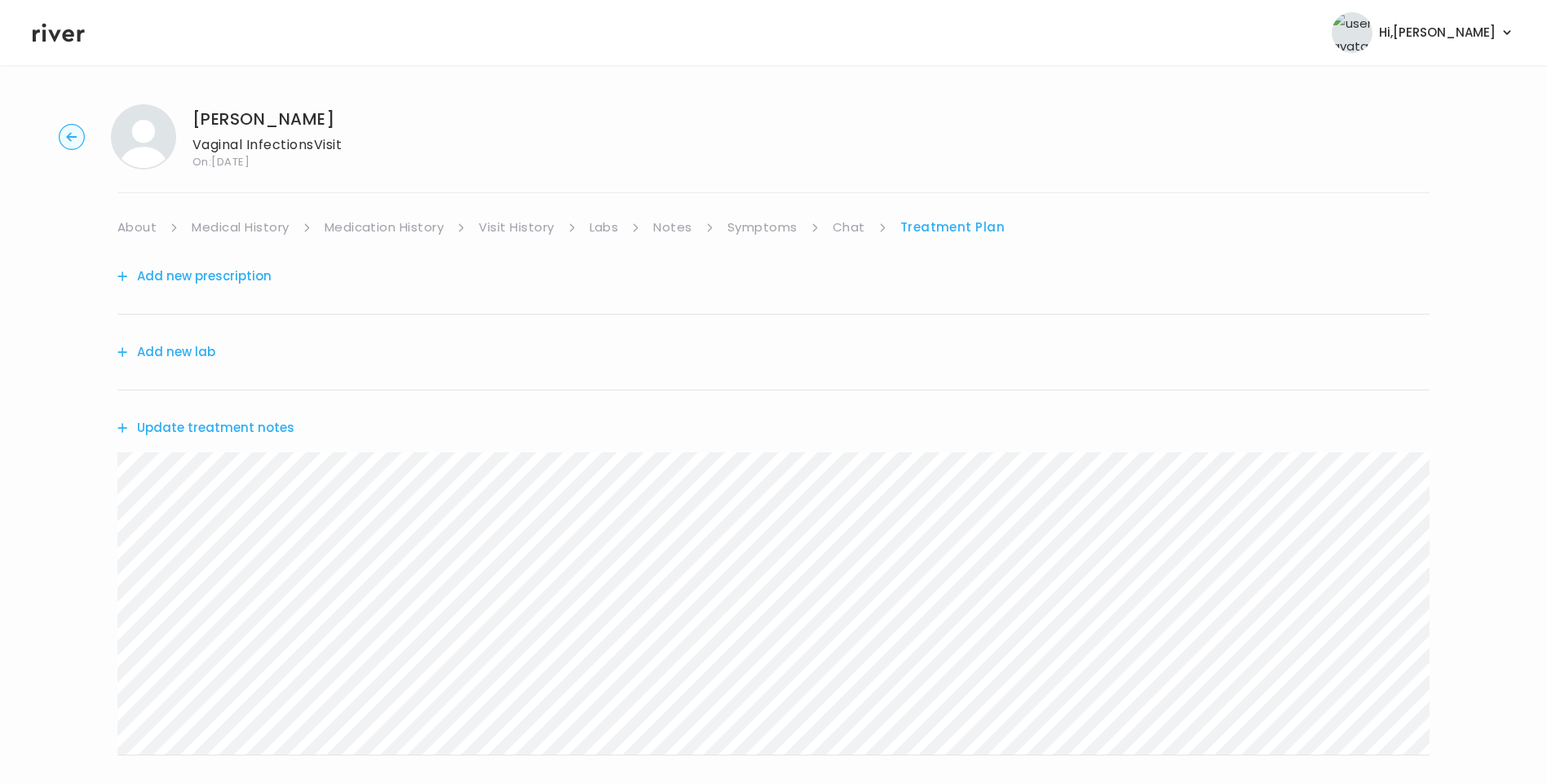
click at [842, 222] on link "Chat" at bounding box center [849, 227] width 33 height 23
click at [958, 230] on link "Treatment Plan" at bounding box center [952, 227] width 101 height 23
click at [263, 428] on button "Update treatment notes" at bounding box center [206, 428] width 177 height 23
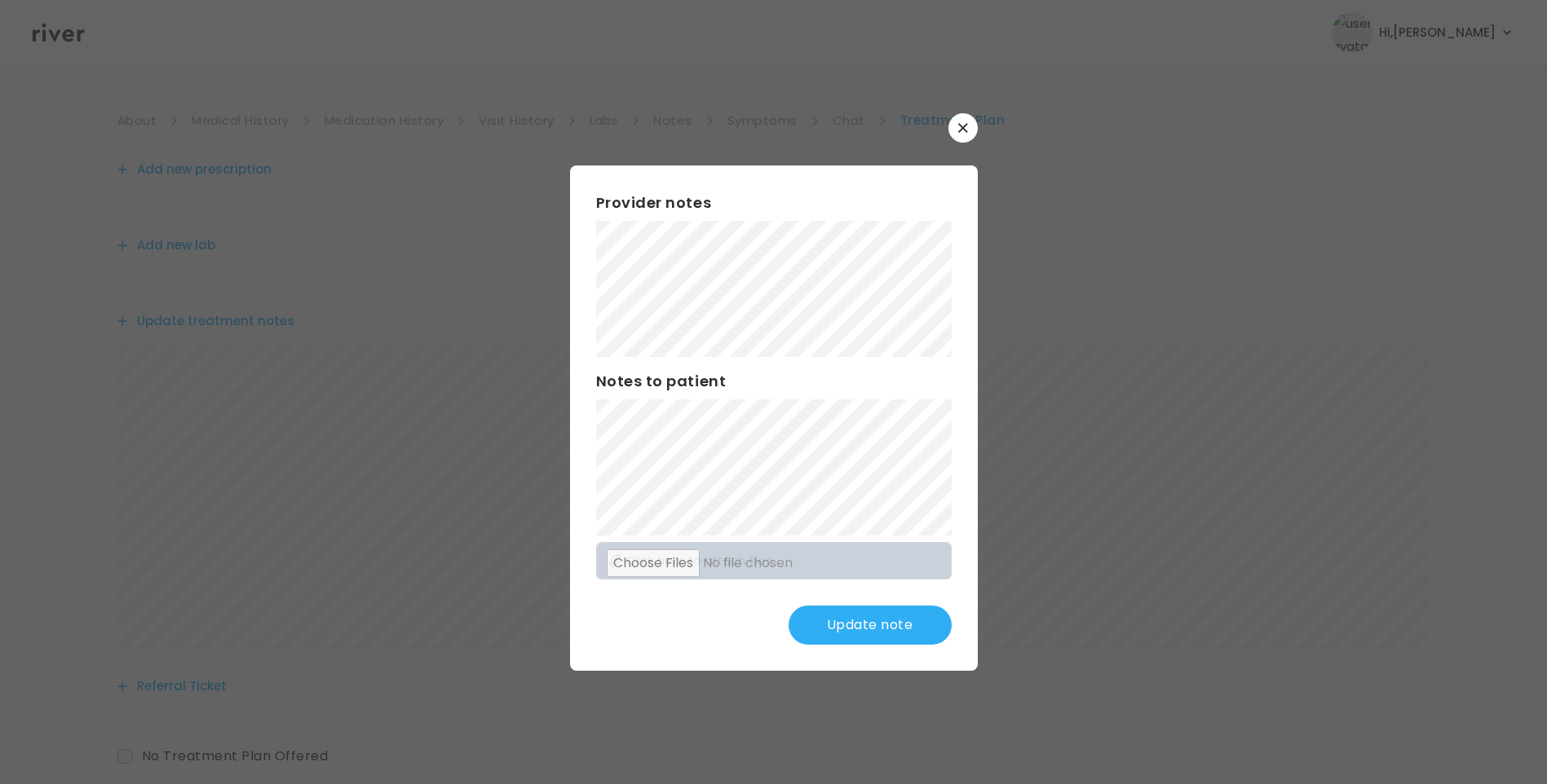
scroll to position [201, 0]
click at [903, 633] on button "Update note" at bounding box center [871, 625] width 163 height 40
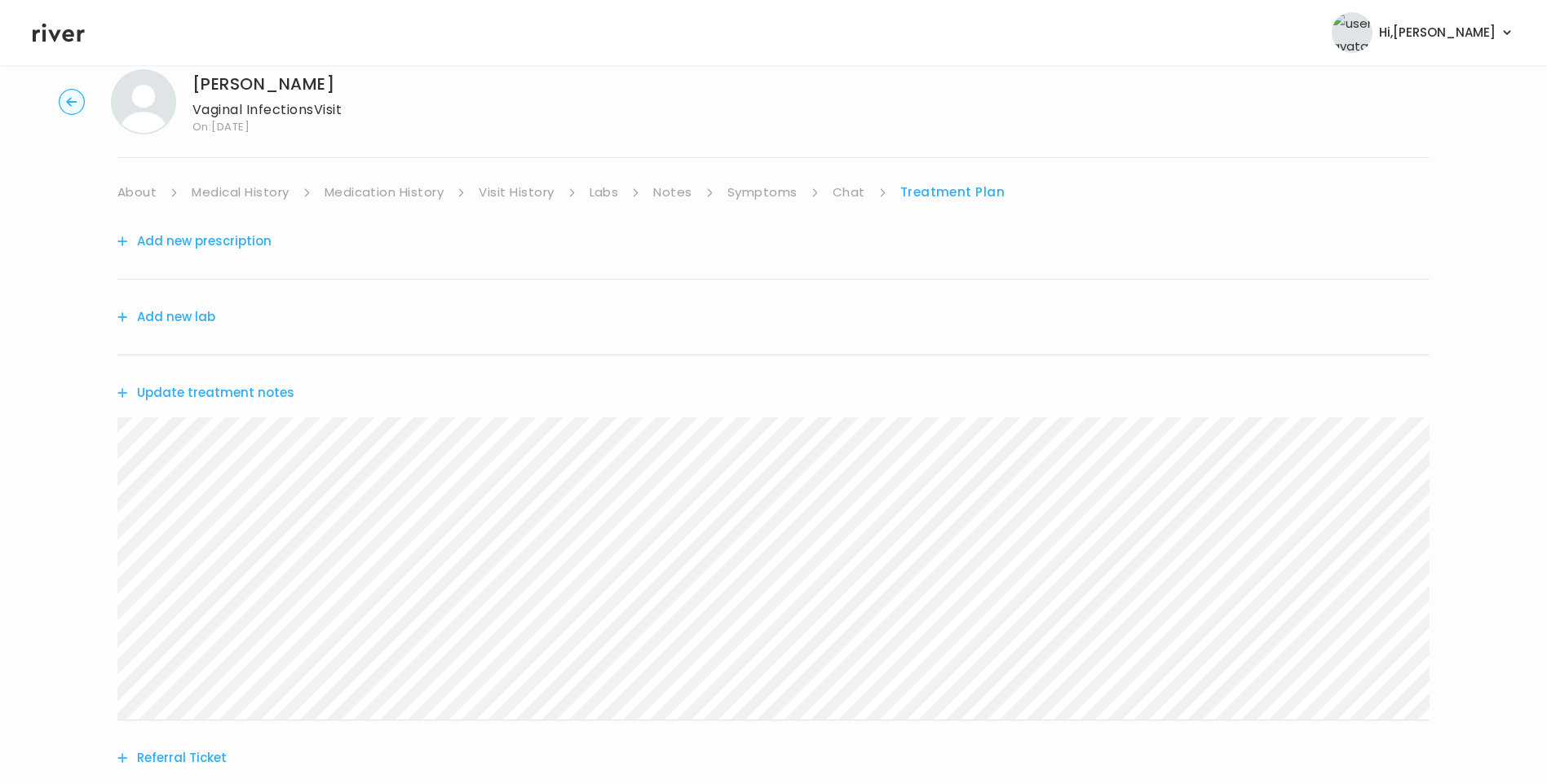
scroll to position [0, 0]
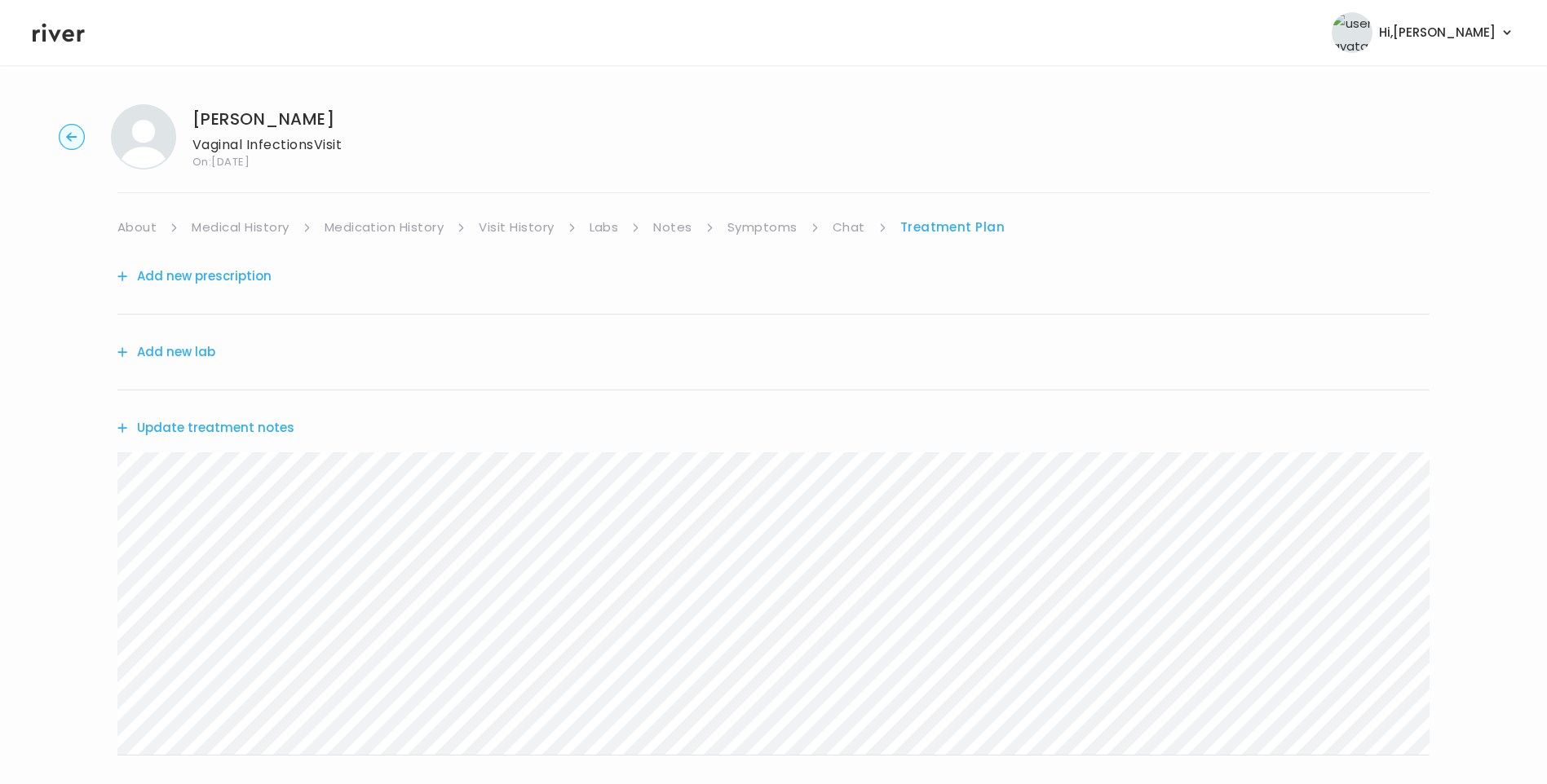
click at [925, 230] on link "Treatment Plan" at bounding box center [953, 227] width 105 height 23
click at [214, 281] on button "Add new prescription" at bounding box center [194, 277] width 154 height 23
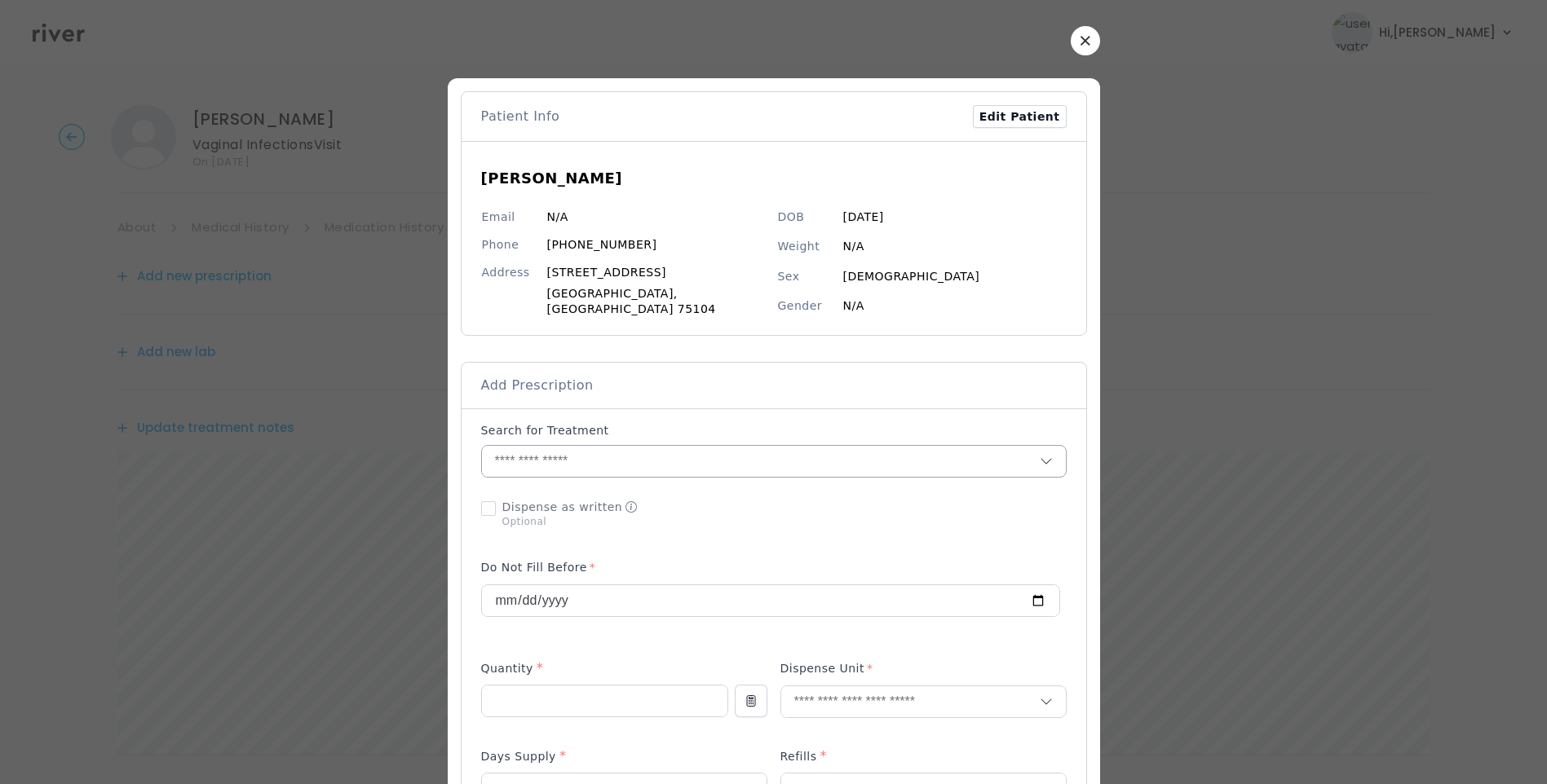
click at [589, 463] on input "text" at bounding box center [761, 461] width 558 height 31
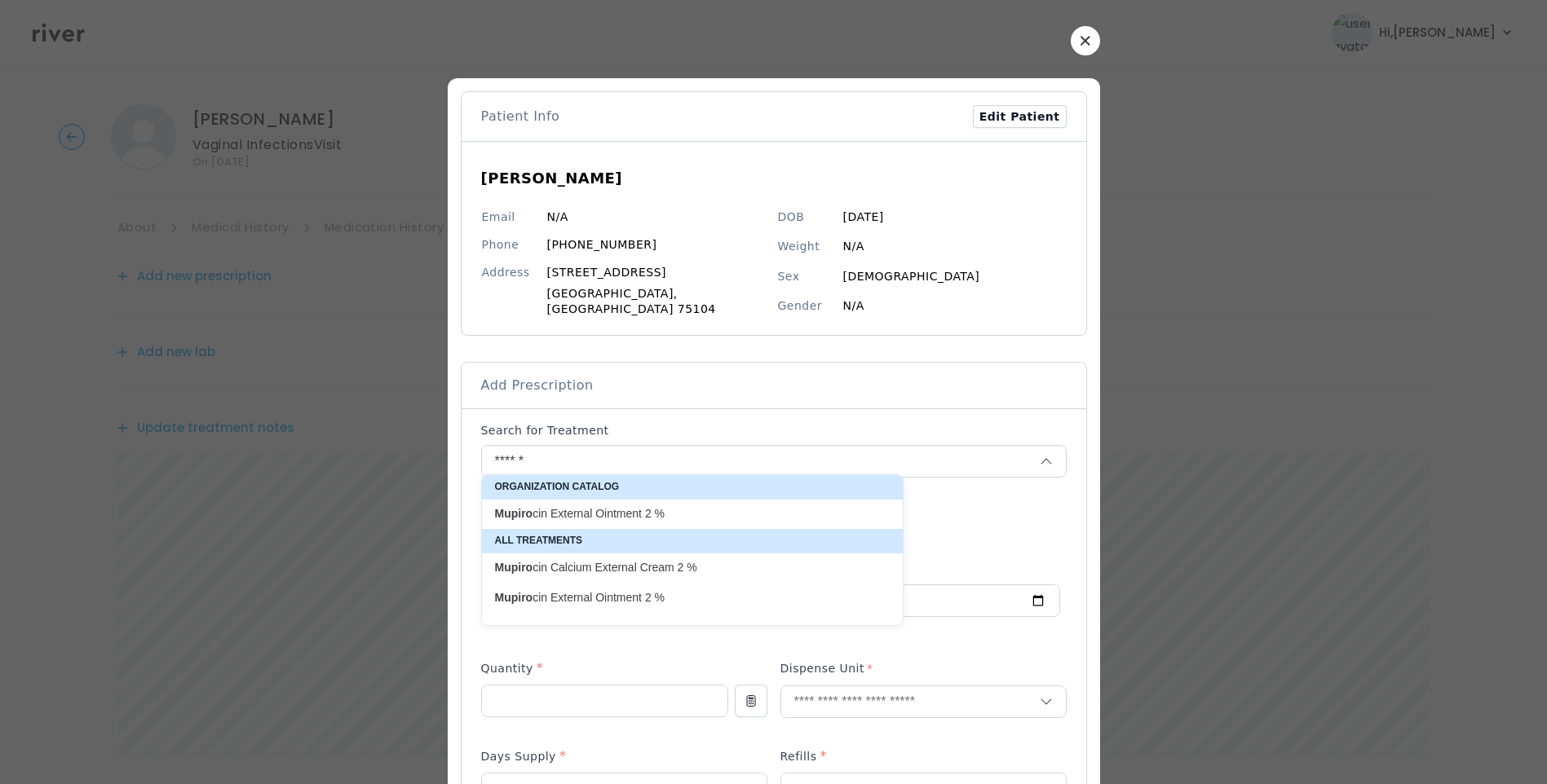
click at [687, 507] on p "Mupiro cin External Ointment 2 %" at bounding box center [683, 514] width 375 height 16
type input "**********"
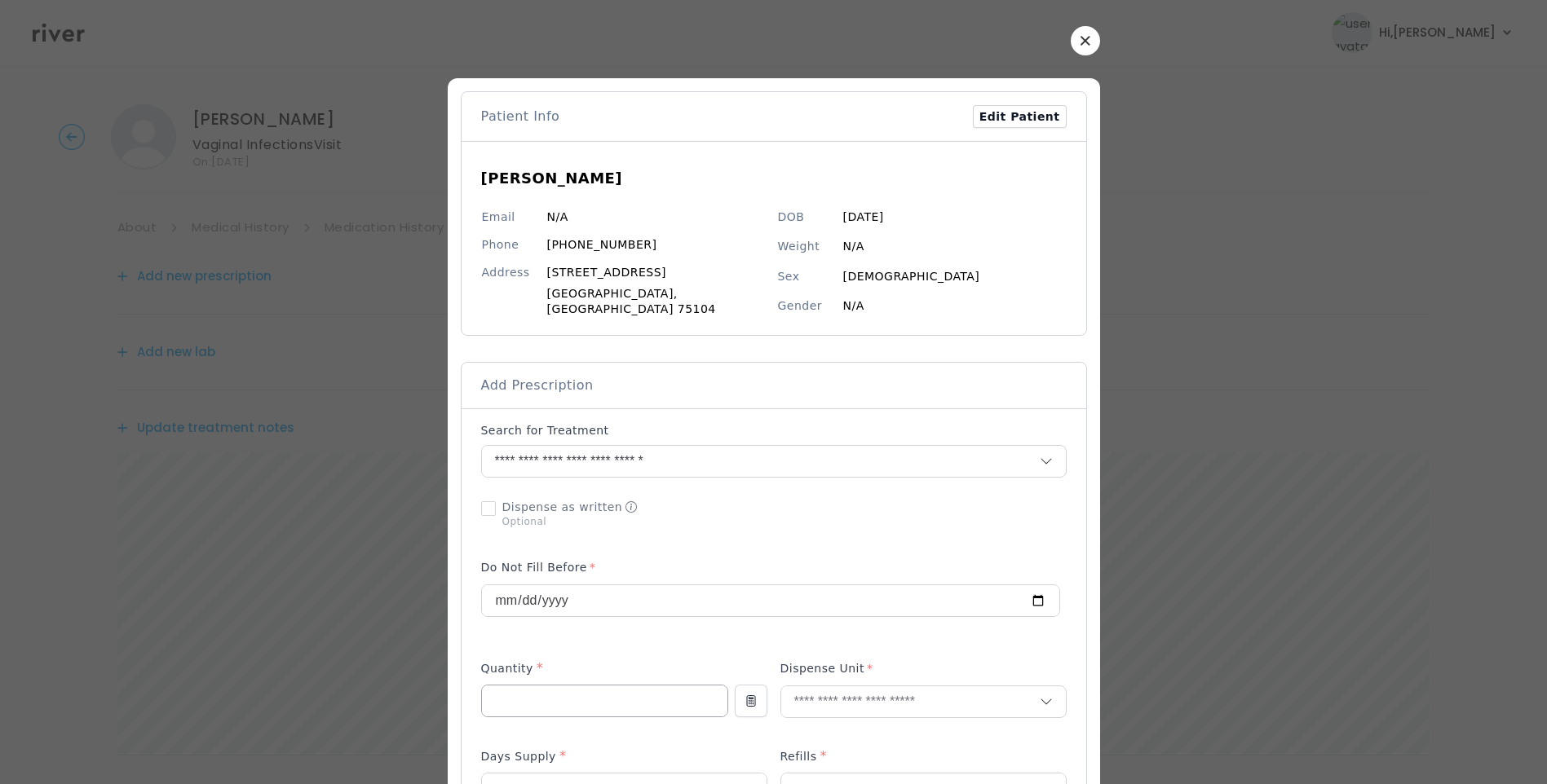
click at [549, 695] on input "number" at bounding box center [604, 701] width 245 height 31
type input "**"
click at [840, 726] on p "Gram" at bounding box center [887, 728] width 214 height 24
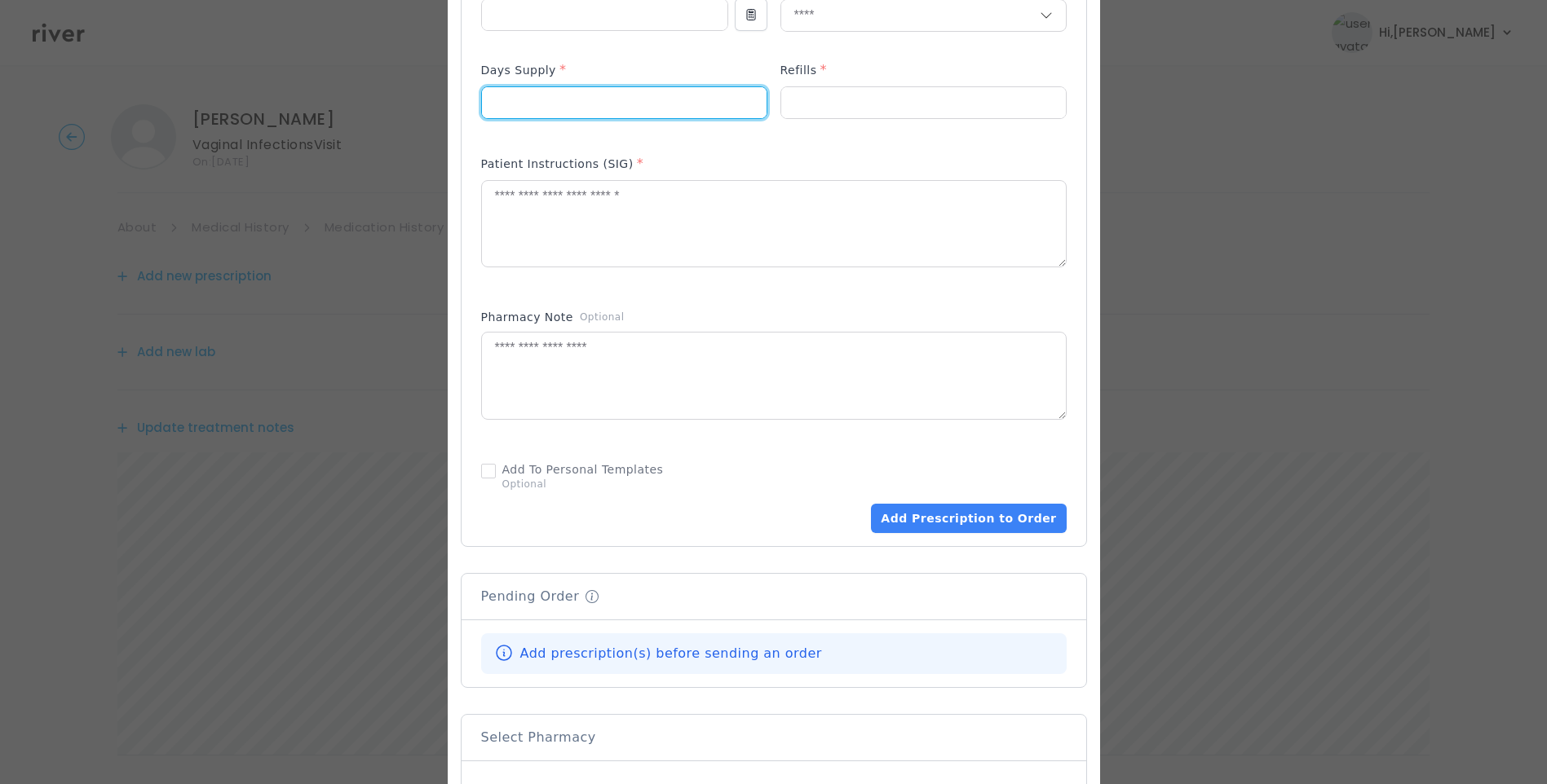
click at [570, 90] on input "number" at bounding box center [625, 102] width 285 height 31
type input "**"
click at [784, 92] on input "number" at bounding box center [923, 102] width 285 height 31
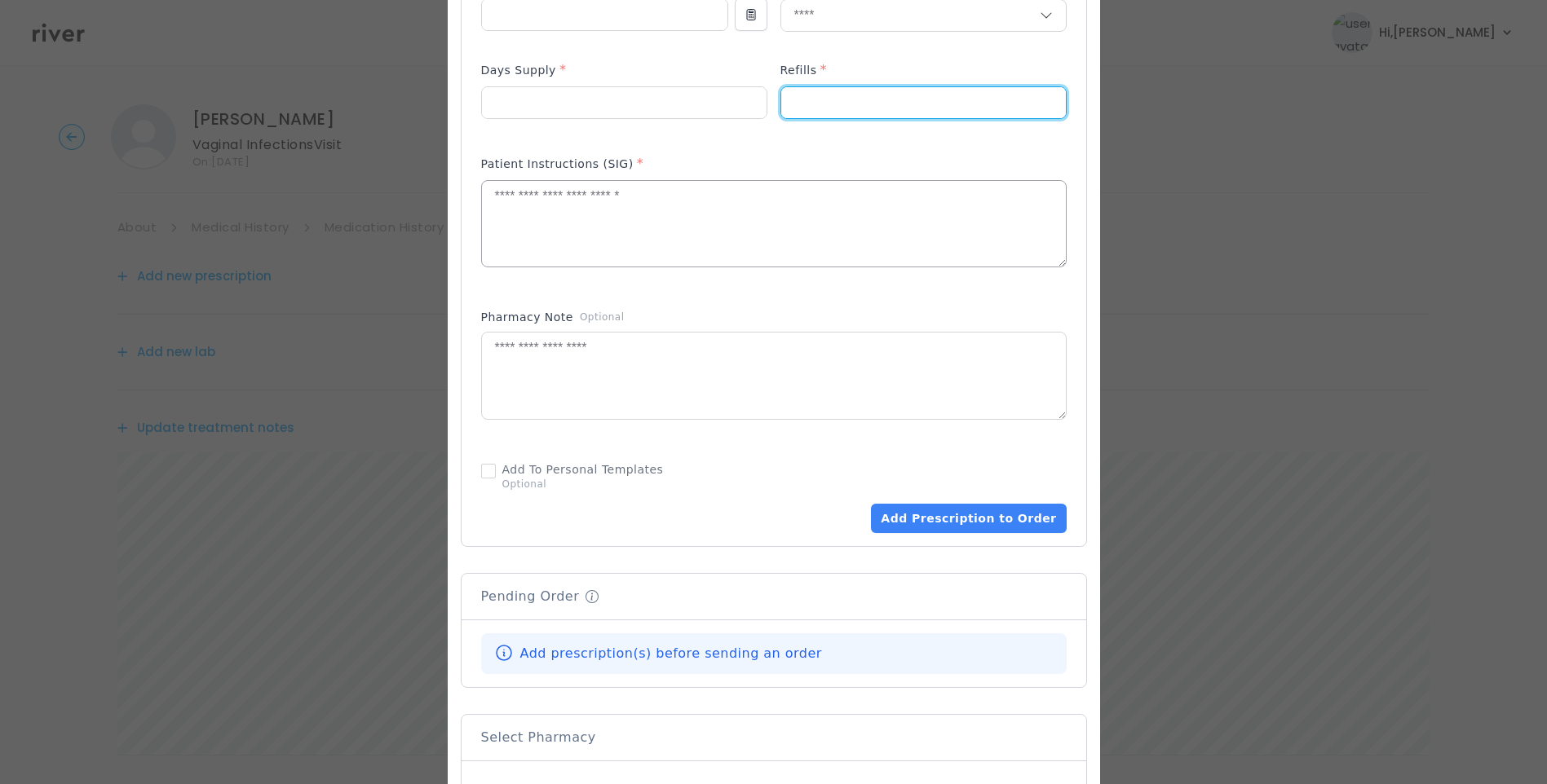
type input "*"
click at [625, 226] on textarea at bounding box center [774, 224] width 584 height 86
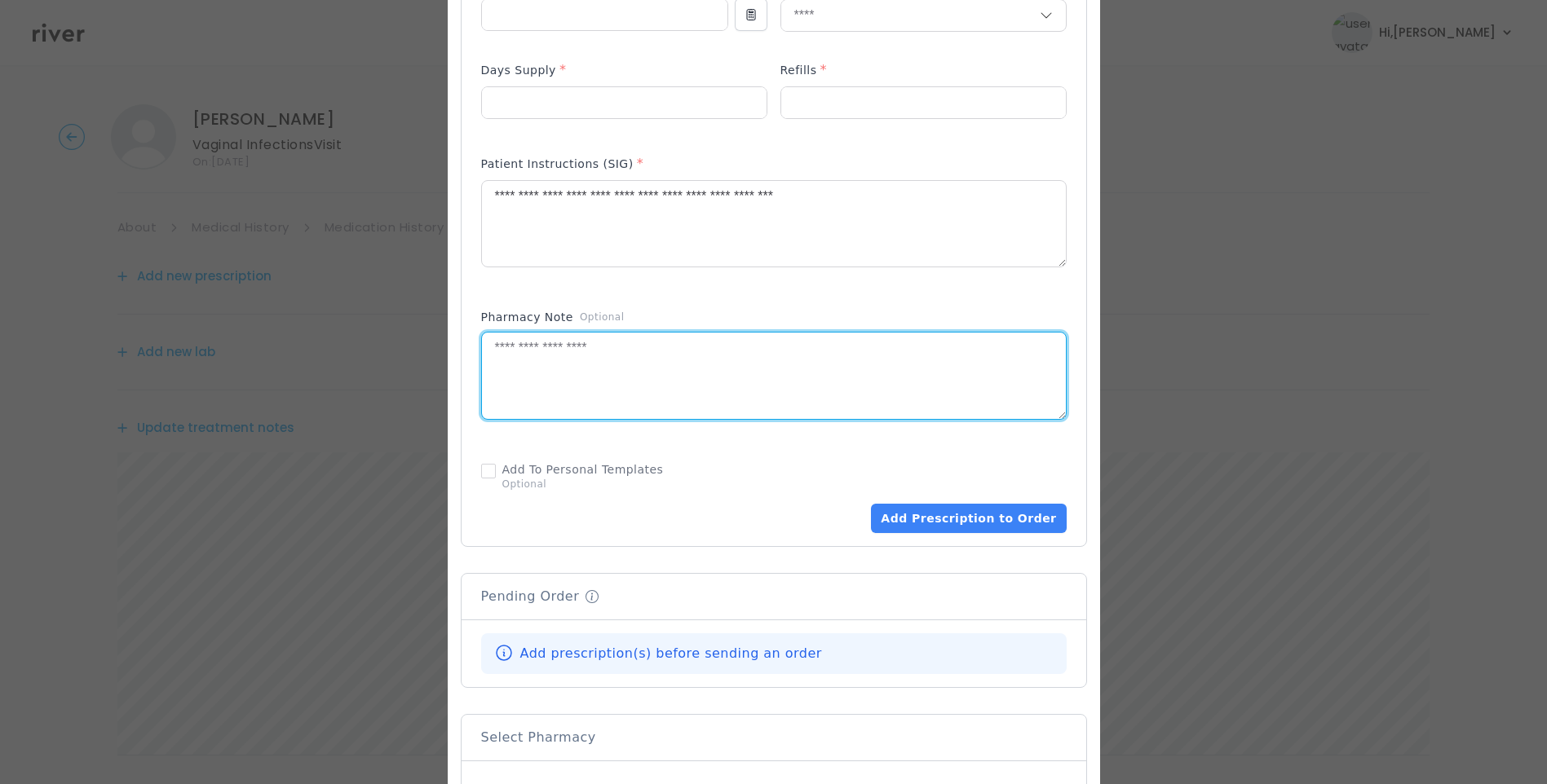
click at [792, 333] on textarea at bounding box center [774, 376] width 584 height 86
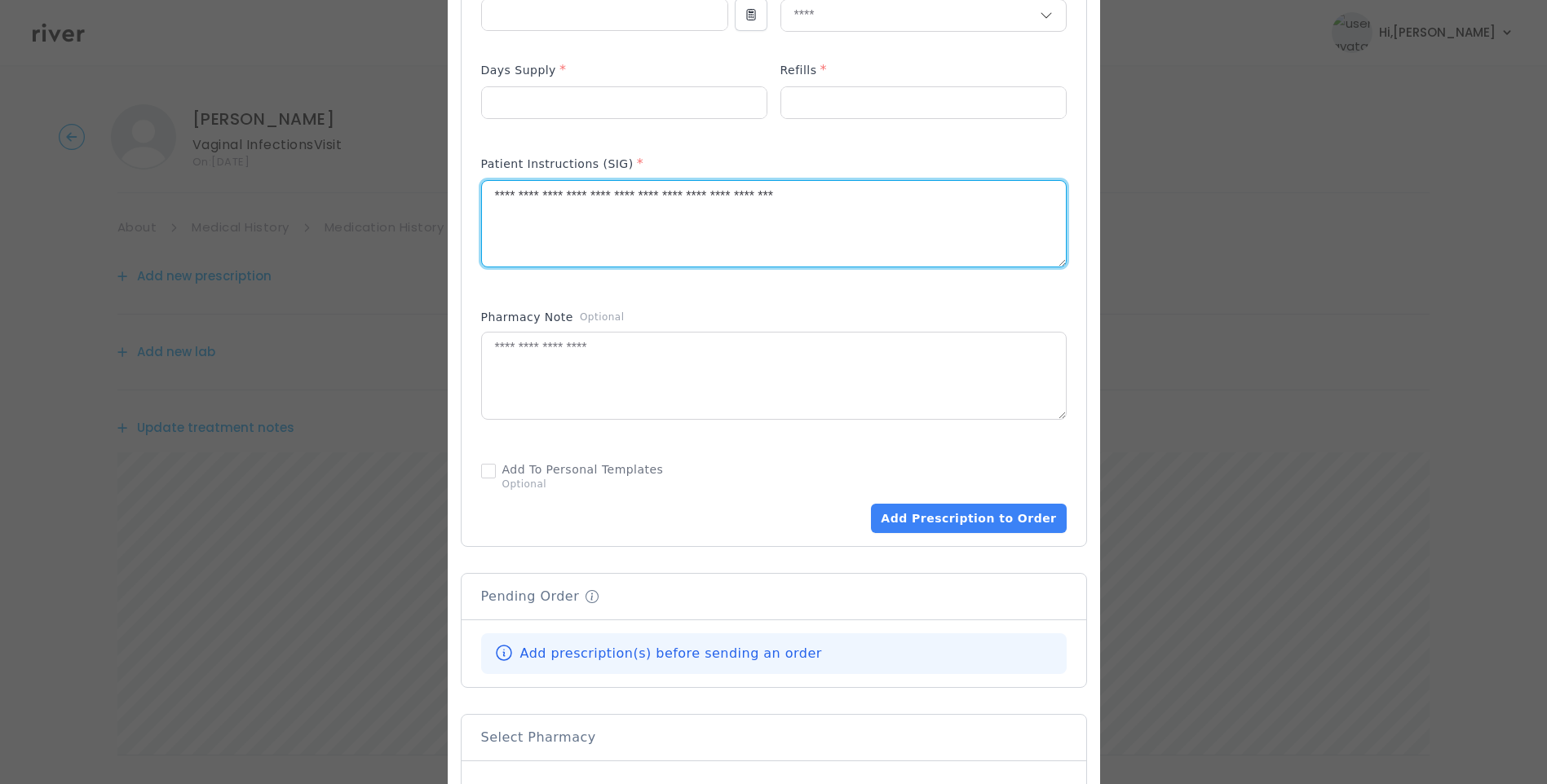
click at [938, 200] on textarea "**********" at bounding box center [774, 224] width 584 height 86
click at [905, 199] on textarea "**********" at bounding box center [774, 224] width 584 height 86
click at [896, 189] on textarea "**********" at bounding box center [774, 224] width 584 height 86
click at [515, 190] on textarea "**********" at bounding box center [774, 224] width 584 height 86
click at [887, 183] on textarea "**********" at bounding box center [774, 224] width 584 height 86
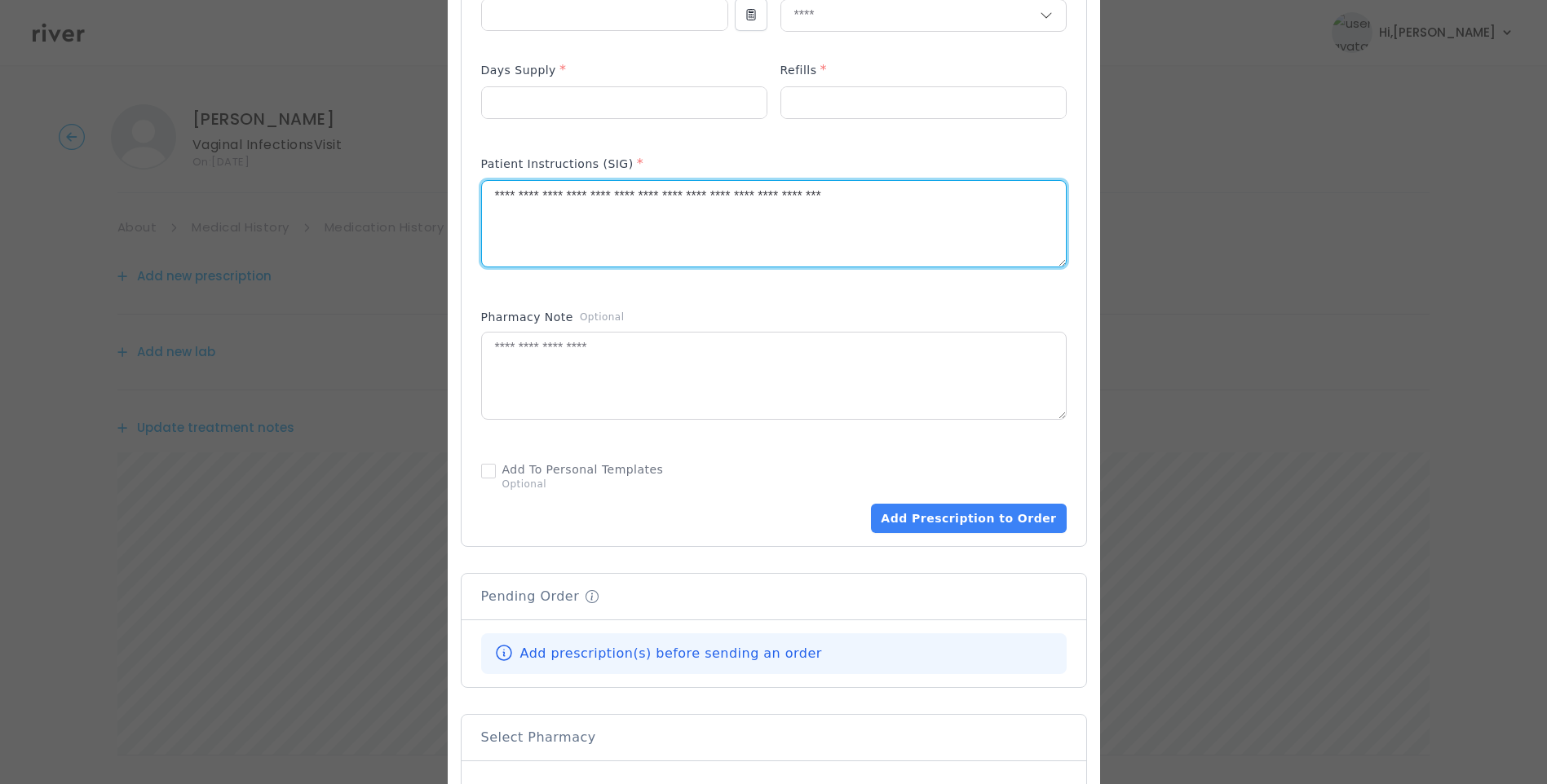
click at [943, 198] on textarea "**********" at bounding box center [774, 224] width 584 height 86
click at [755, 191] on textarea "**********" at bounding box center [774, 224] width 584 height 86
drag, startPoint x: 828, startPoint y: 191, endPoint x: 949, endPoint y: 188, distance: 121.0
click at [949, 188] on textarea "**********" at bounding box center [774, 224] width 584 height 86
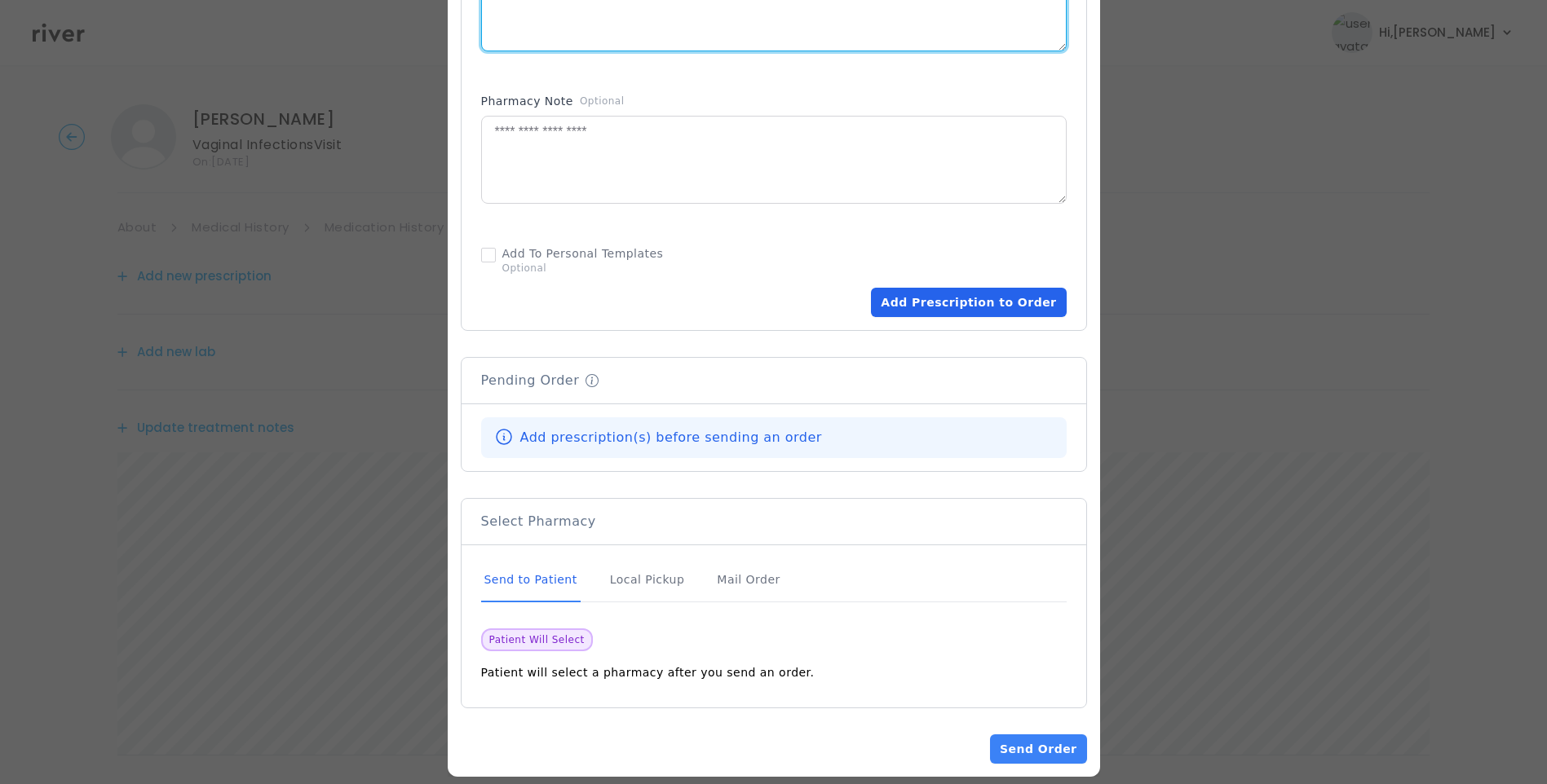
scroll to position [913, 0]
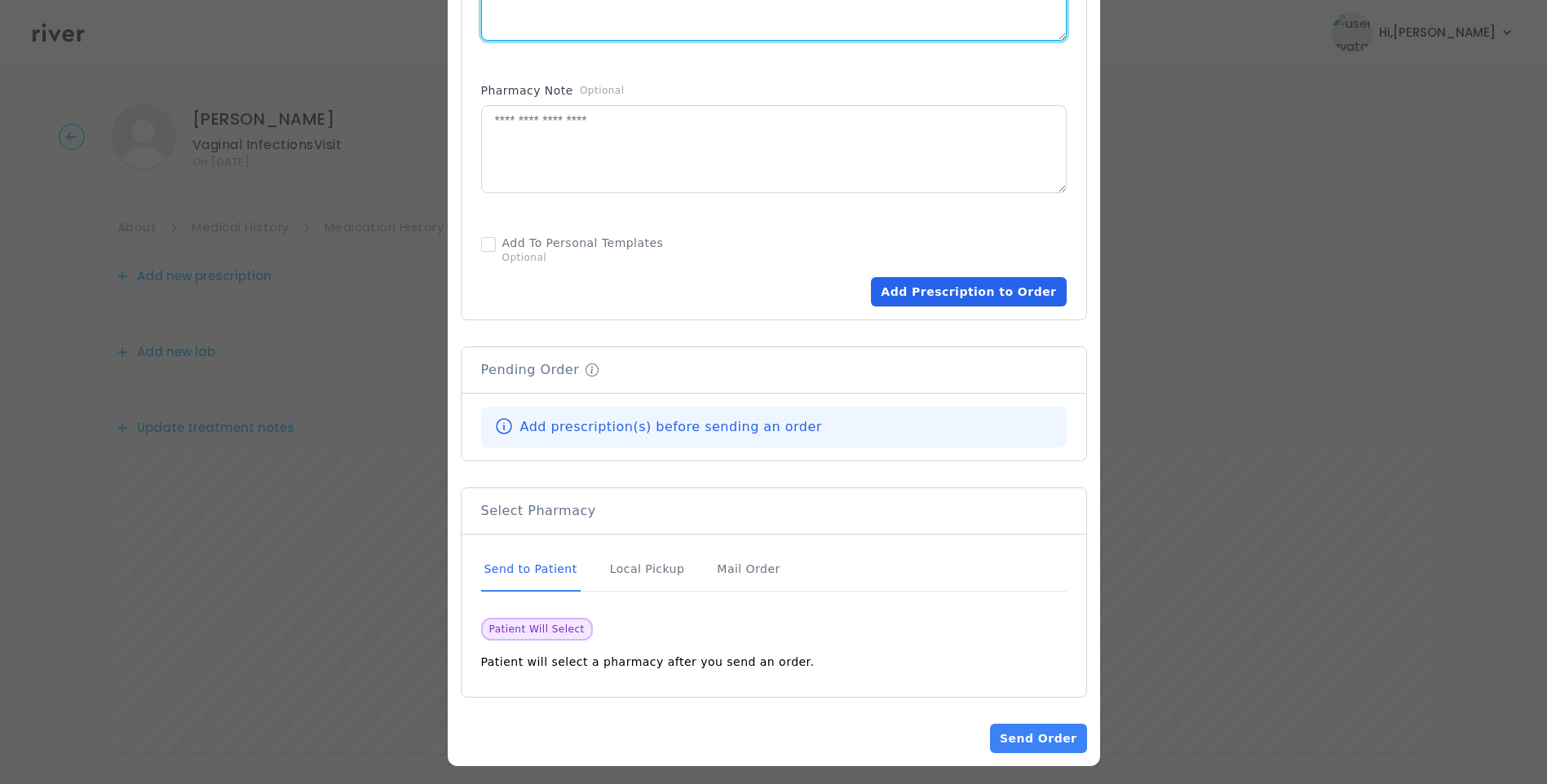
type textarea "**********"
click at [963, 286] on button "Add Prescription to Order" at bounding box center [969, 291] width 195 height 29
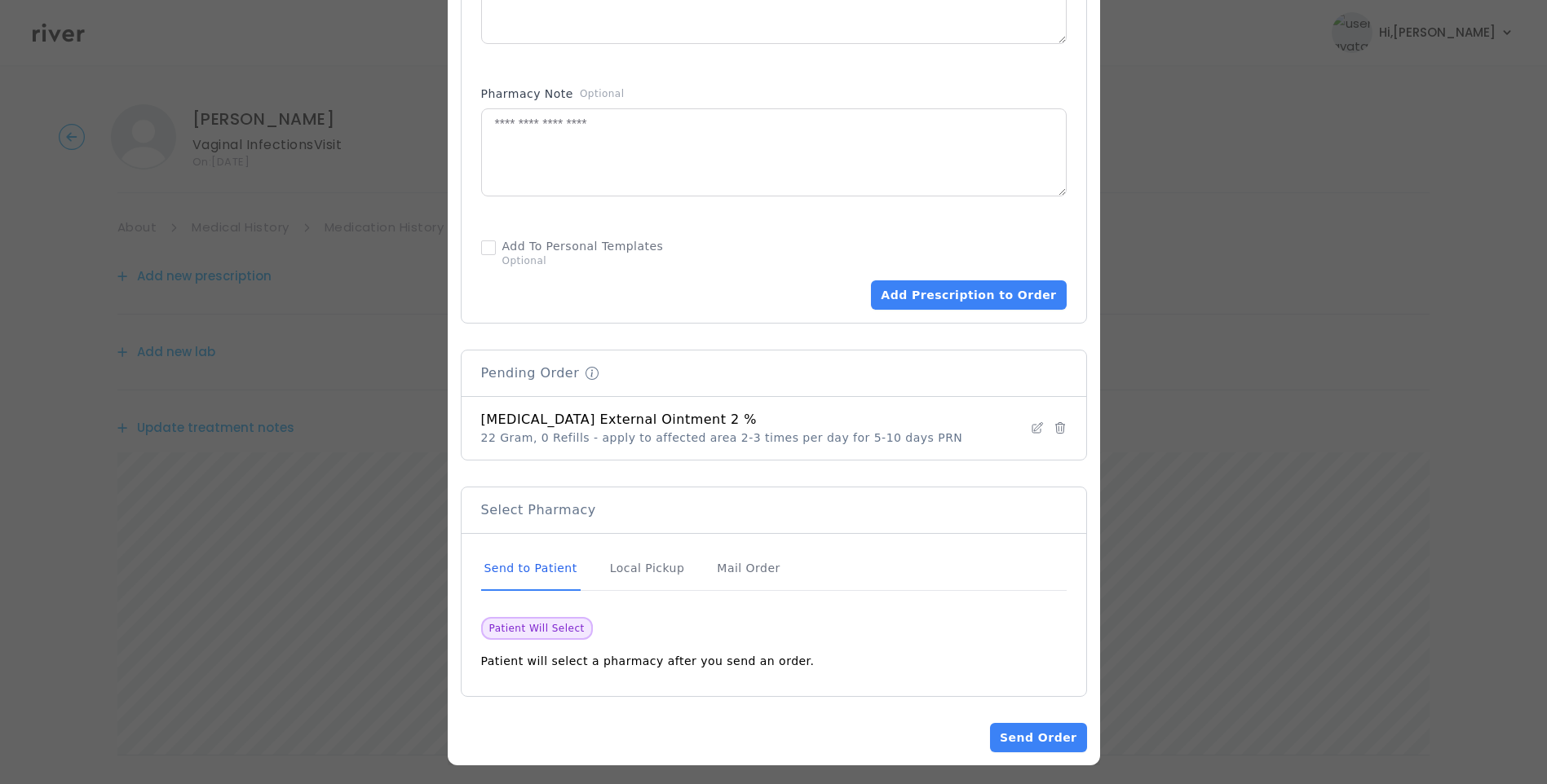
scroll to position [223, 0]
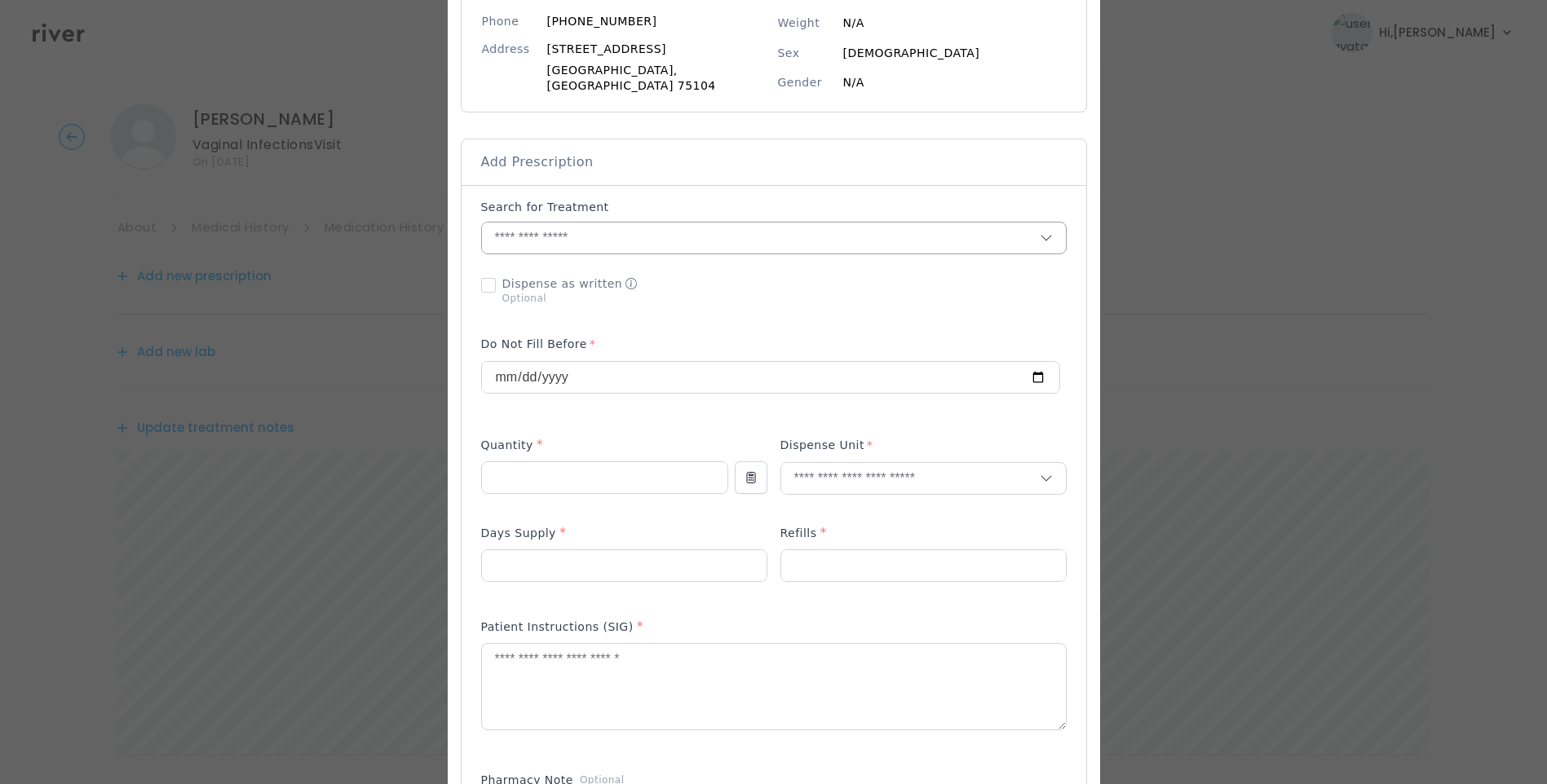
click at [580, 228] on input "text" at bounding box center [761, 237] width 558 height 31
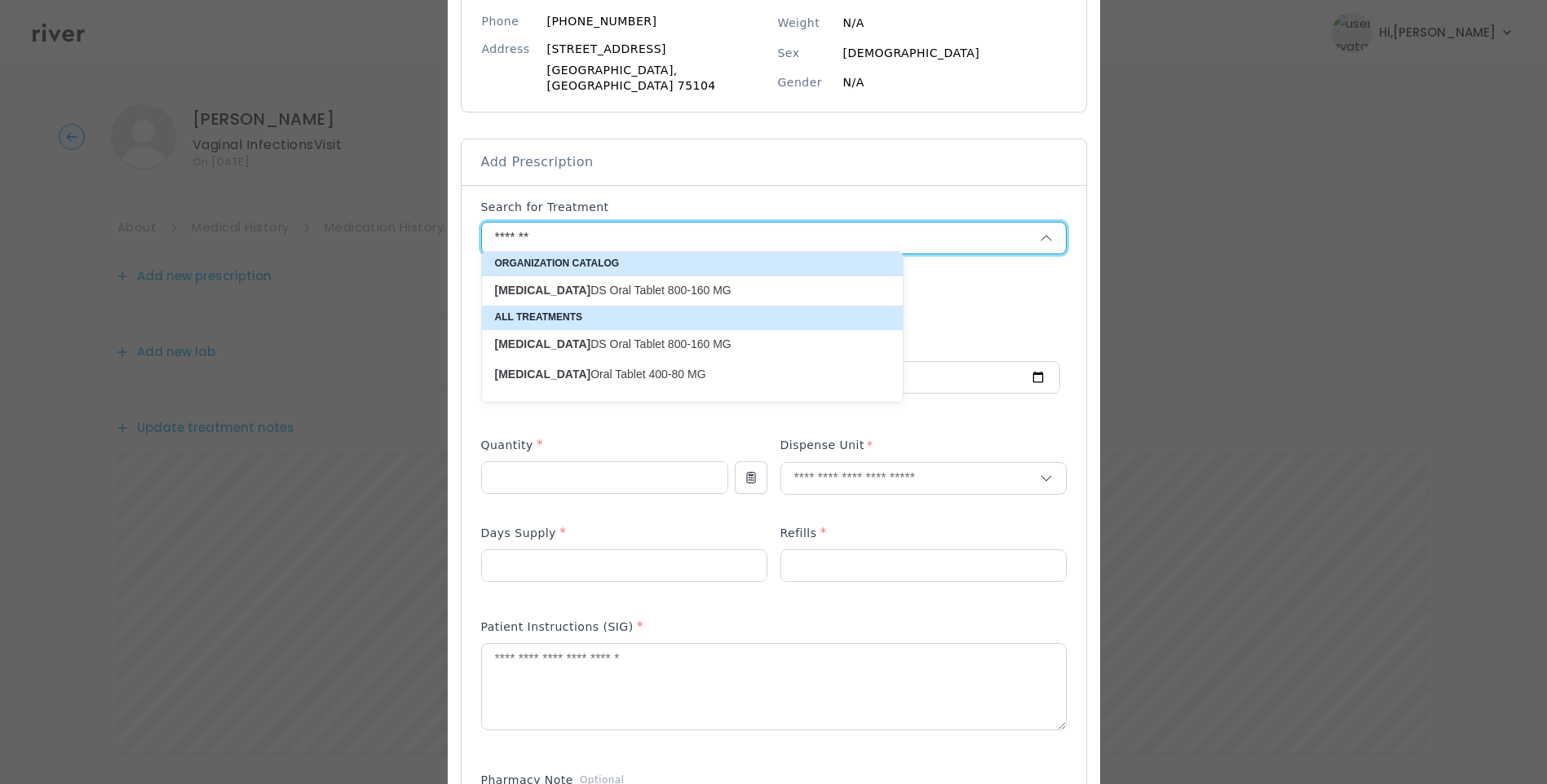
click at [678, 291] on p "Bactrim DS Oral Tablet 800-160 MG" at bounding box center [683, 291] width 375 height 16
type input "**********"
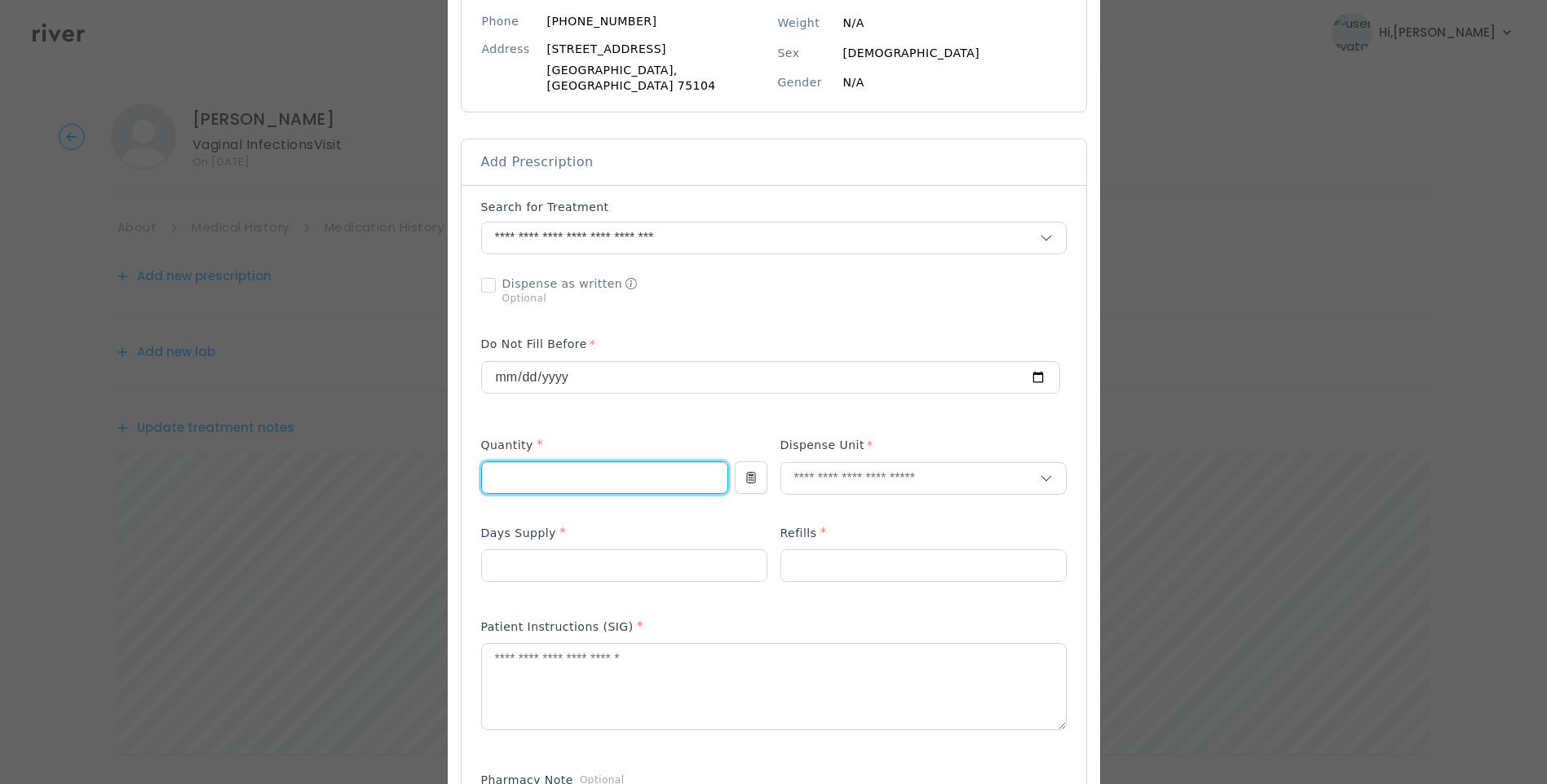
click at [627, 465] on input "number" at bounding box center [604, 477] width 245 height 31
type input "**"
click at [582, 552] on input "number" at bounding box center [625, 565] width 285 height 31
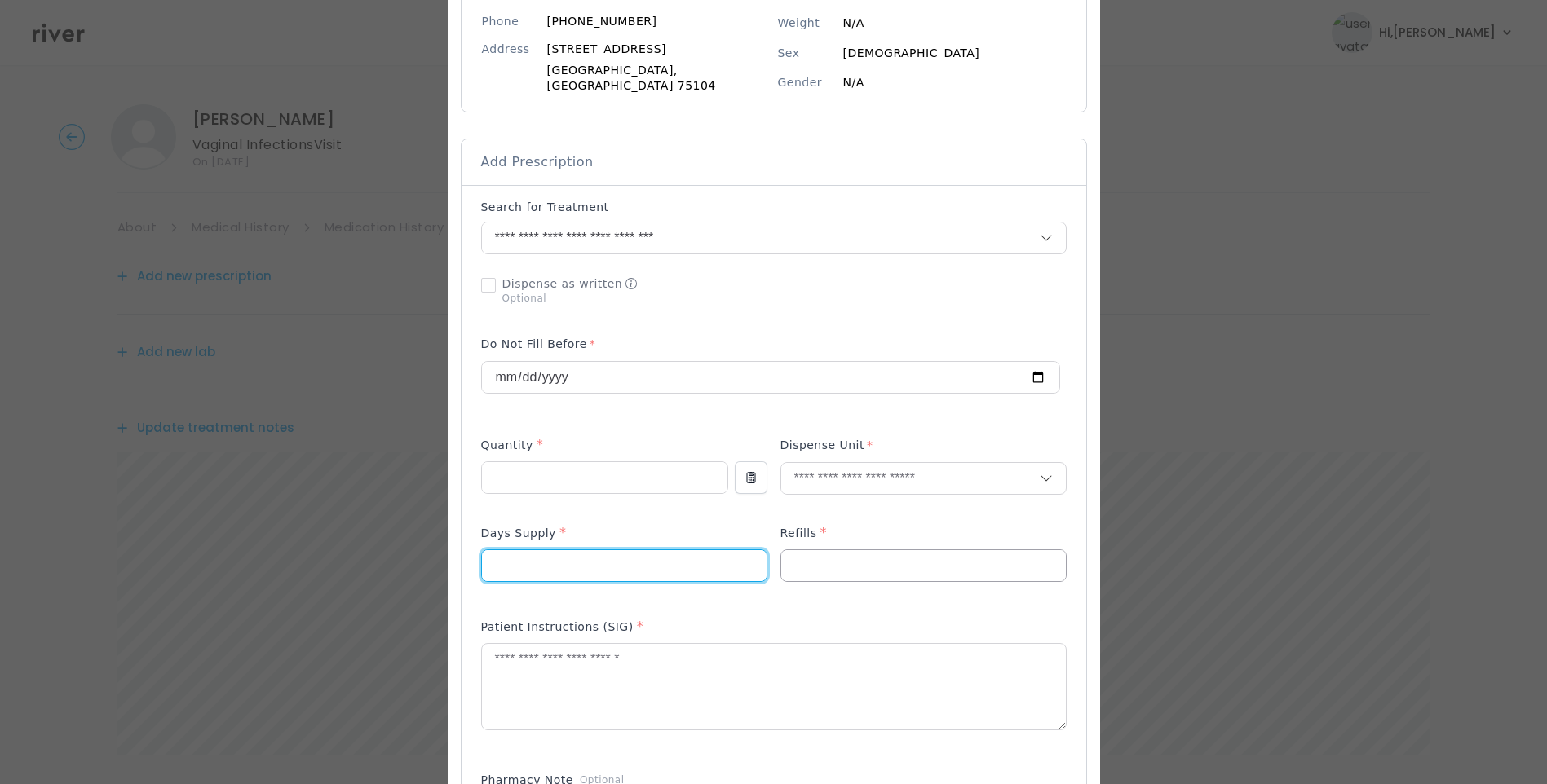
type input "*"
click at [811, 561] on input "number" at bounding box center [923, 565] width 285 height 31
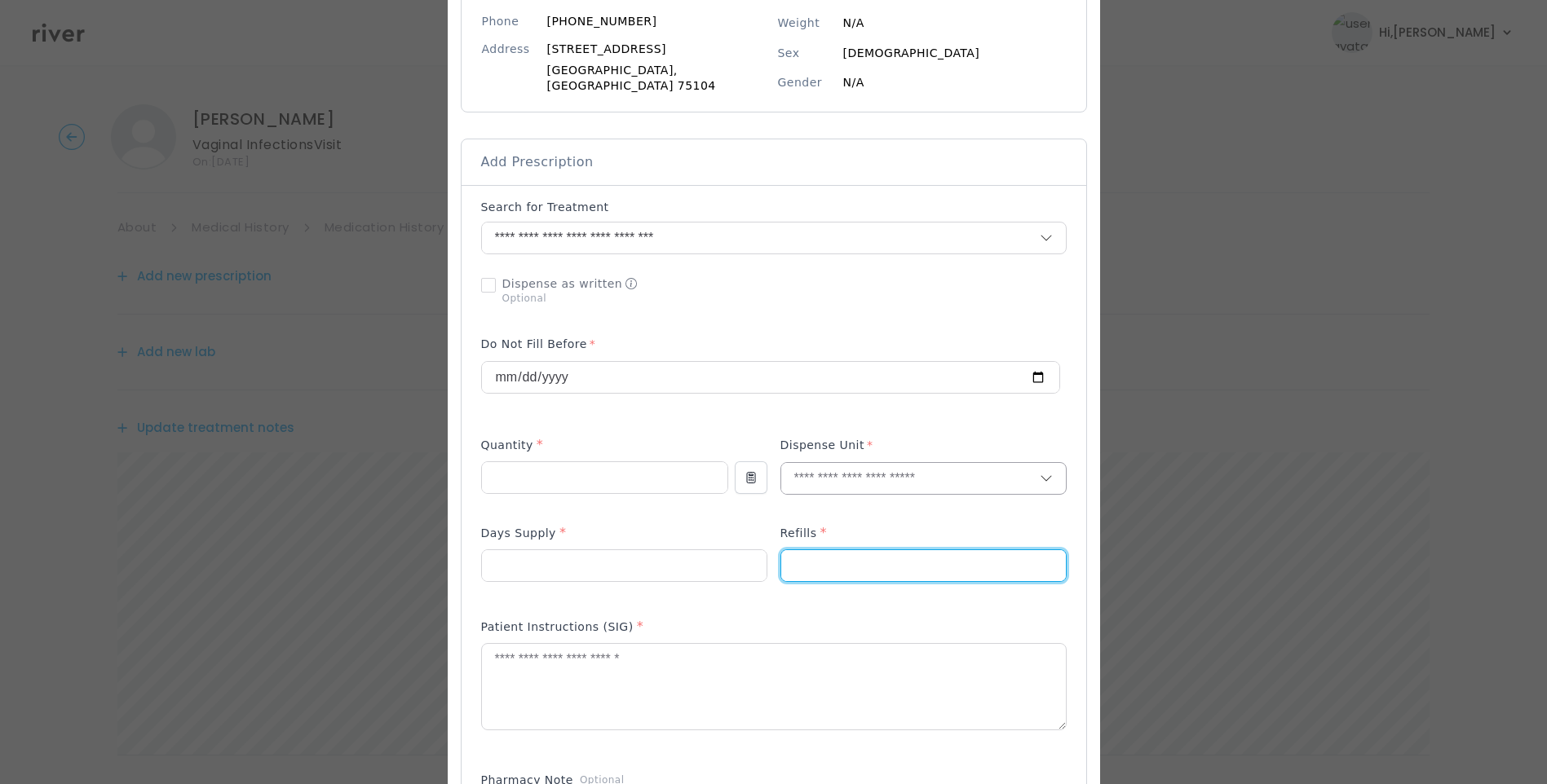
type input "*"
click at [806, 463] on input "text" at bounding box center [910, 478] width 258 height 31
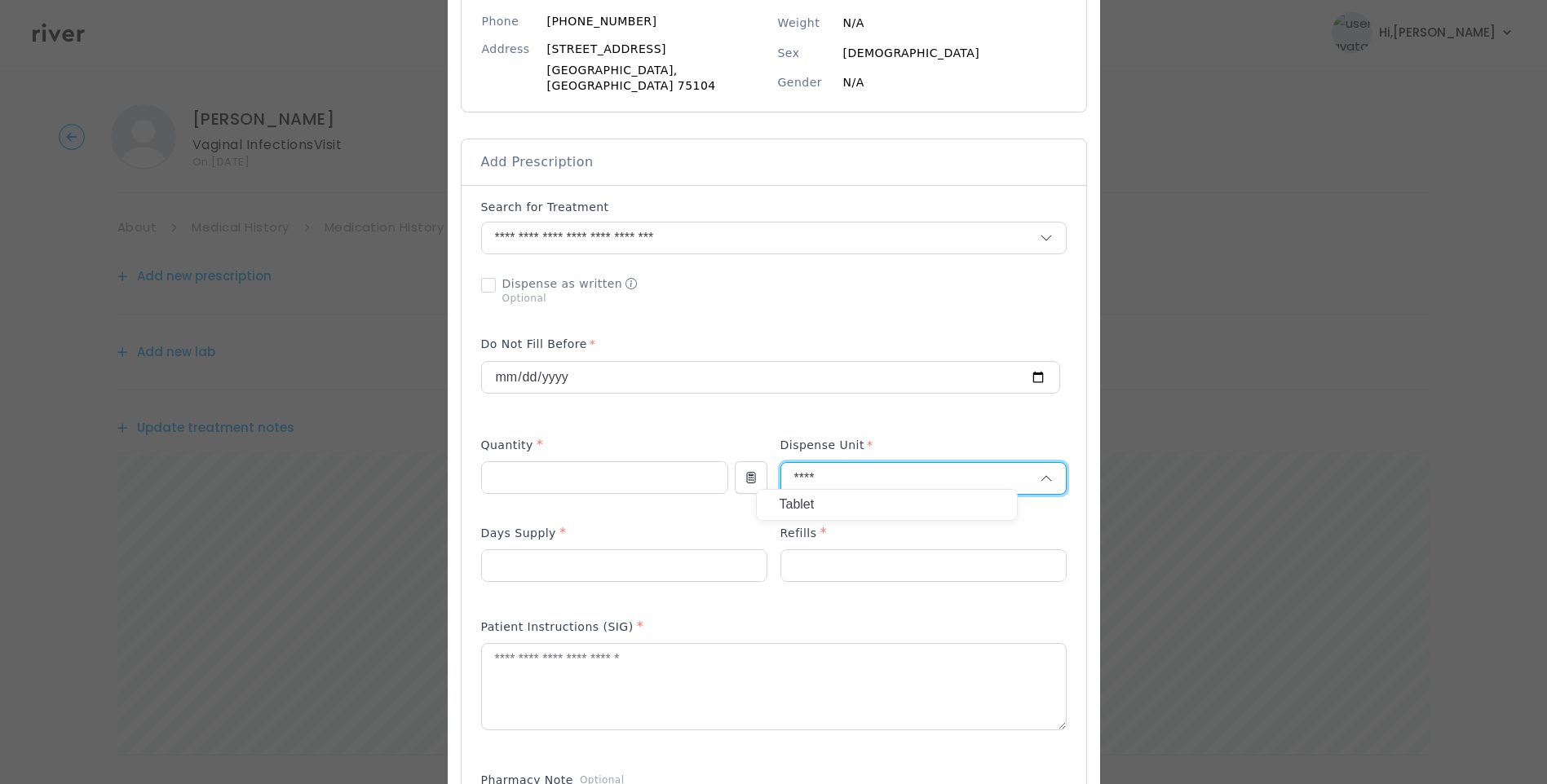
type input "****"
click at [835, 507] on p "Tablet" at bounding box center [887, 505] width 214 height 24
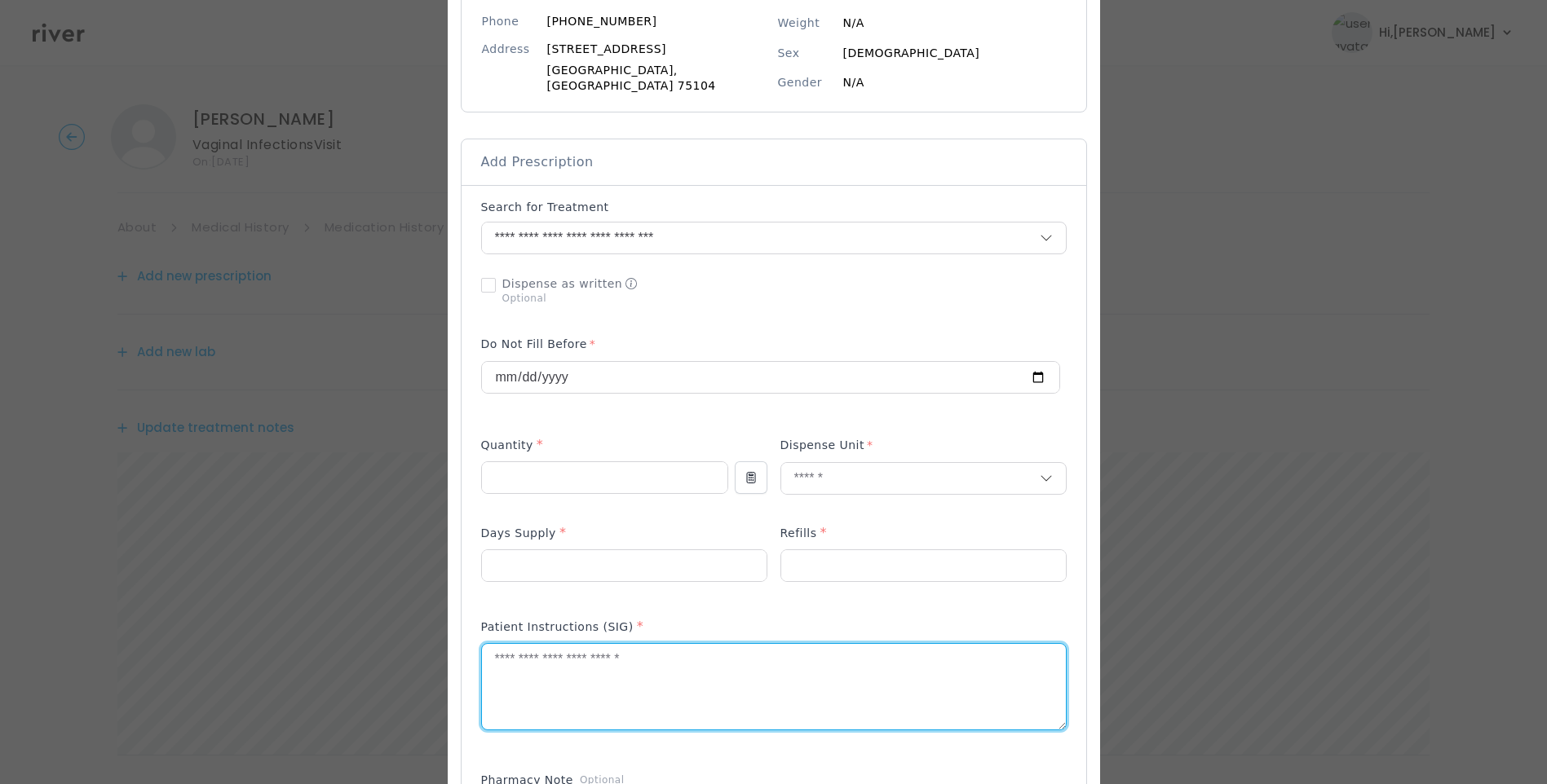
click at [757, 651] on textarea at bounding box center [774, 687] width 584 height 86
type textarea "**********"
click at [801, 421] on div "Add Prescription to Order" at bounding box center [774, 598] width 586 height 797
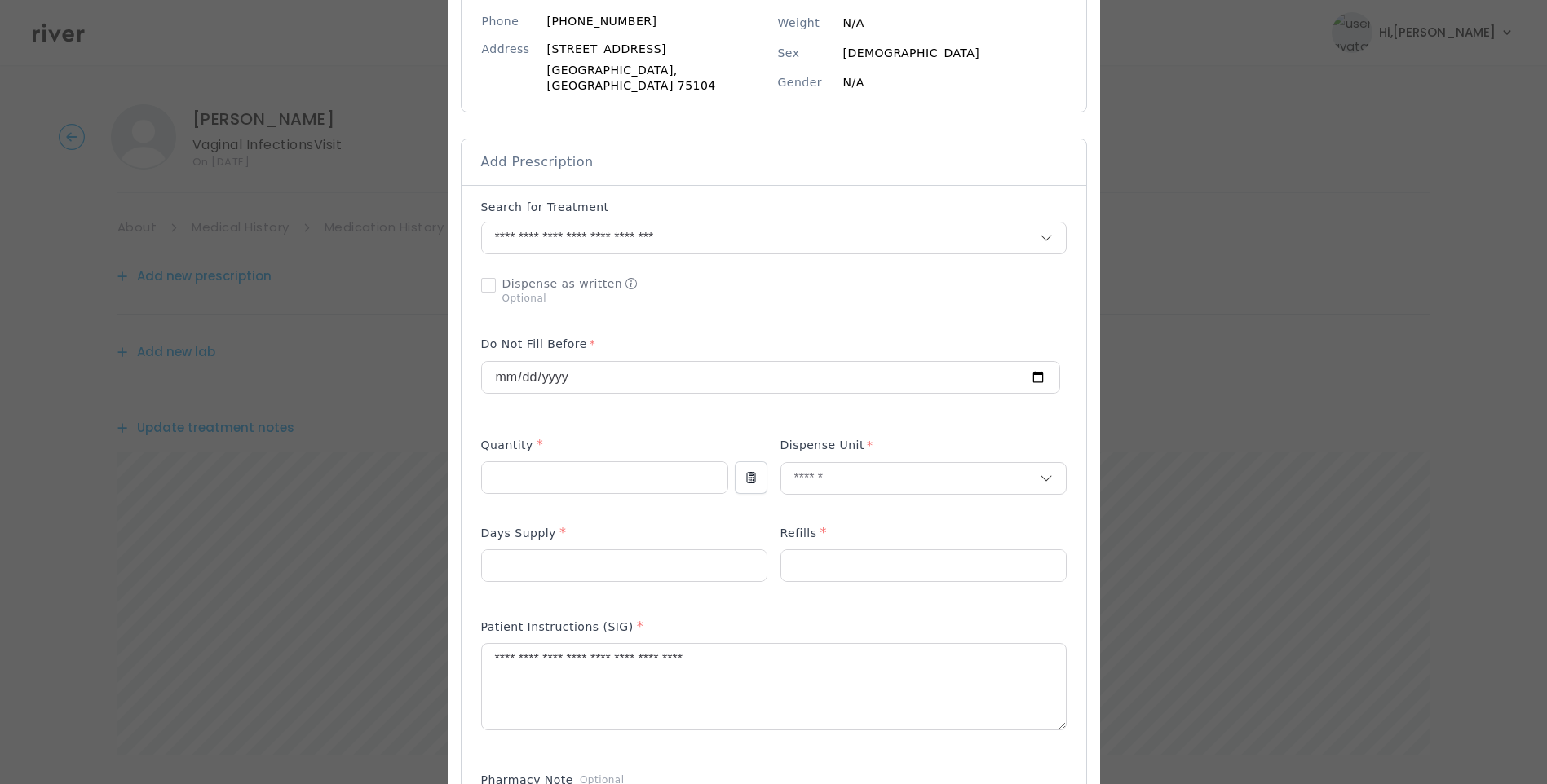
scroll to position [910, 0]
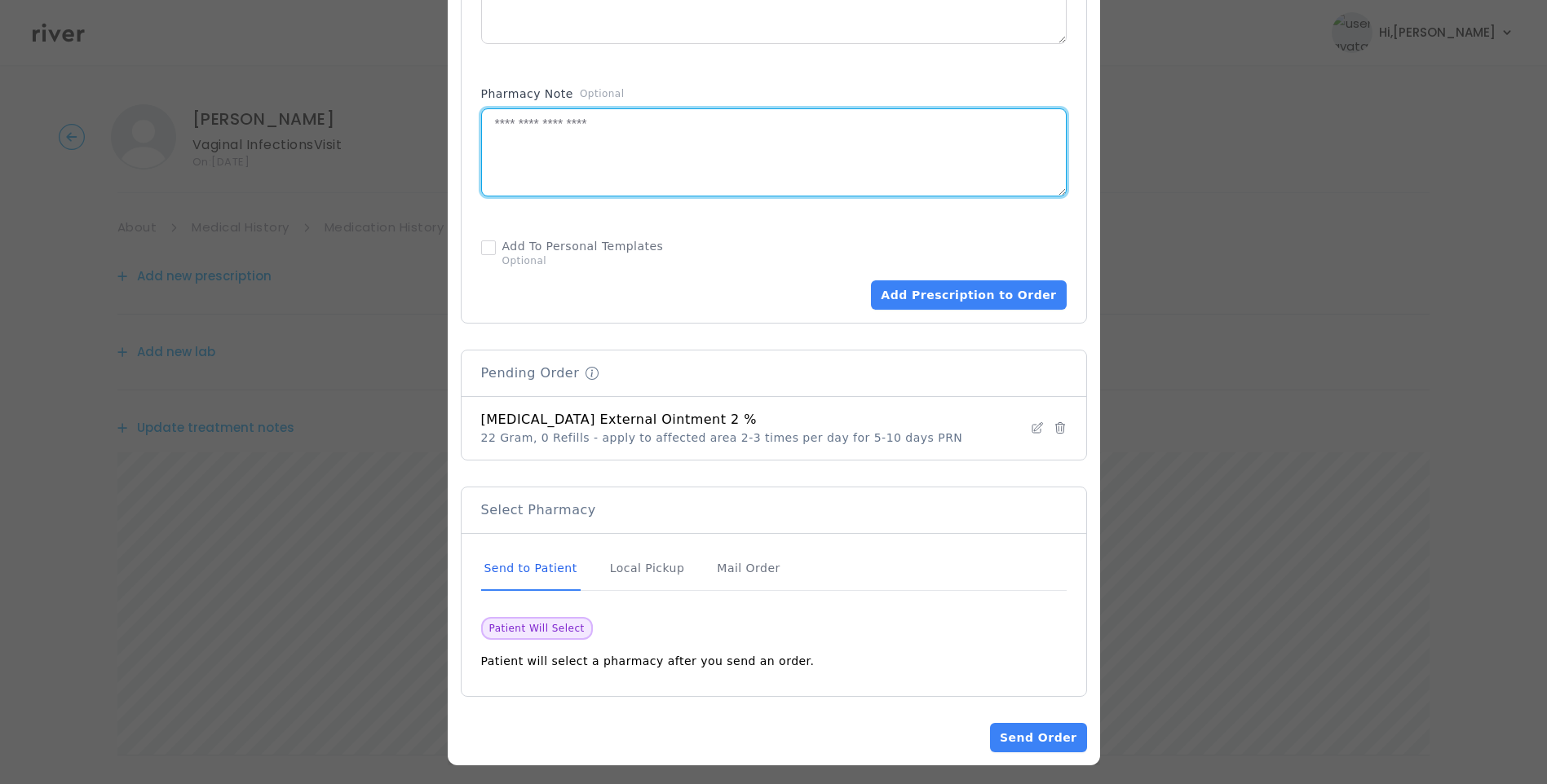
click at [636, 176] on textarea at bounding box center [774, 152] width 584 height 86
type textarea "**********"
click at [625, 209] on div "Pharmacy Note Optional" at bounding box center [774, 150] width 586 height 142
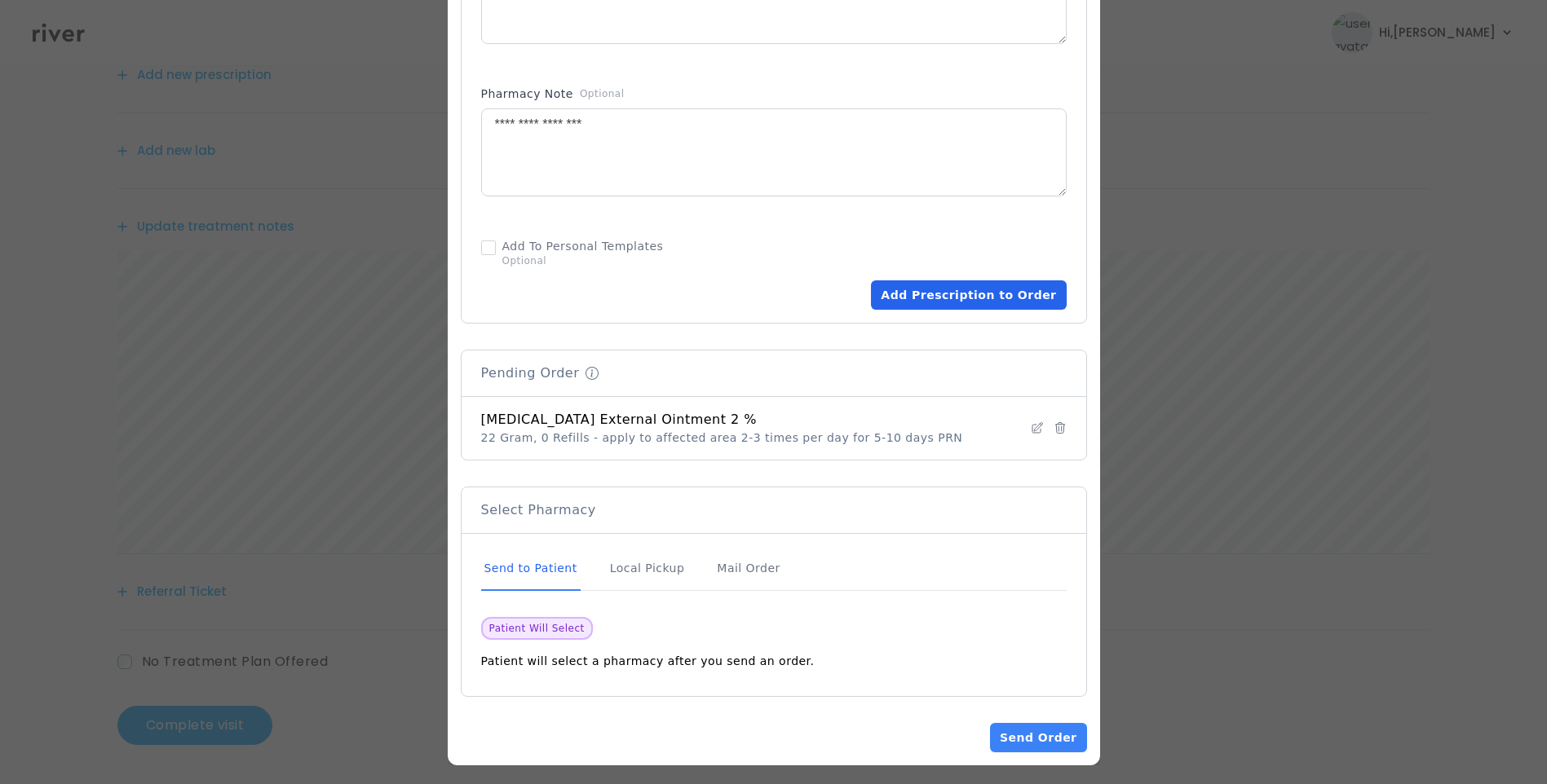
click at [996, 288] on button "Add Prescription to Order" at bounding box center [969, 294] width 195 height 29
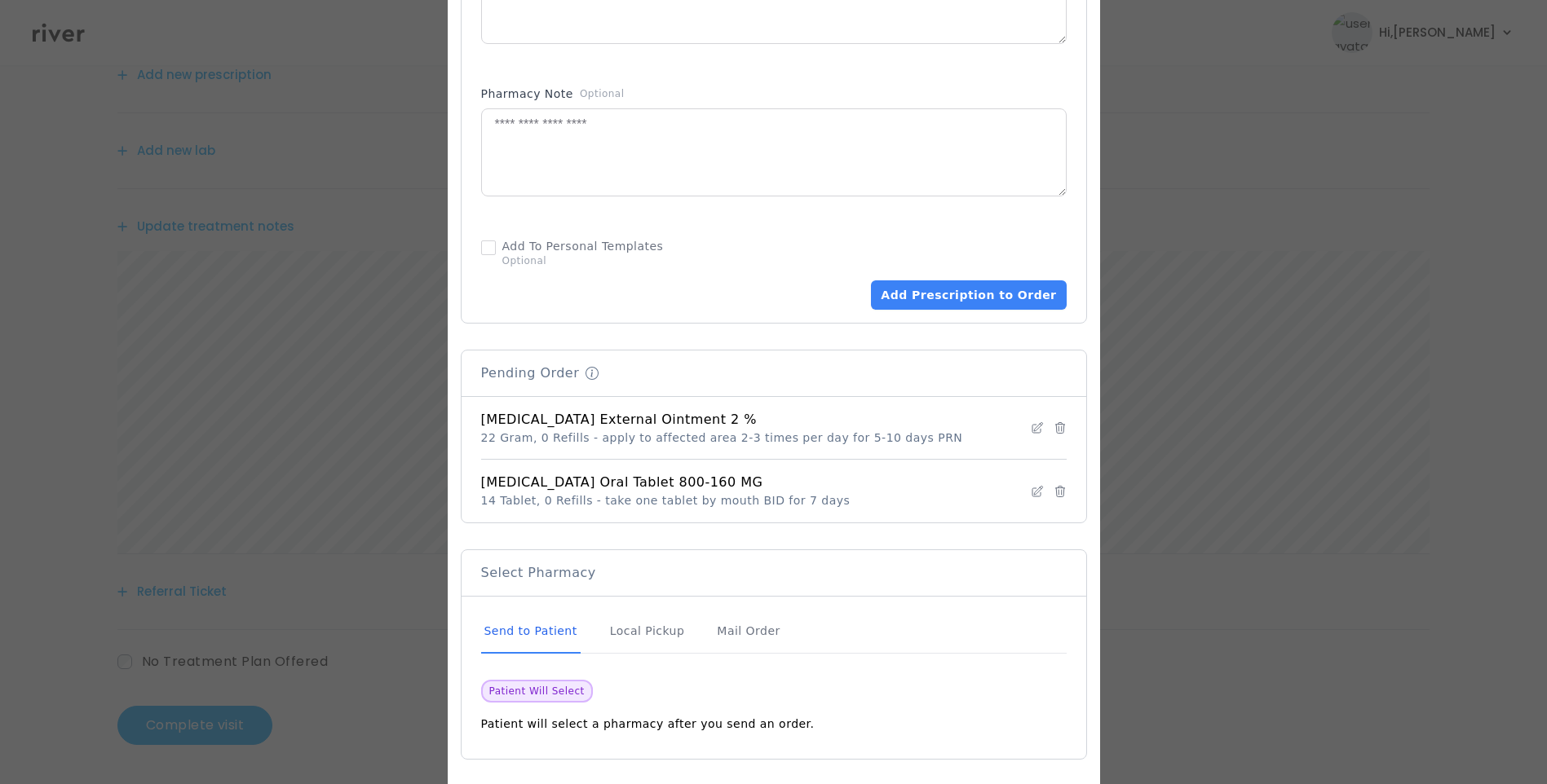
scroll to position [973, 0]
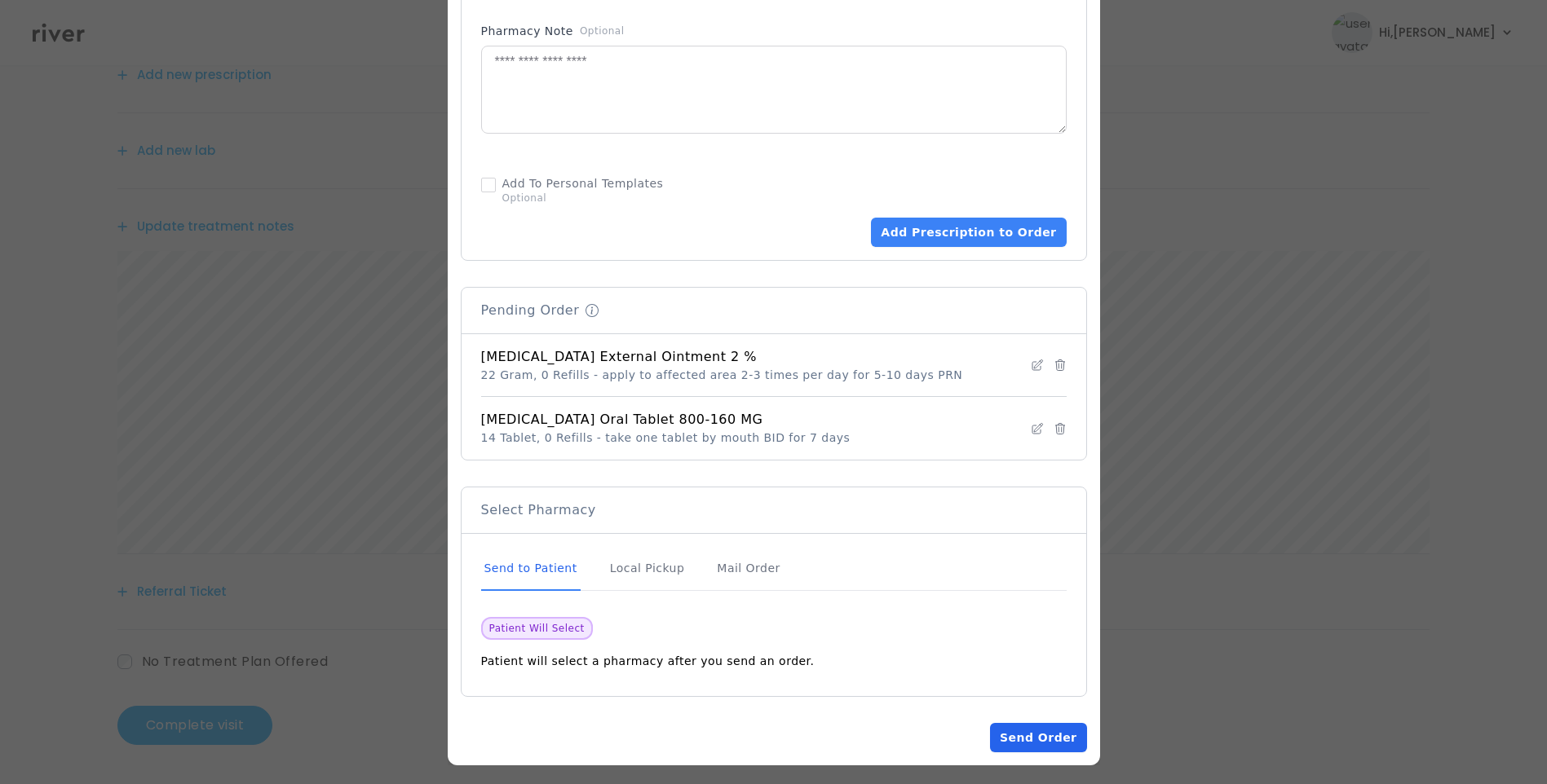
click at [1012, 725] on button "Send Order" at bounding box center [1038, 737] width 97 height 29
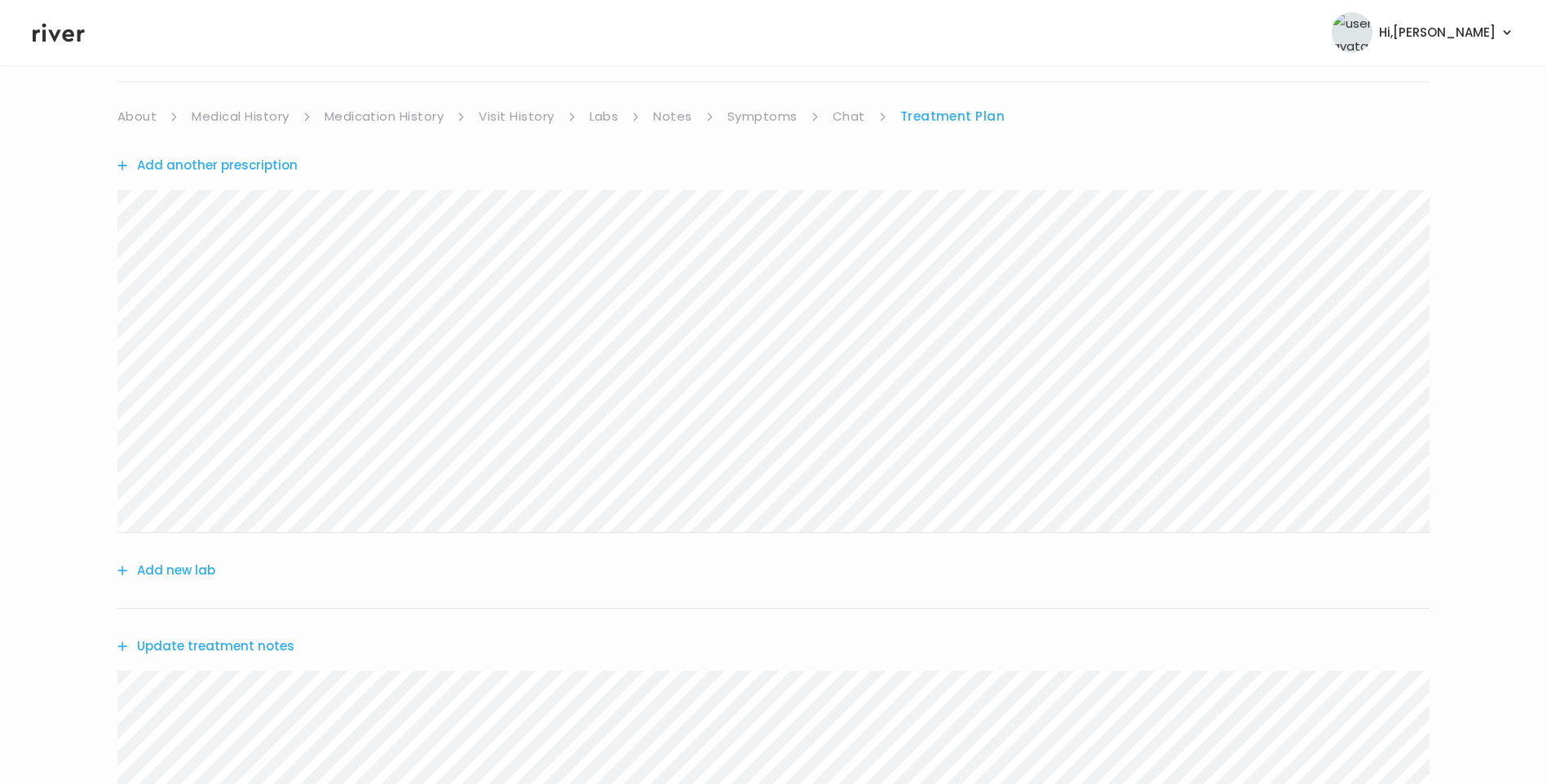
scroll to position [0, 0]
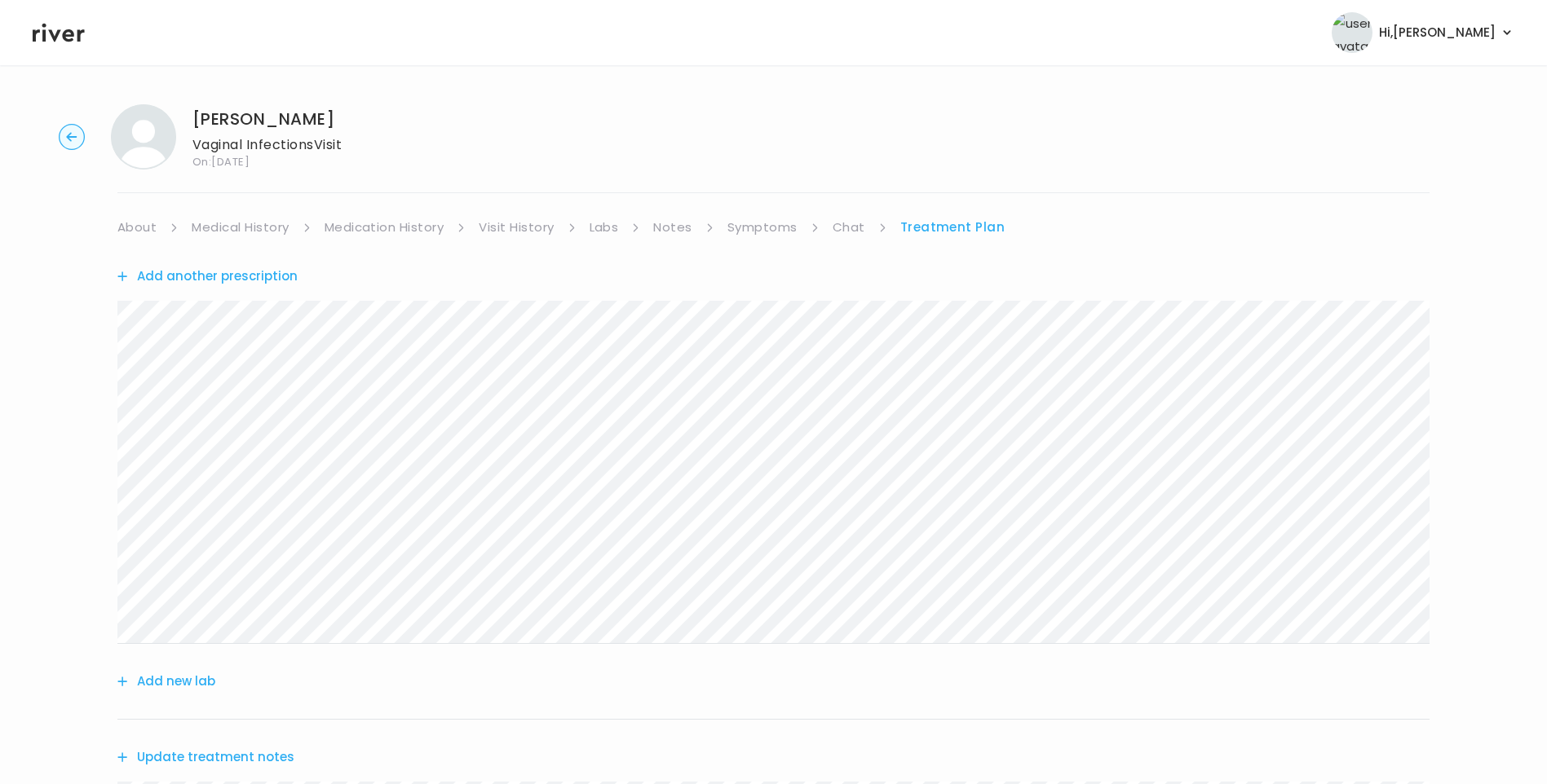
click at [849, 226] on link "Chat" at bounding box center [849, 227] width 33 height 23
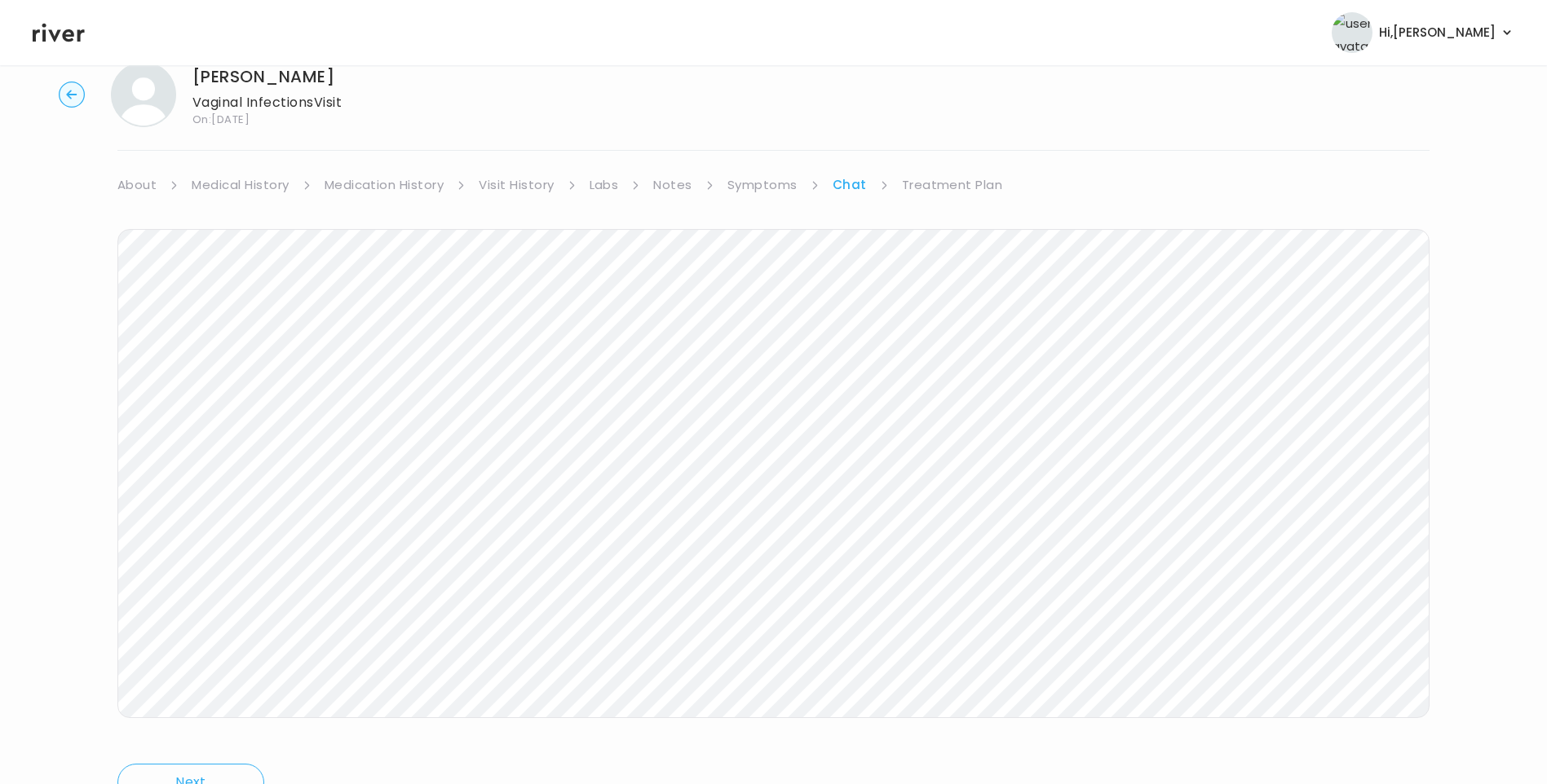
click at [978, 195] on link "Treatment Plan" at bounding box center [952, 185] width 101 height 23
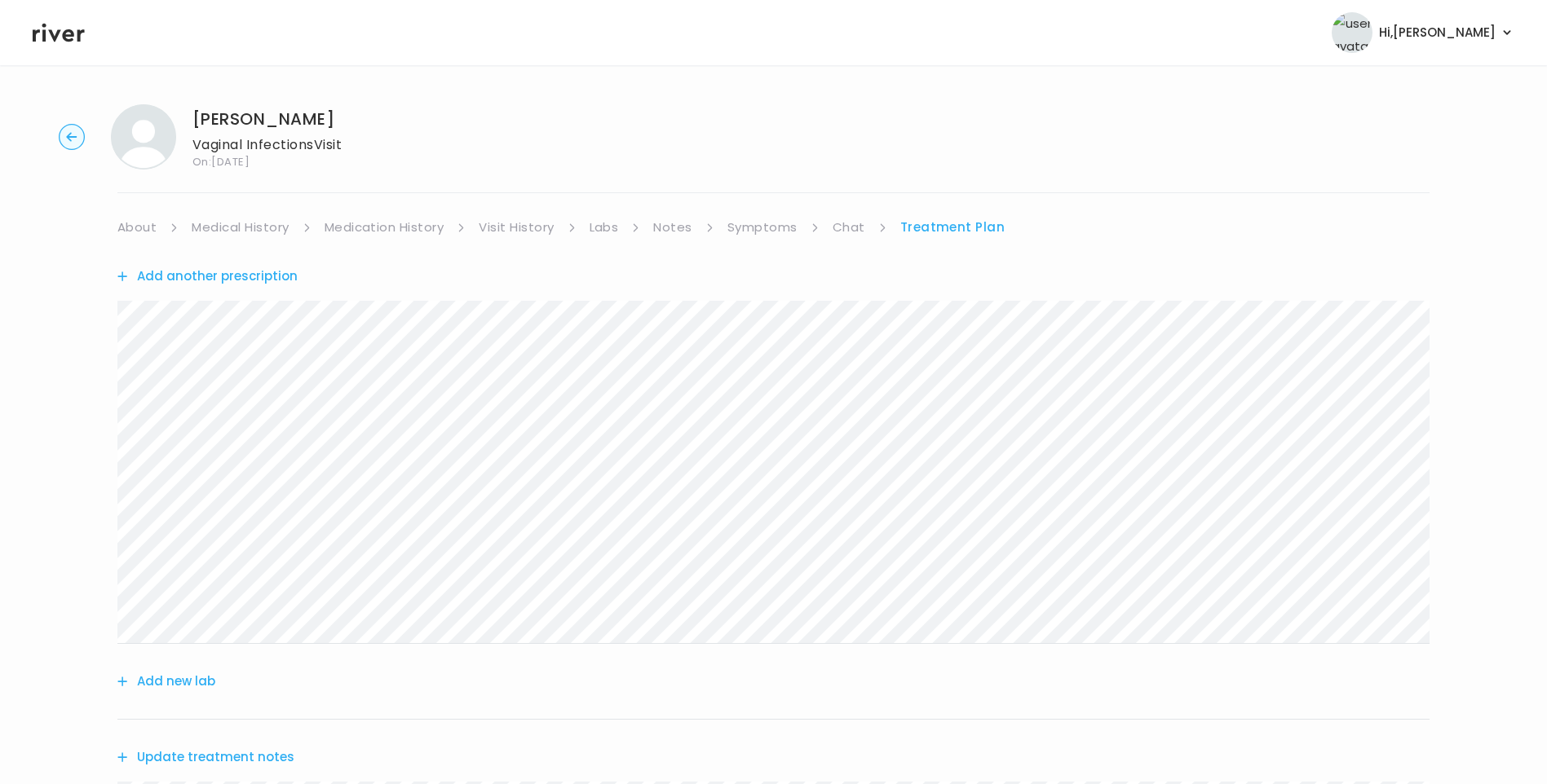
click at [851, 230] on link "Chat" at bounding box center [849, 227] width 33 height 23
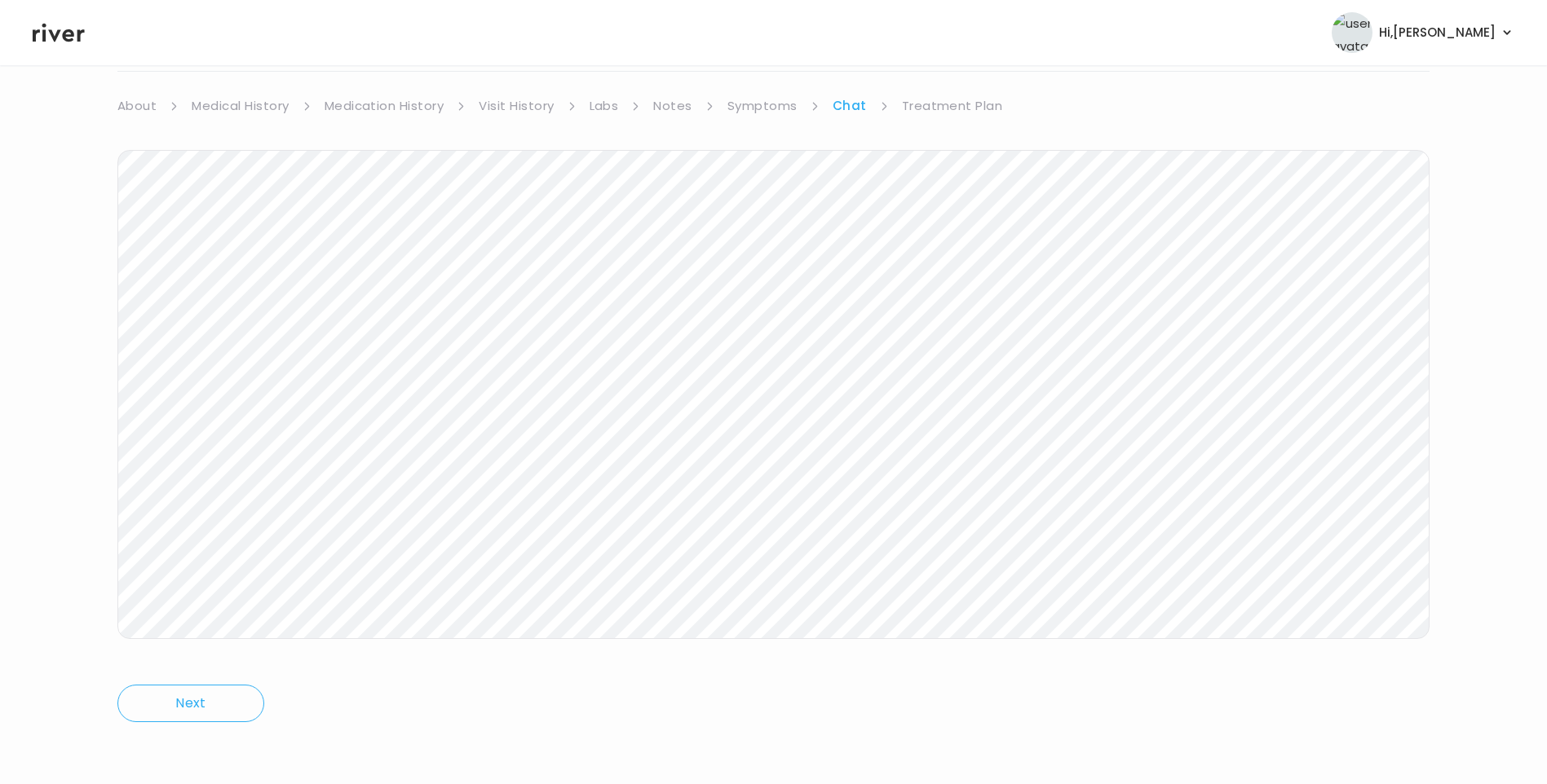
click at [948, 107] on link "Treatment Plan" at bounding box center [952, 106] width 101 height 23
click at [833, 115] on link "Chat" at bounding box center [849, 106] width 33 height 23
click at [948, 101] on link "Treatment Plan" at bounding box center [952, 106] width 101 height 23
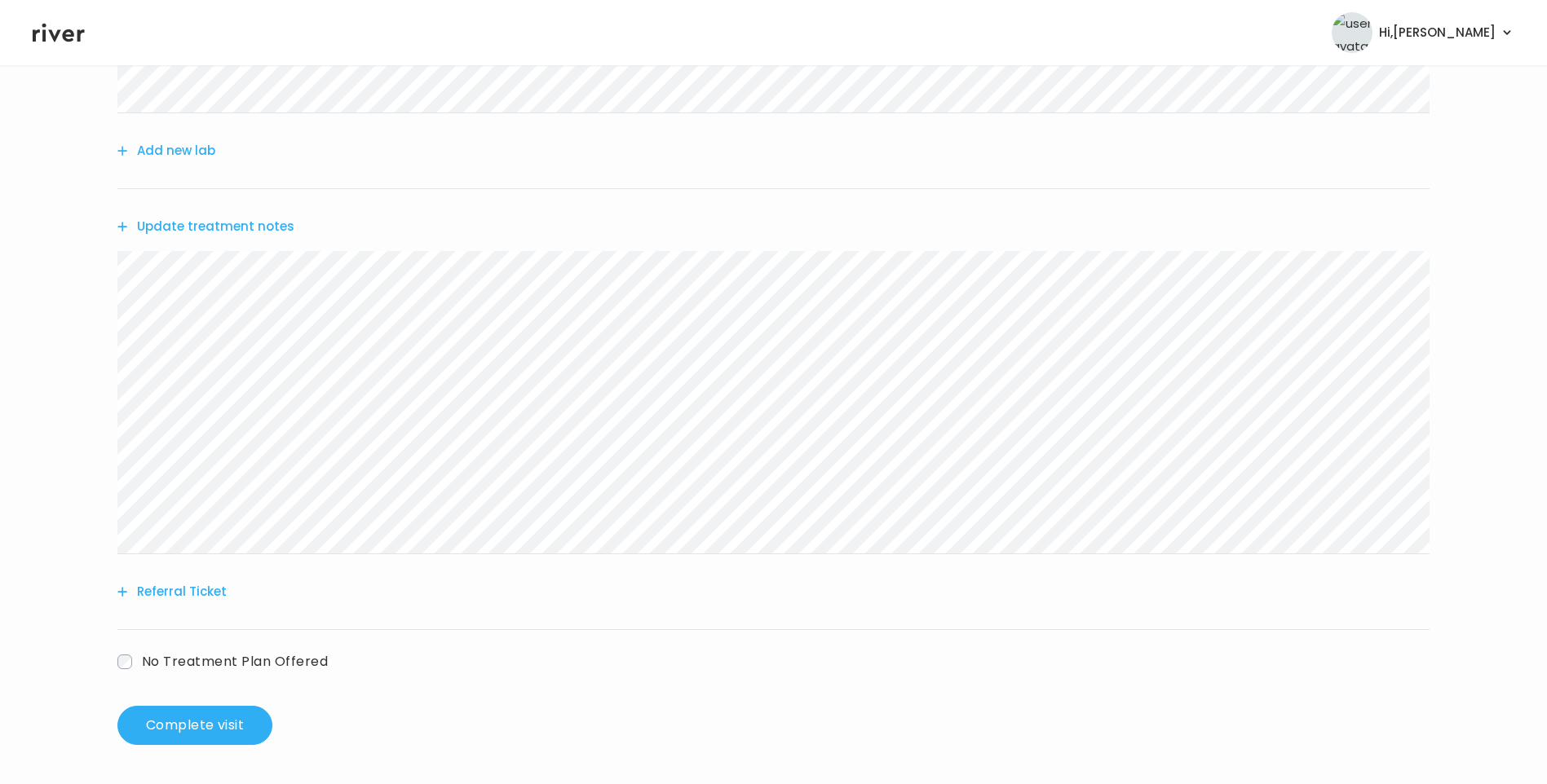
click at [246, 228] on button "Update treatment notes" at bounding box center [206, 227] width 177 height 23
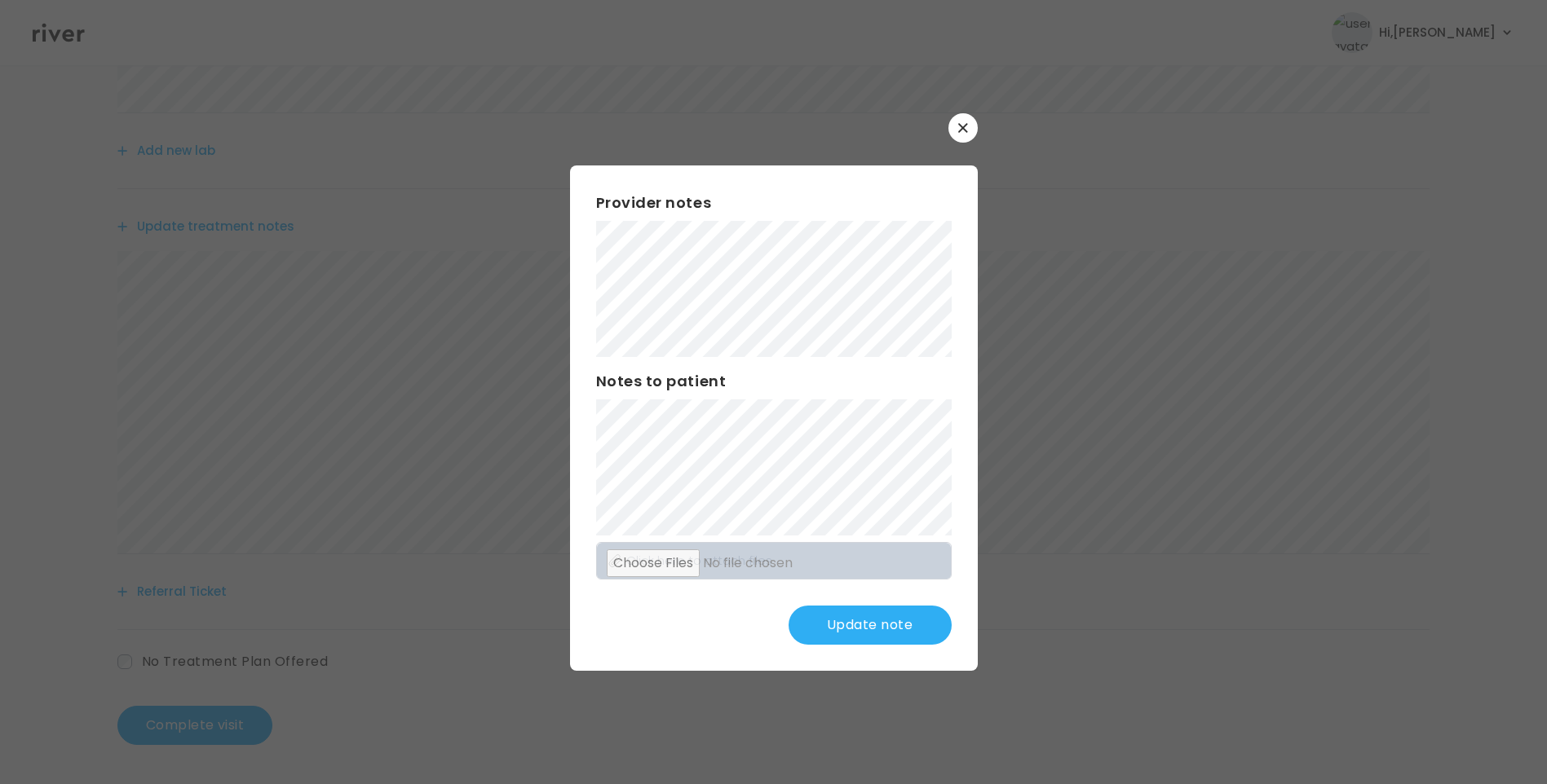
click at [884, 625] on button "Update note" at bounding box center [871, 625] width 163 height 40
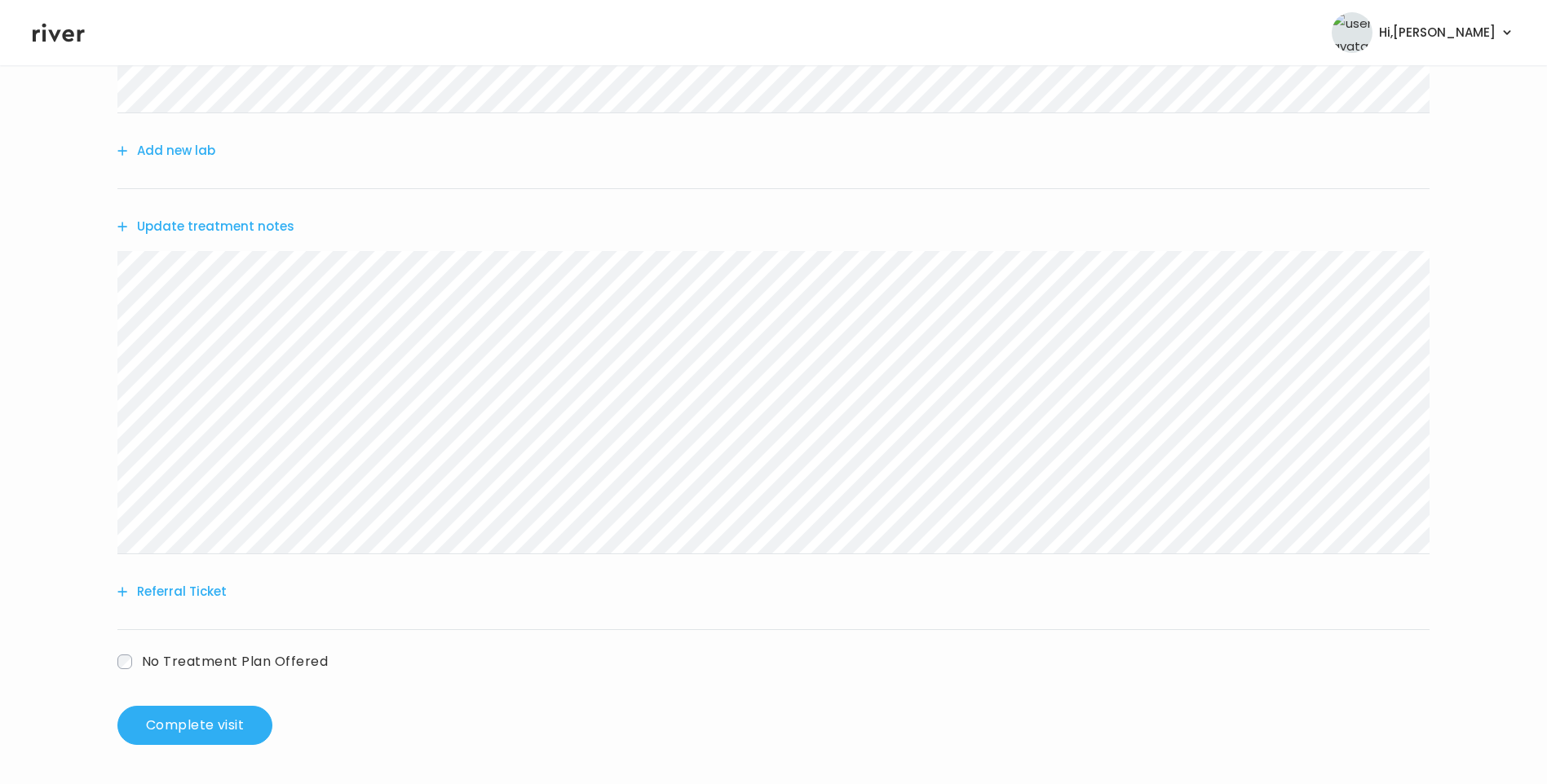
click at [260, 221] on button "Update treatment notes" at bounding box center [206, 227] width 177 height 23
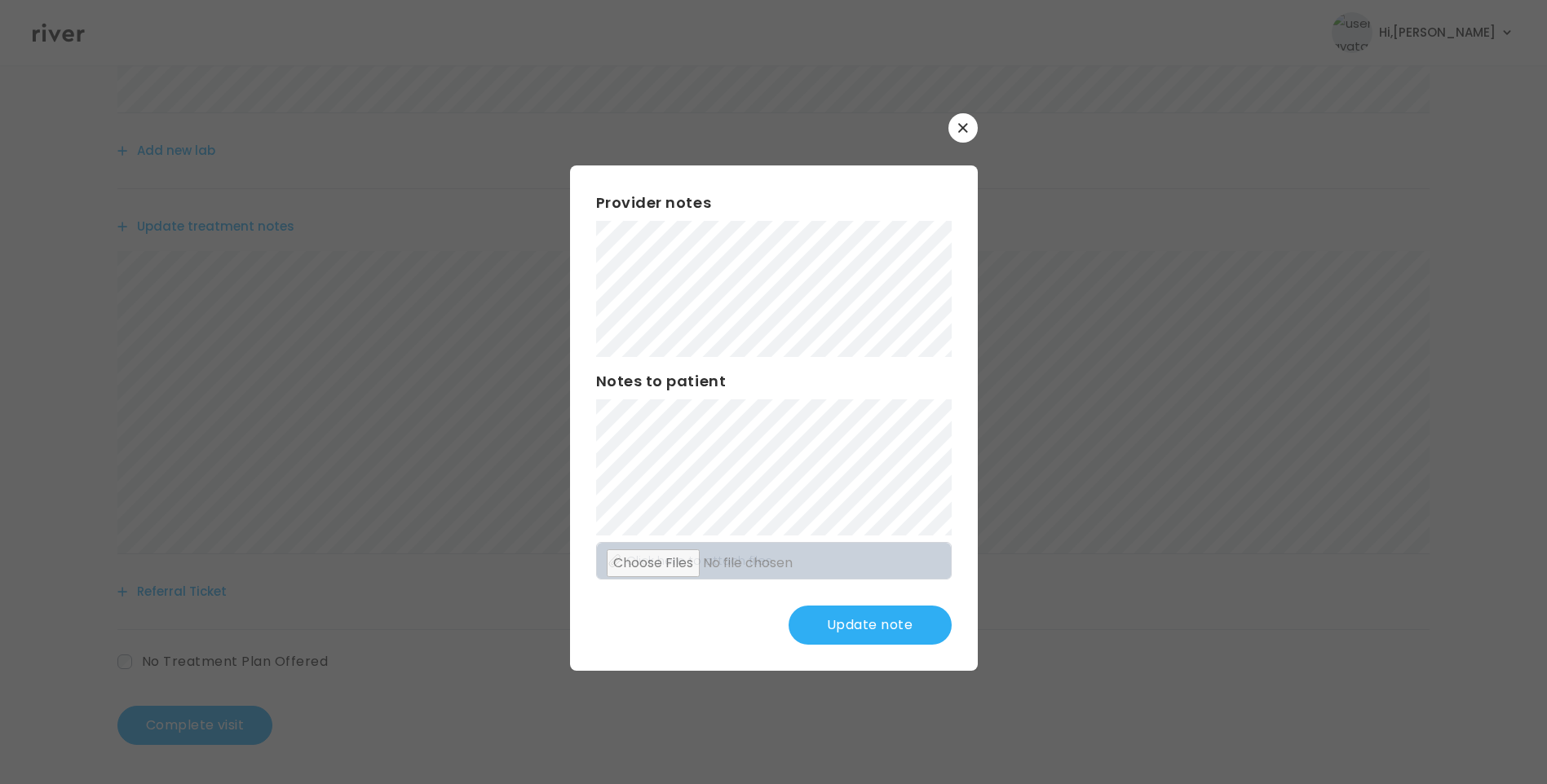
click at [894, 615] on button "Update note" at bounding box center [871, 625] width 163 height 40
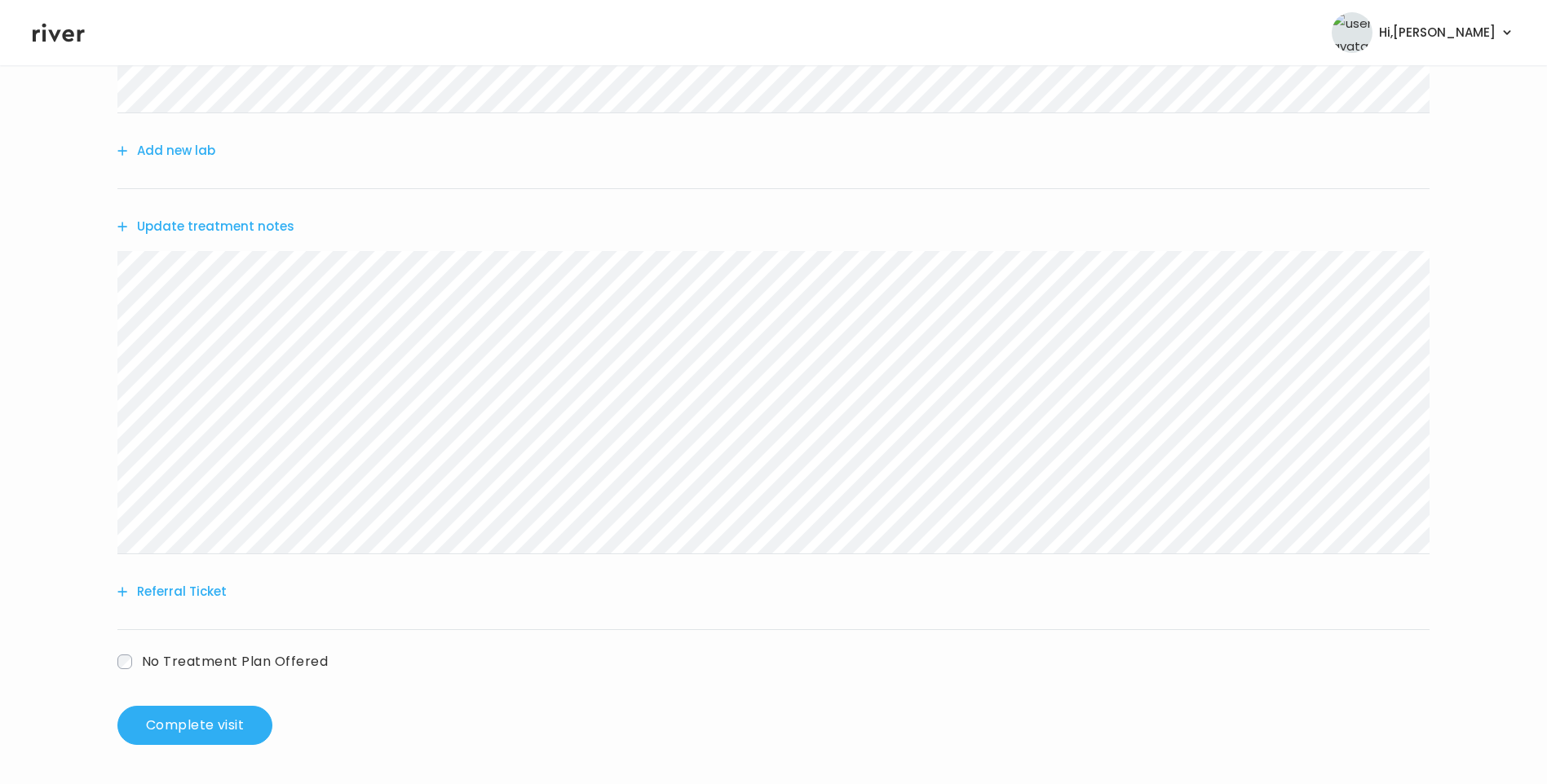
scroll to position [0, 0]
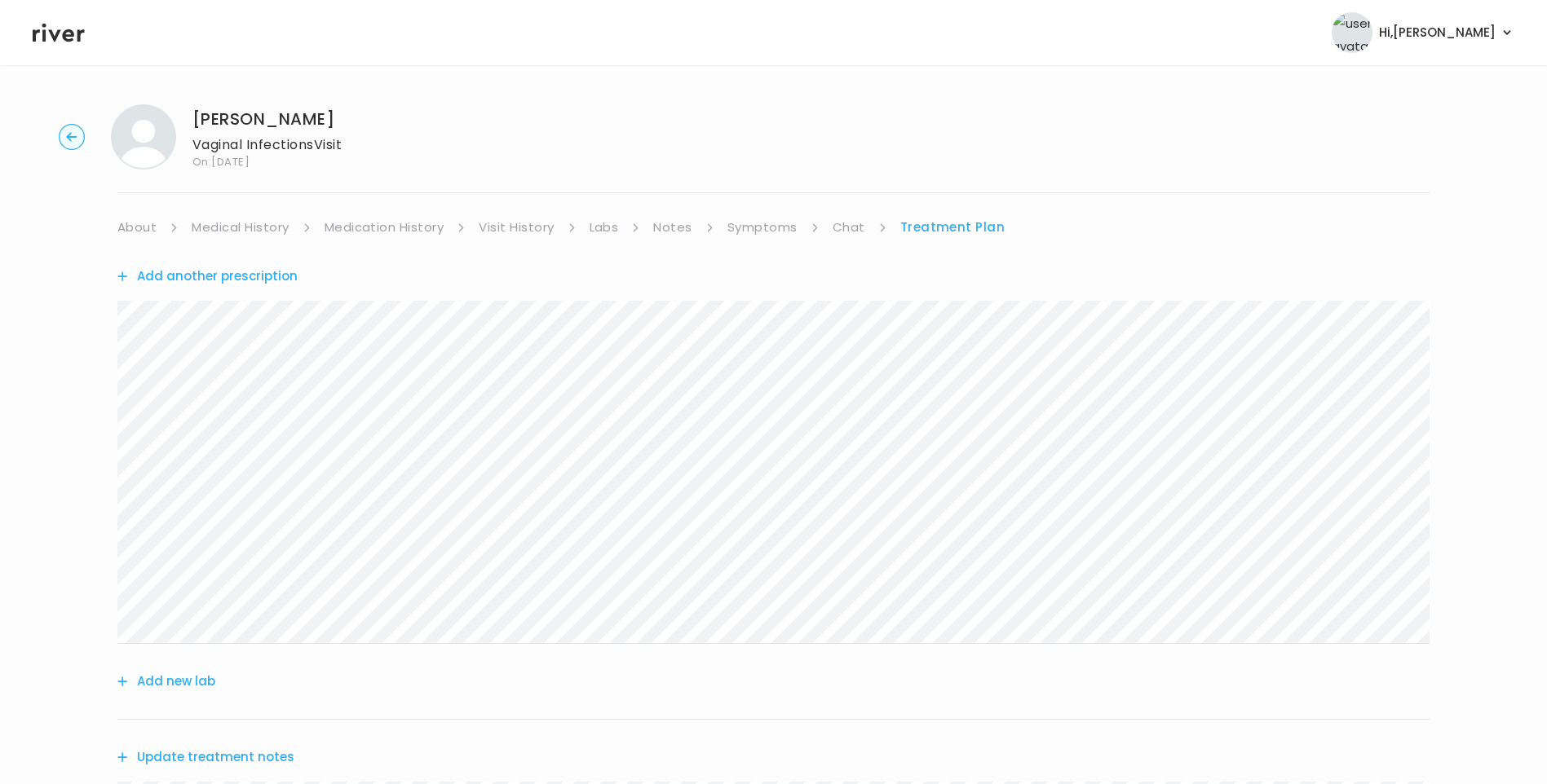
click at [833, 230] on link "Chat" at bounding box center [849, 227] width 33 height 23
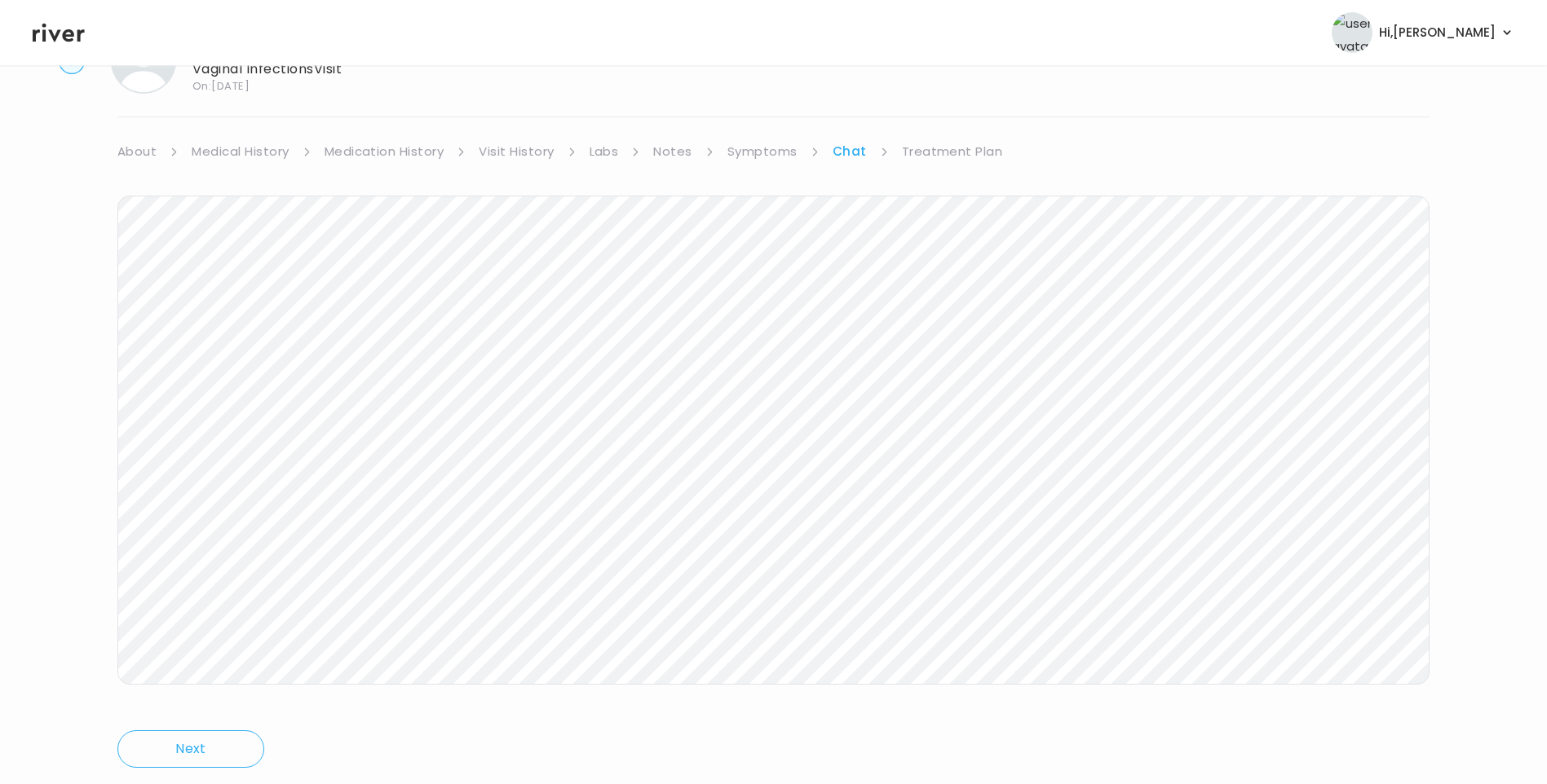
scroll to position [121, 0]
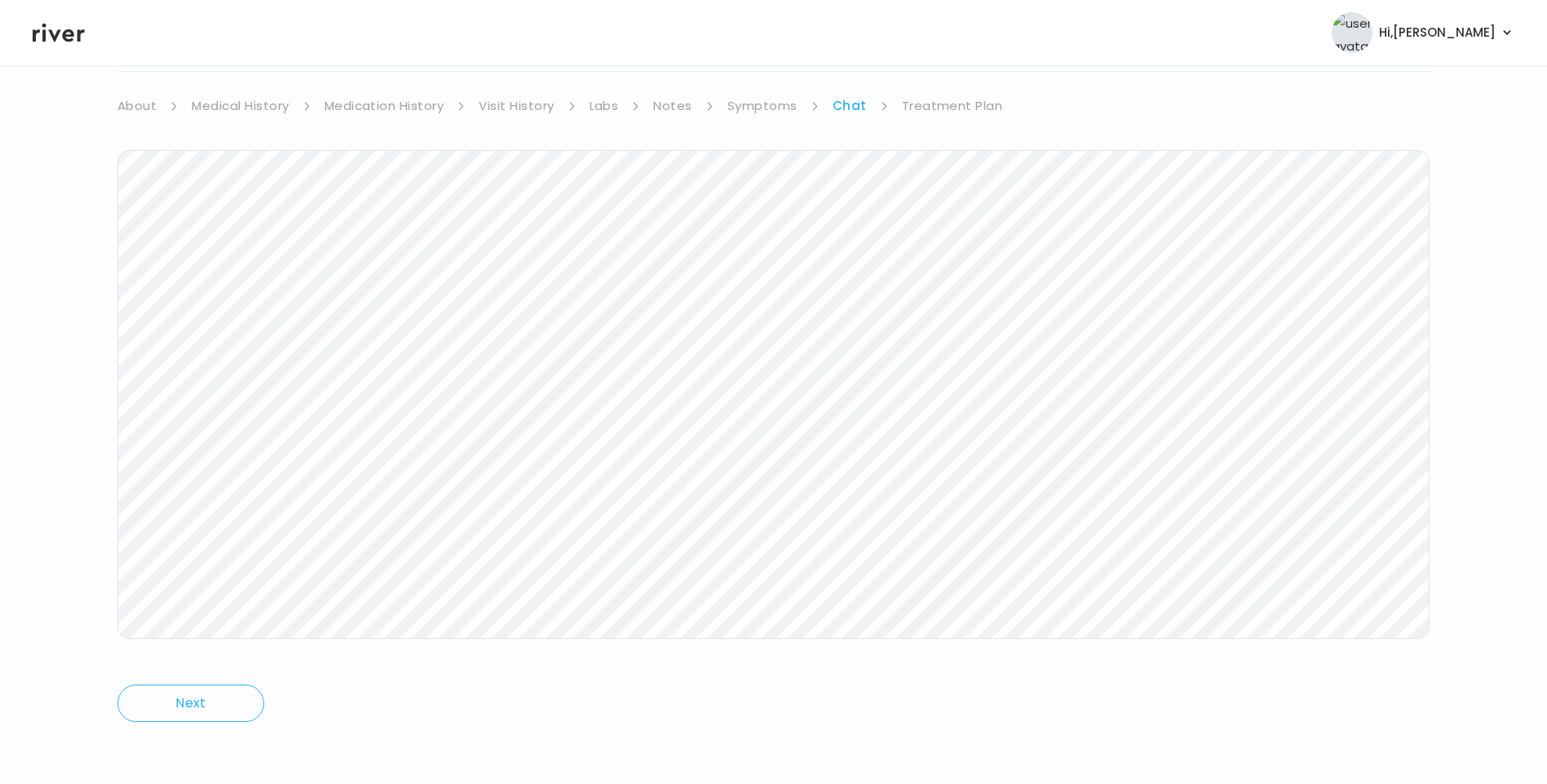
drag, startPoint x: 944, startPoint y: 99, endPoint x: 961, endPoint y: 117, distance: 24.8
click at [944, 101] on link "Treatment Plan" at bounding box center [952, 106] width 101 height 23
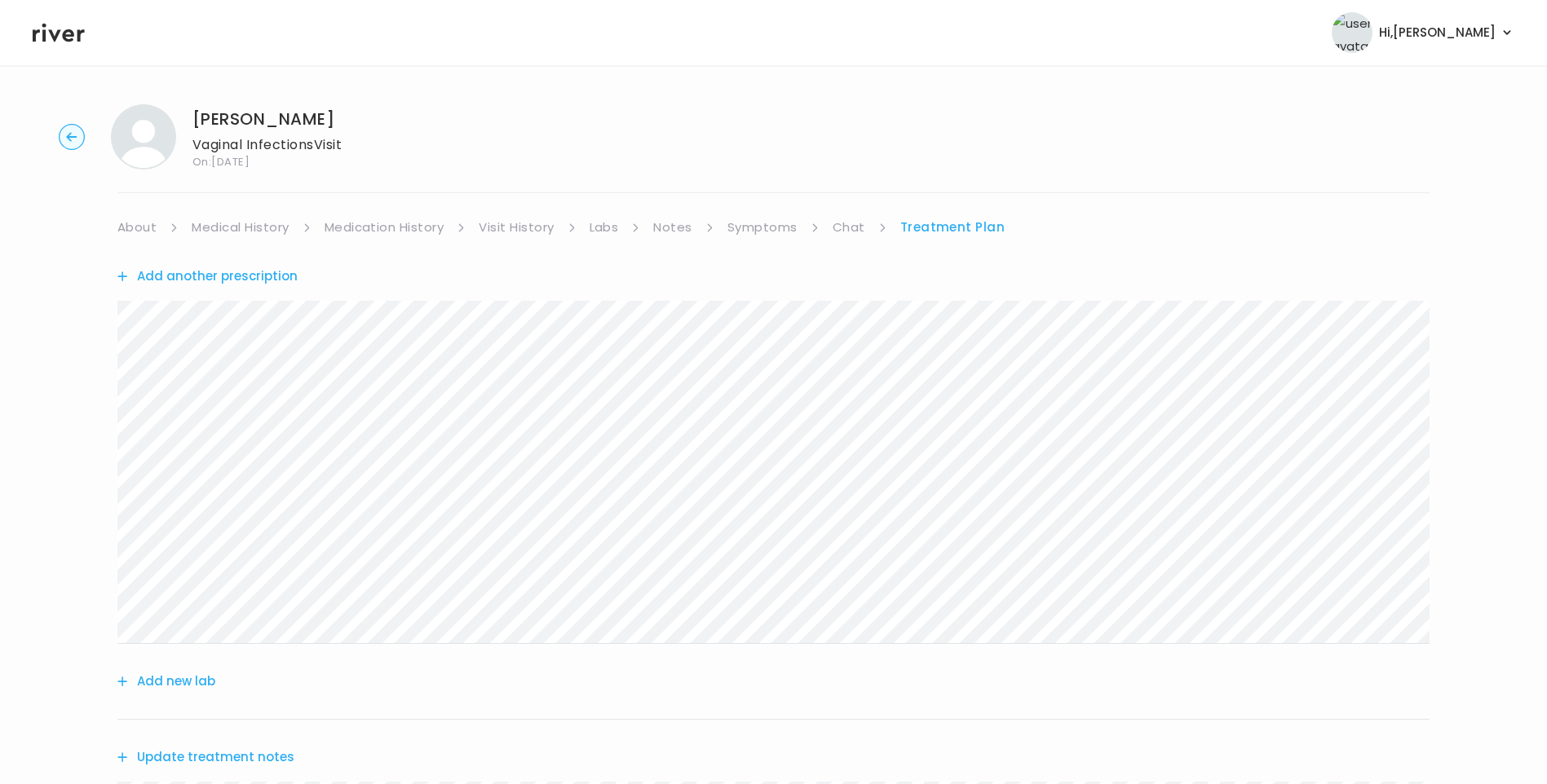
scroll to position [530, 0]
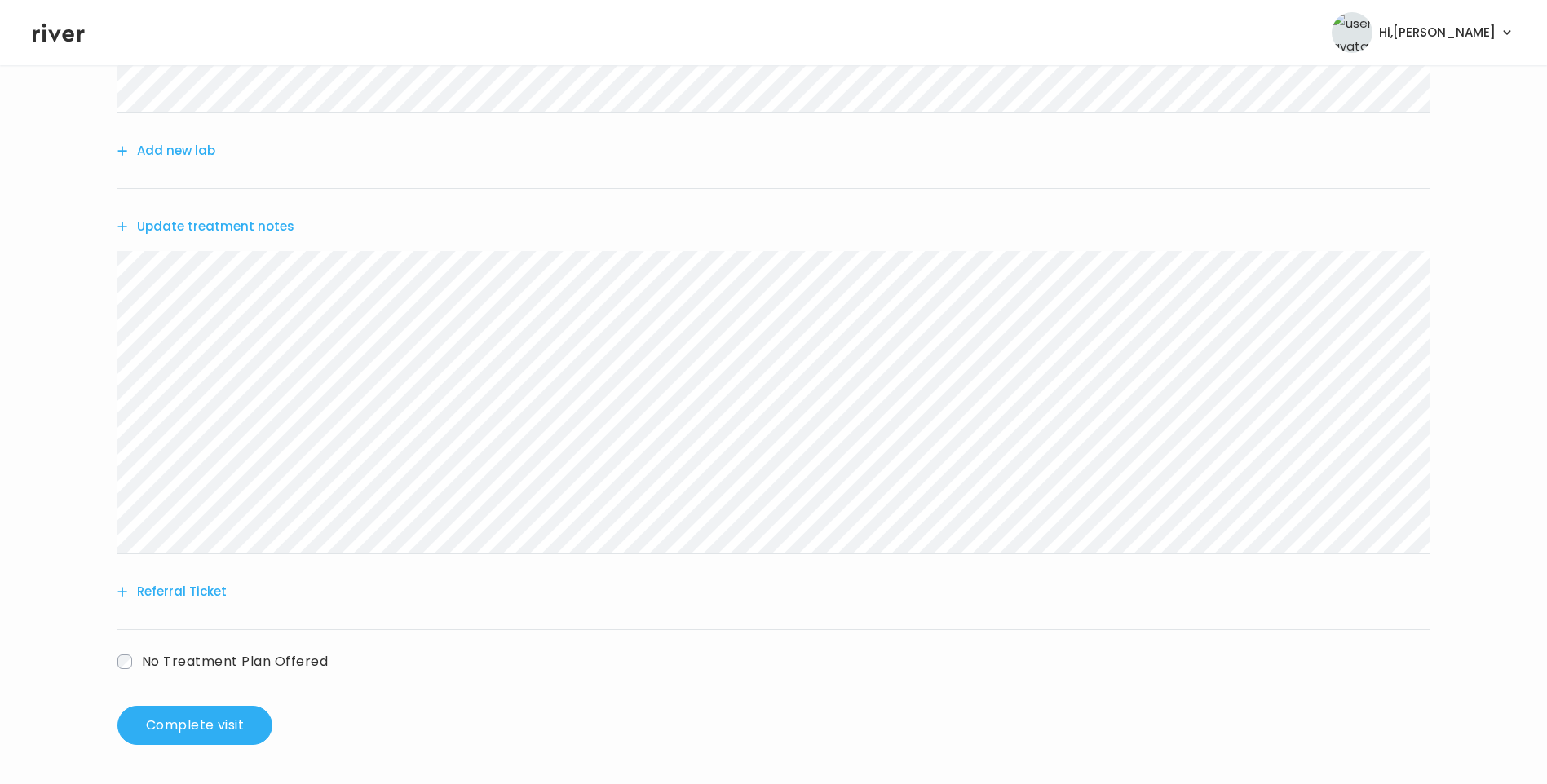
click at [274, 223] on button "Update treatment notes" at bounding box center [206, 227] width 177 height 23
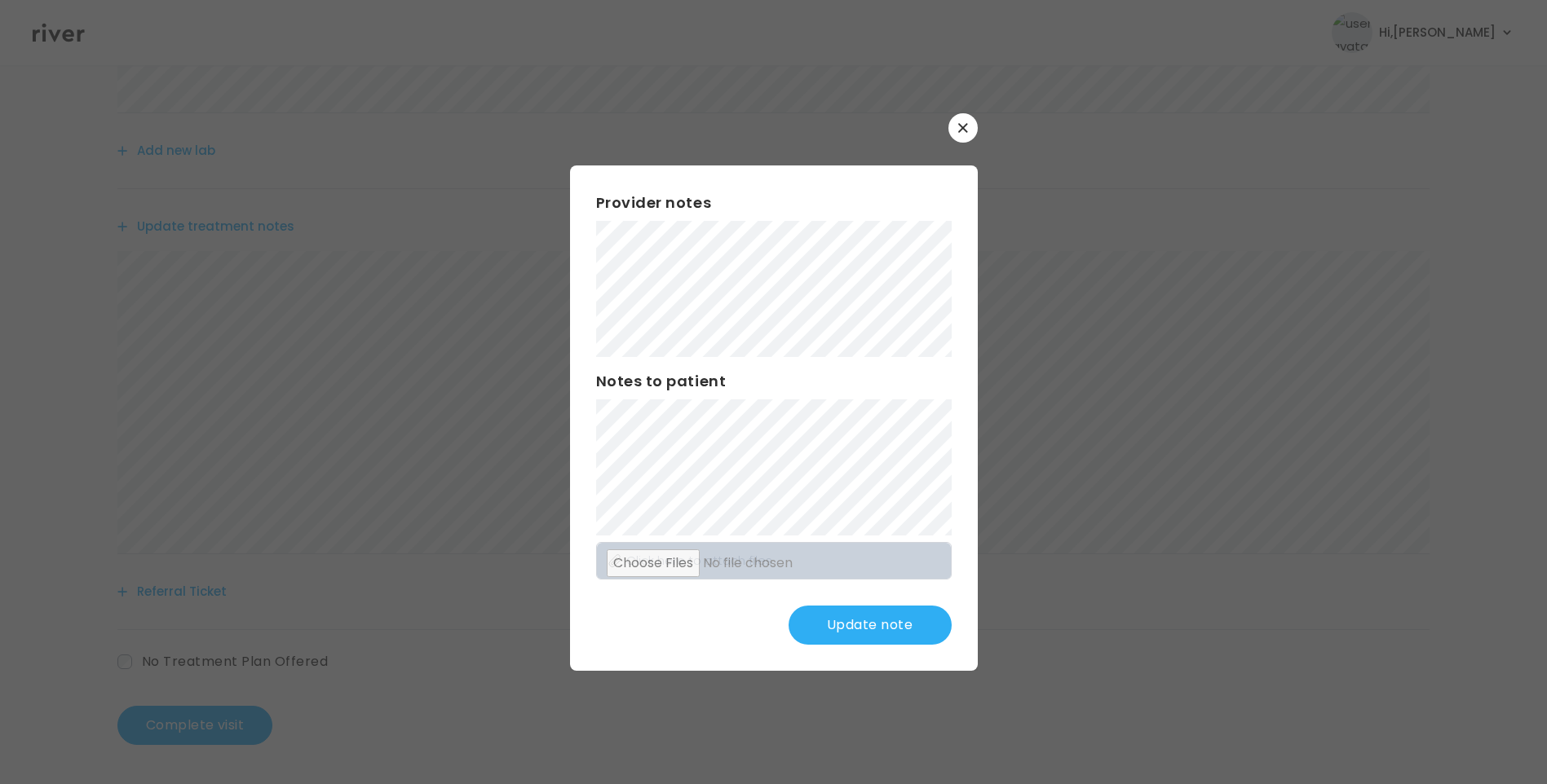
click at [887, 621] on button "Update note" at bounding box center [871, 625] width 163 height 40
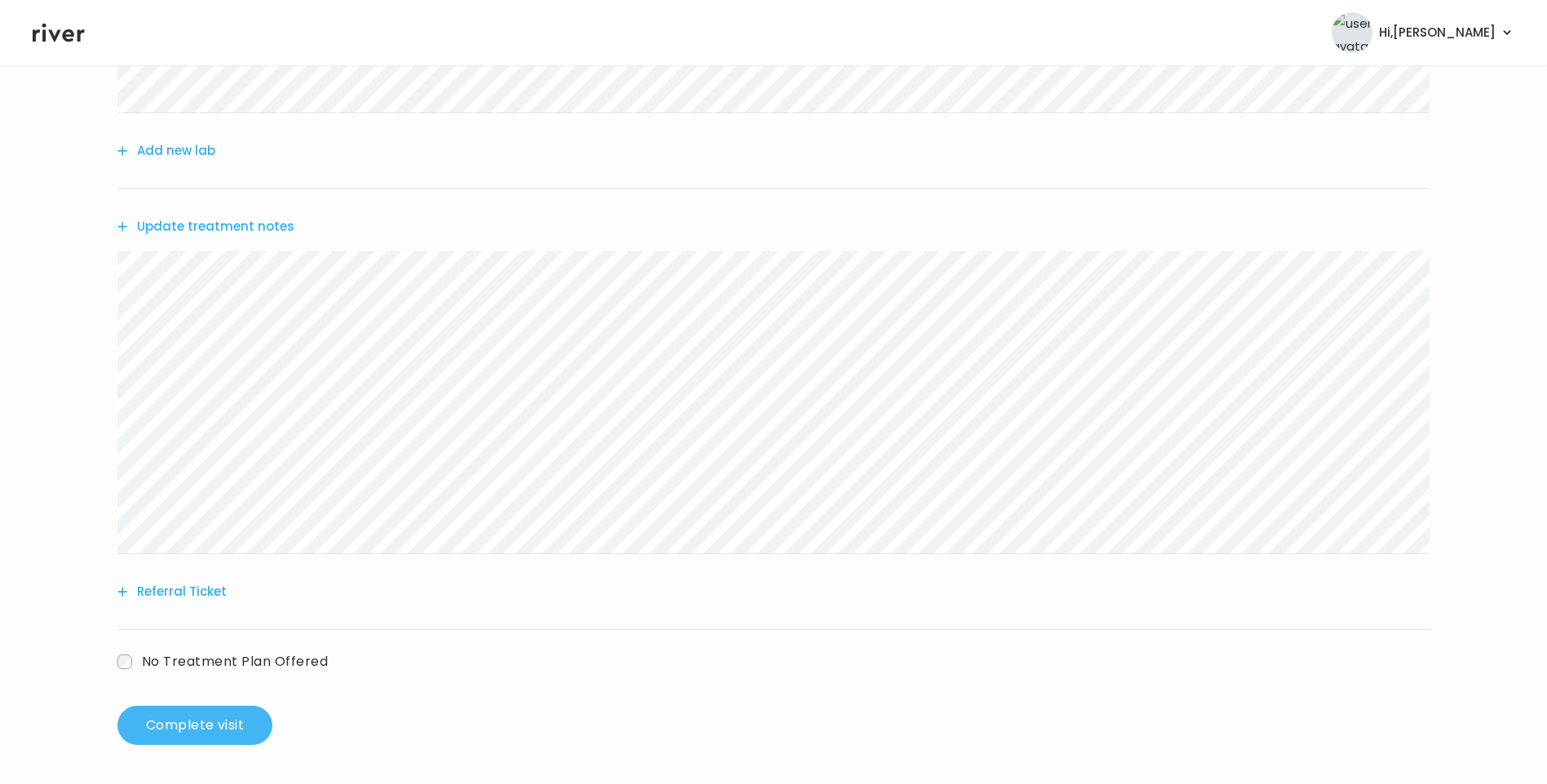
click at [228, 737] on button "Complete visit" at bounding box center [195, 725] width 155 height 40
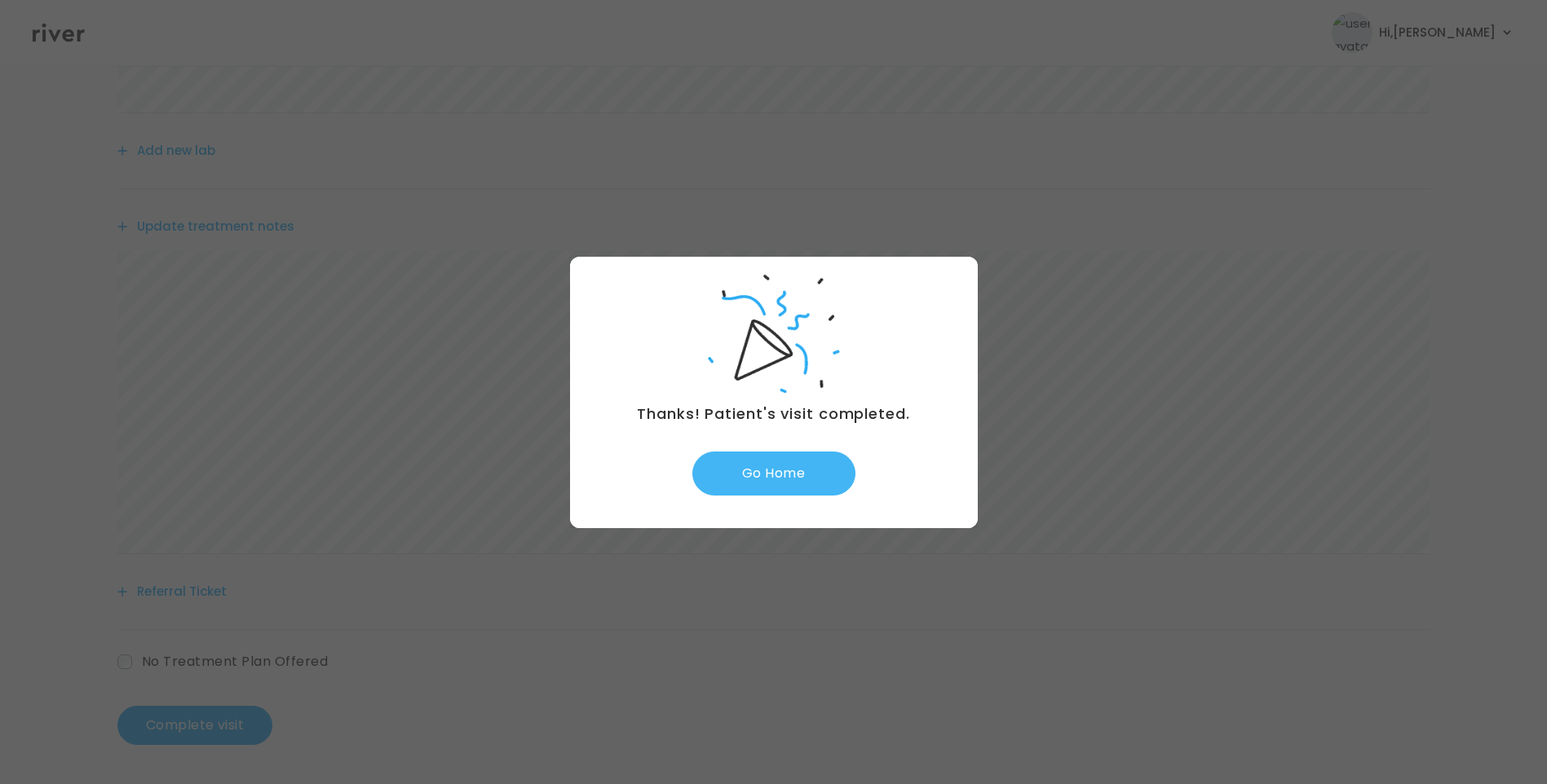
click at [809, 473] on button "Go Home" at bounding box center [774, 473] width 163 height 44
